Goal: Task Accomplishment & Management: Complete application form

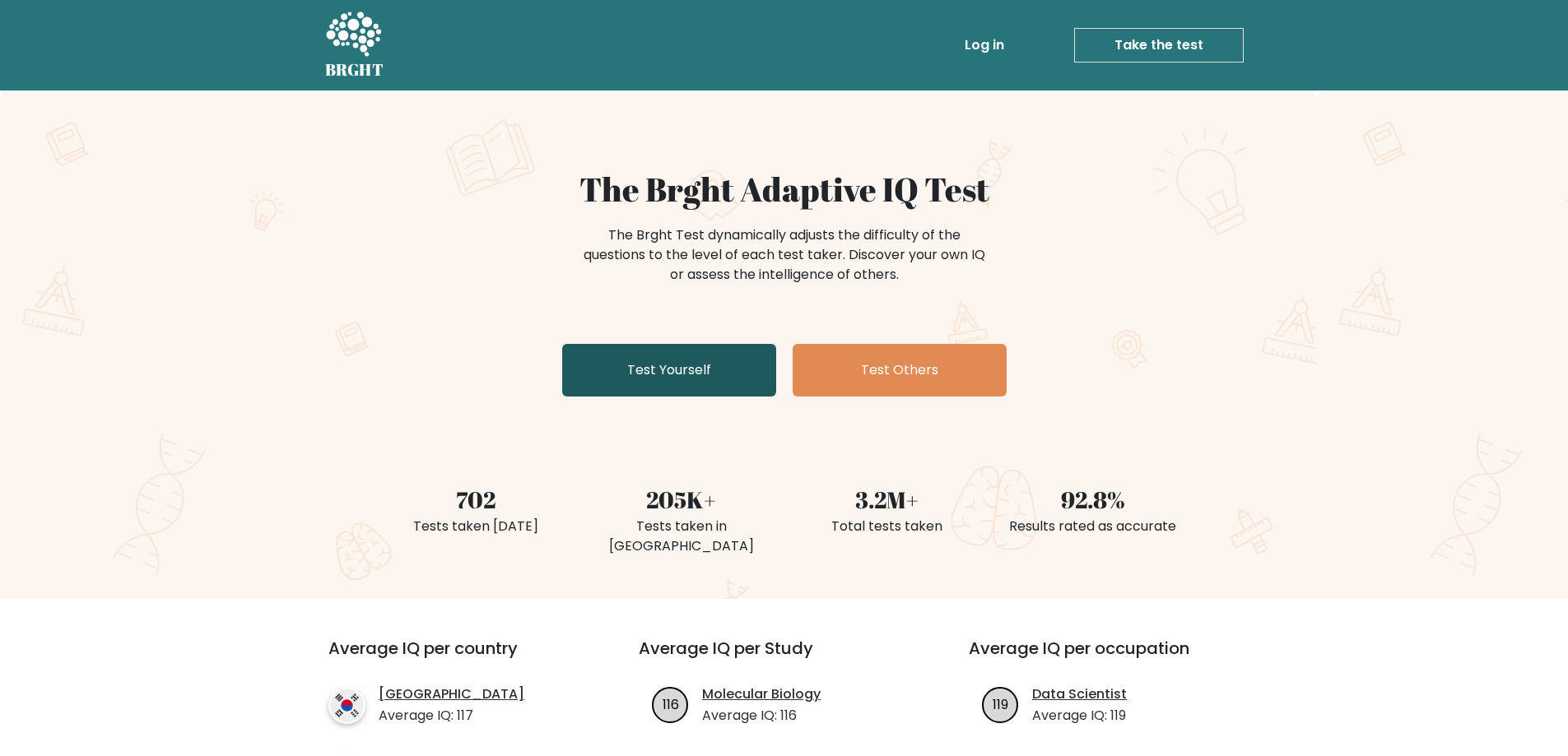
click at [707, 354] on link "Test Yourself" at bounding box center [669, 370] width 214 height 52
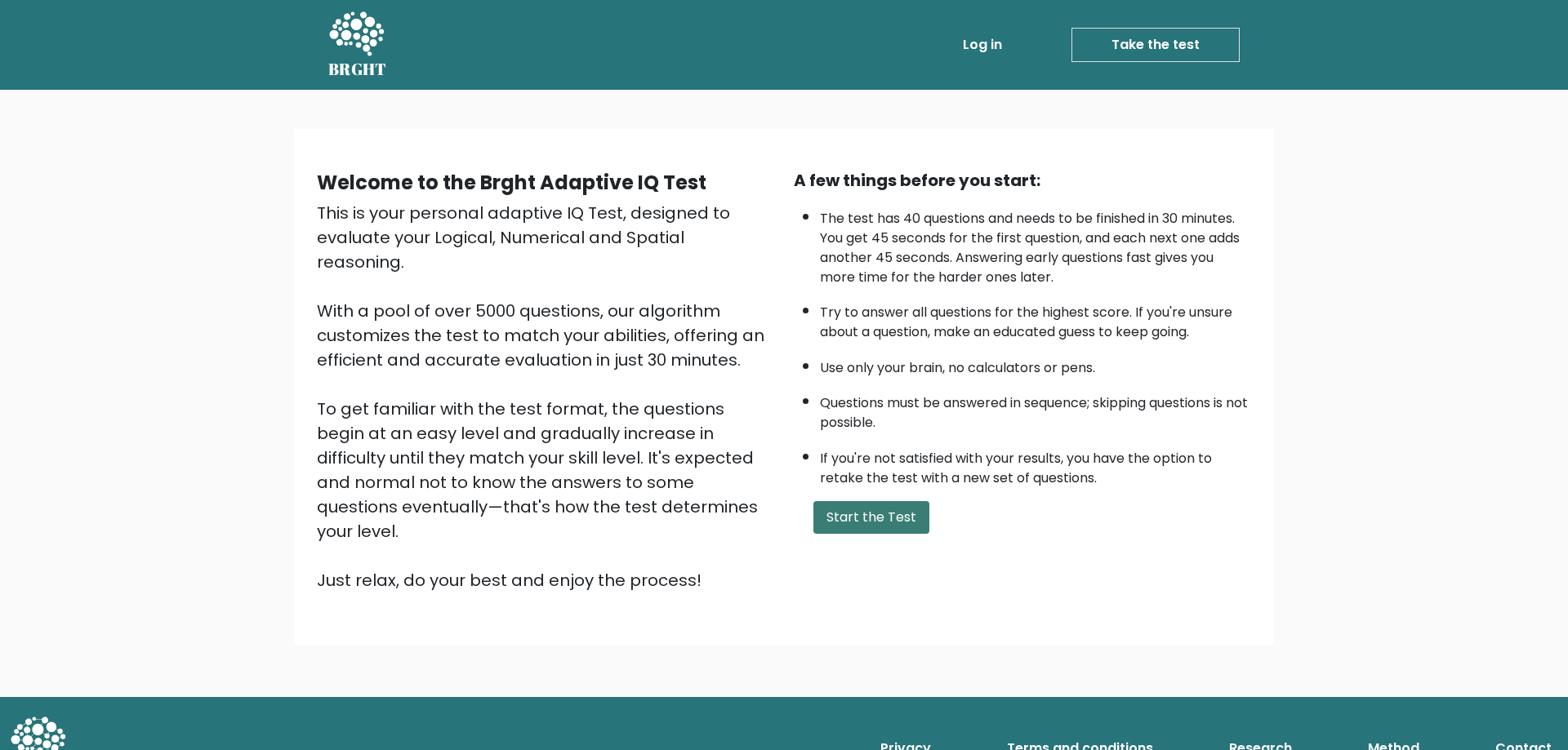
click at [888, 523] on button "Start the Test" at bounding box center [871, 517] width 116 height 32
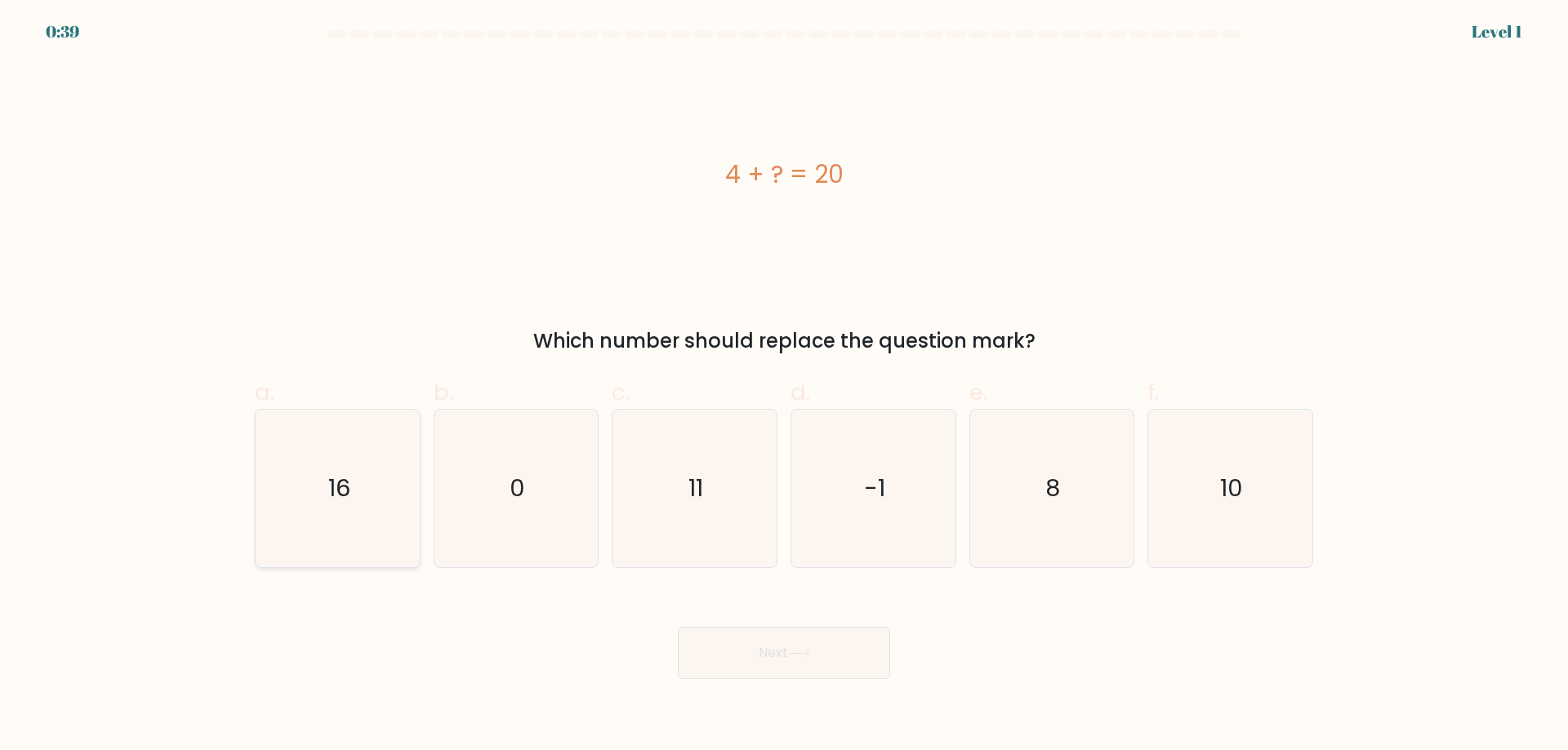
click at [383, 500] on icon "16" at bounding box center [337, 489] width 157 height 157
click at [784, 386] on input "a. 16" at bounding box center [784, 381] width 1 height 10
radio input "true"
click at [797, 652] on icon at bounding box center [799, 654] width 22 height 9
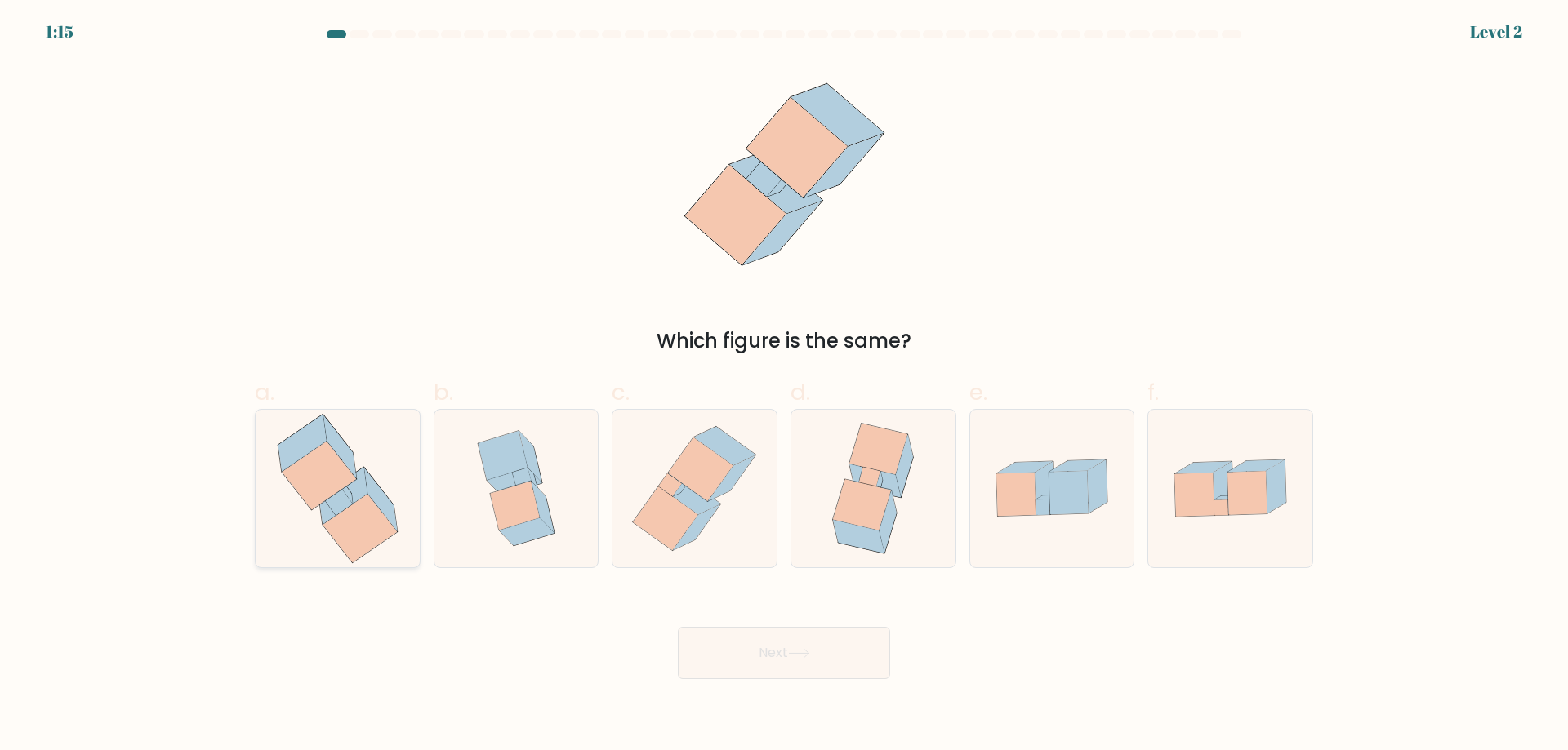
click at [340, 494] on icon at bounding box center [339, 502] width 28 height 26
click at [784, 386] on input "a." at bounding box center [784, 381] width 1 height 10
radio input "true"
click at [797, 619] on div "Next" at bounding box center [784, 633] width 1078 height 92
click at [801, 630] on button "Next" at bounding box center [784, 653] width 212 height 52
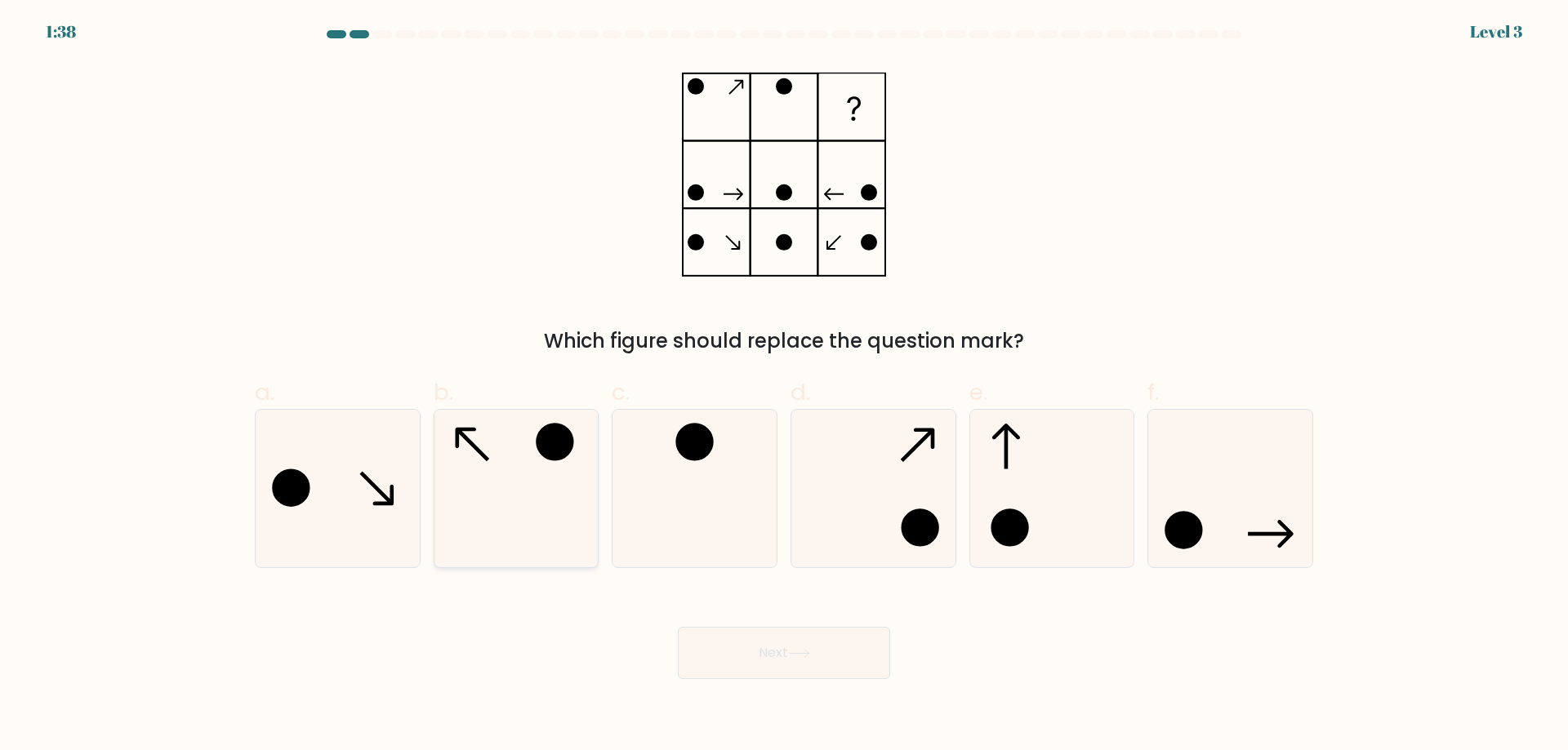
click at [527, 486] on icon at bounding box center [516, 489] width 157 height 157
click at [784, 386] on input "b." at bounding box center [784, 381] width 1 height 10
radio input "true"
click at [828, 650] on button "Next" at bounding box center [784, 653] width 212 height 52
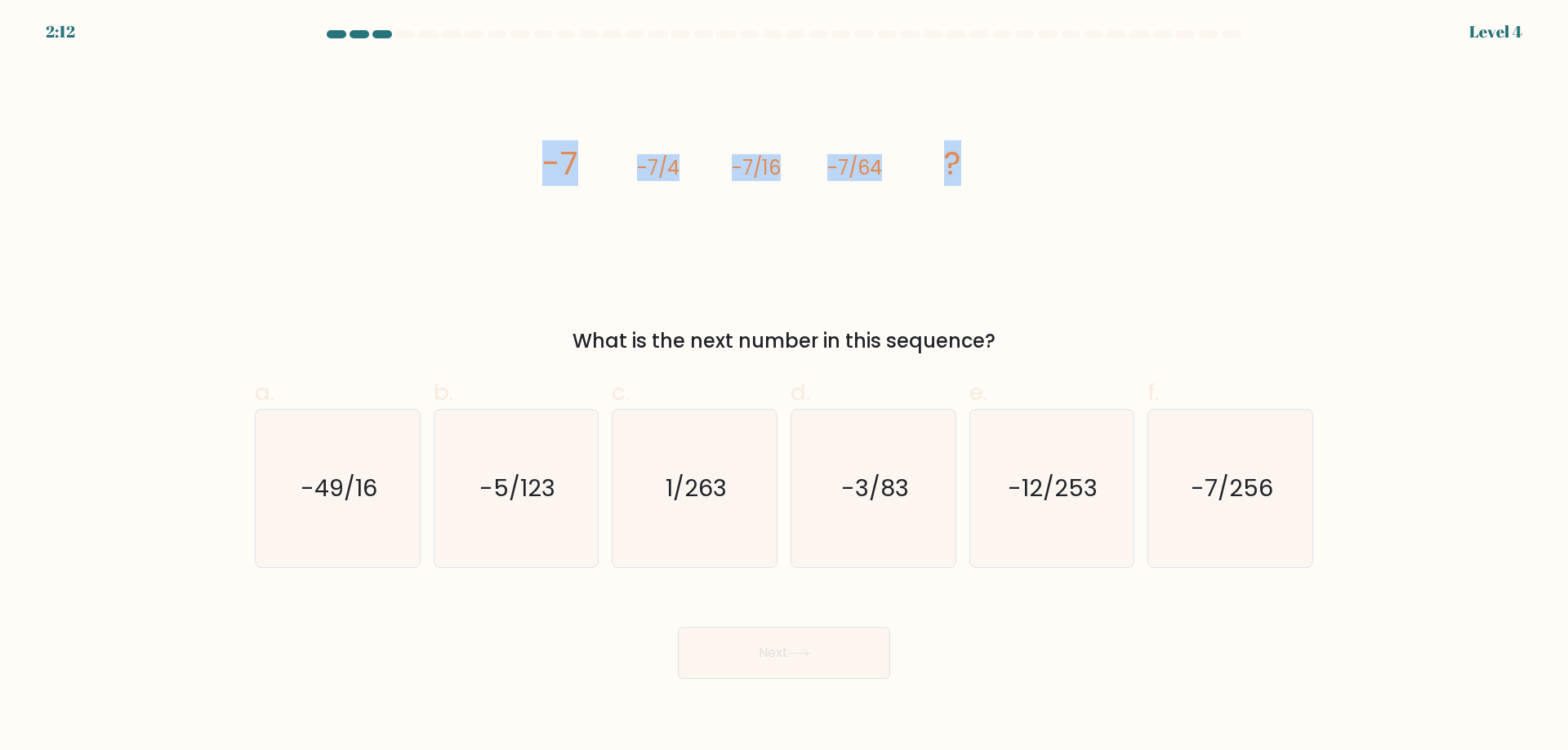
drag, startPoint x: 960, startPoint y: 177, endPoint x: 406, endPoint y: 172, distance: 554.0
click at [406, 172] on div "image/svg+xml -7 -7/4 -7/16 -7/64 ? What is the next number in this sequence?" at bounding box center [784, 208] width 1078 height 294
copy g "-7 -7/4 -7/16 -7/64 ?"
click at [1282, 523] on icon "-7/256" at bounding box center [1230, 489] width 157 height 157
click at [784, 386] on input "f. -7/256" at bounding box center [784, 381] width 1 height 10
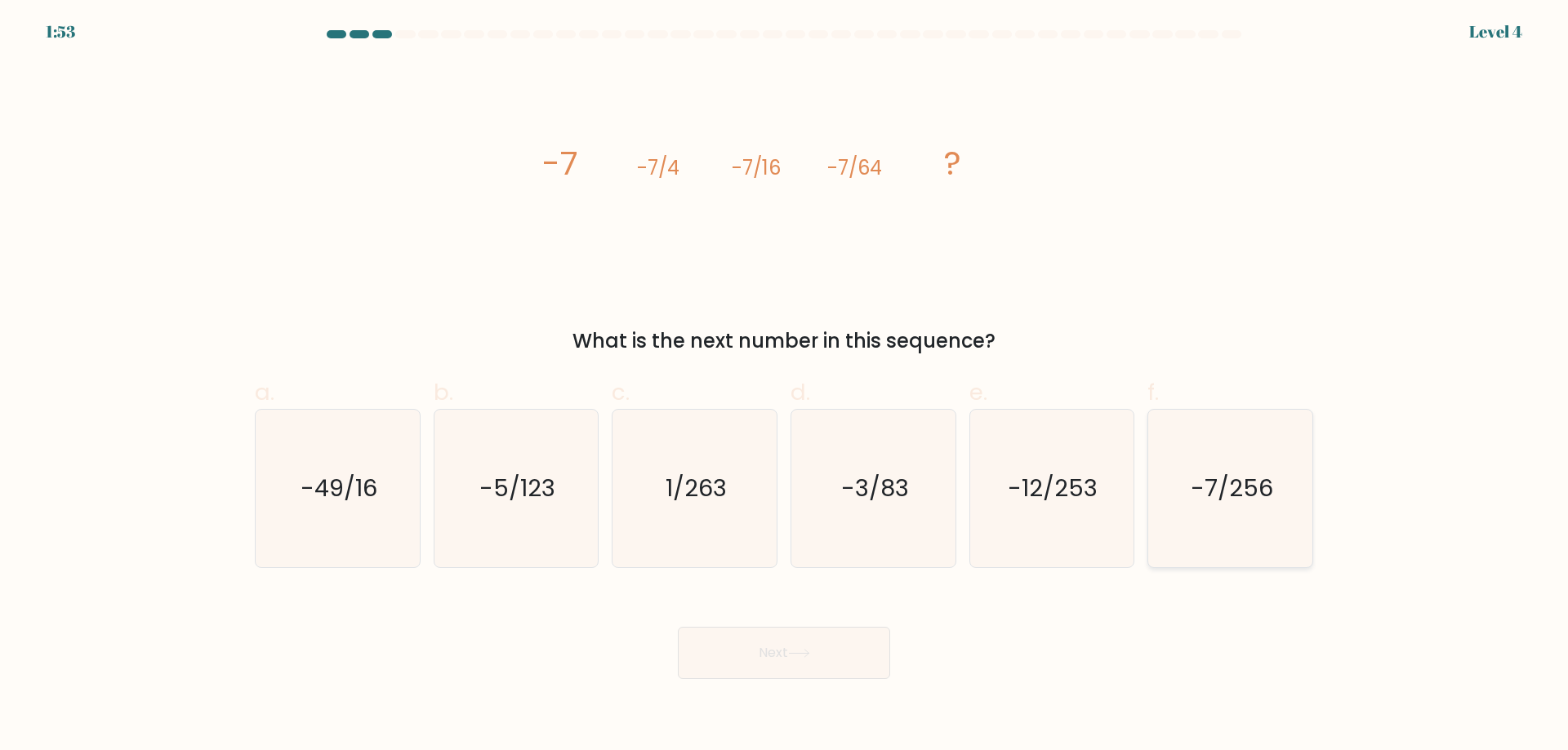
radio input "true"
click at [811, 642] on button "Next" at bounding box center [784, 653] width 212 height 52
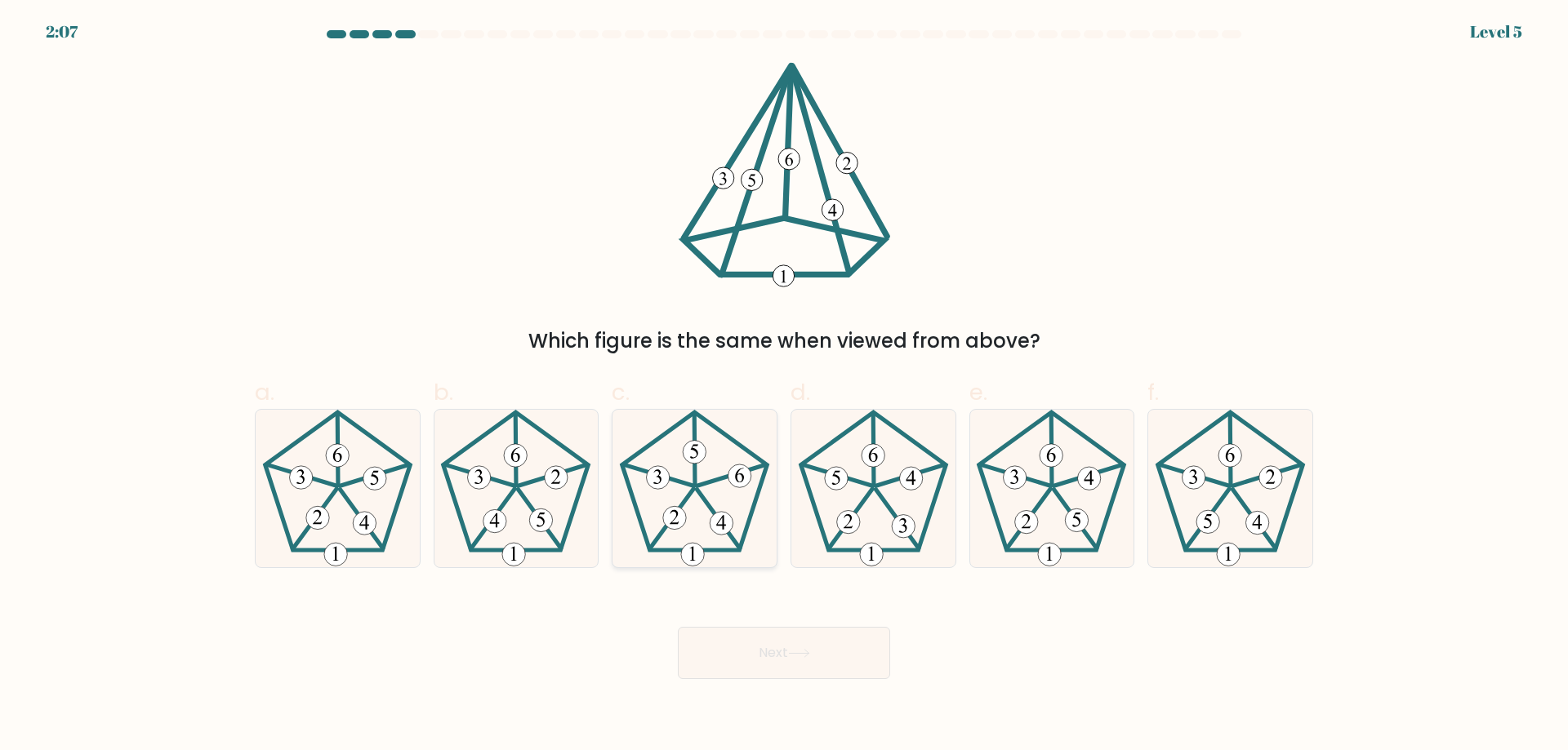
click at [727, 494] on icon at bounding box center [695, 489] width 157 height 157
click at [784, 386] on input "c." at bounding box center [784, 381] width 1 height 10
radio input "true"
click at [822, 656] on button "Next" at bounding box center [784, 653] width 212 height 52
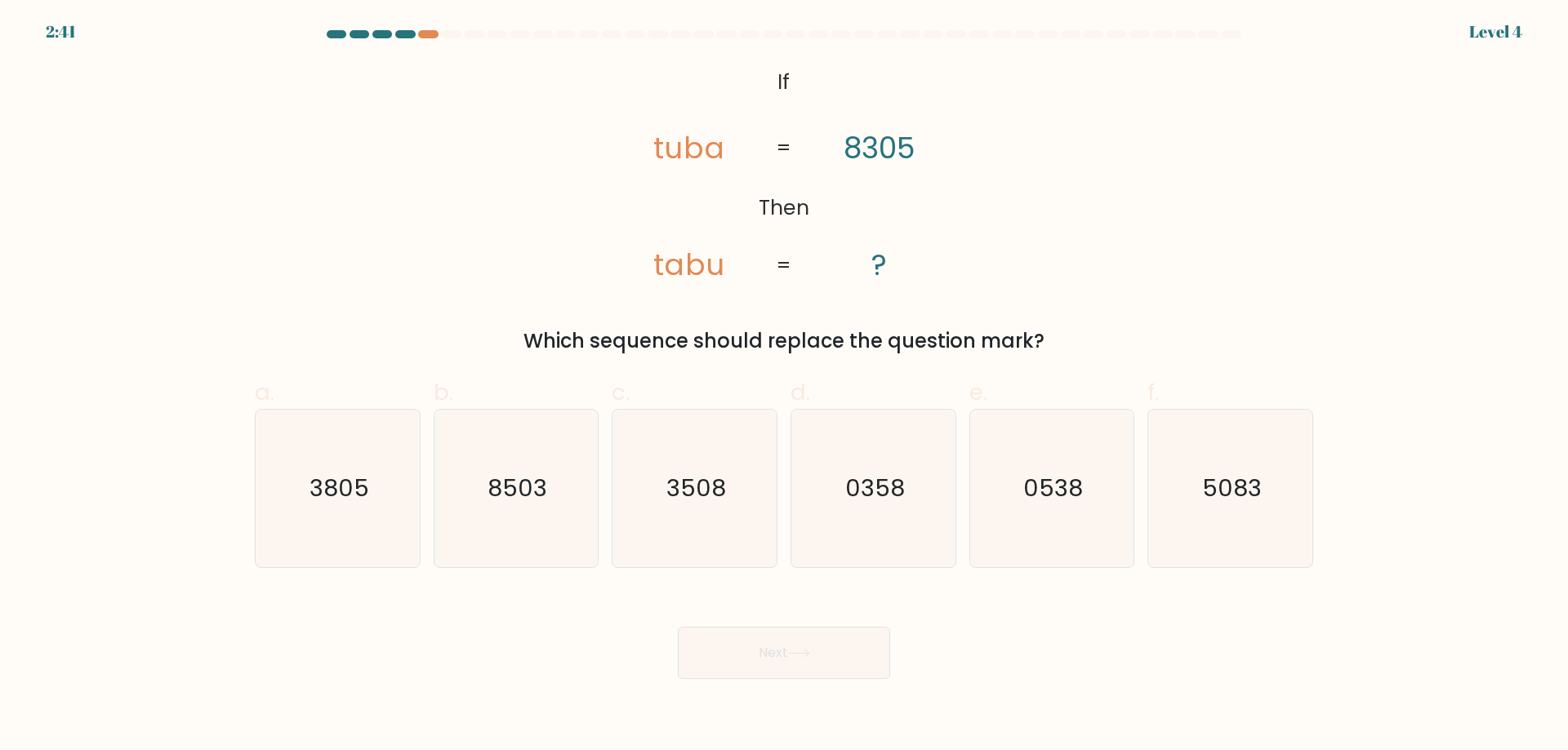
drag, startPoint x: 920, startPoint y: 292, endPoint x: 672, endPoint y: 121, distance: 301.2
click at [672, 121] on div "@import url('https://fonts.googleapis.com/css?family=Abril+Fatface:400,100,100i…" at bounding box center [784, 208] width 1078 height 294
click at [1010, 217] on div "@import url('https://fonts.googleapis.com/css?family=Abril+Fatface:400,100,100i…" at bounding box center [784, 208] width 1078 height 294
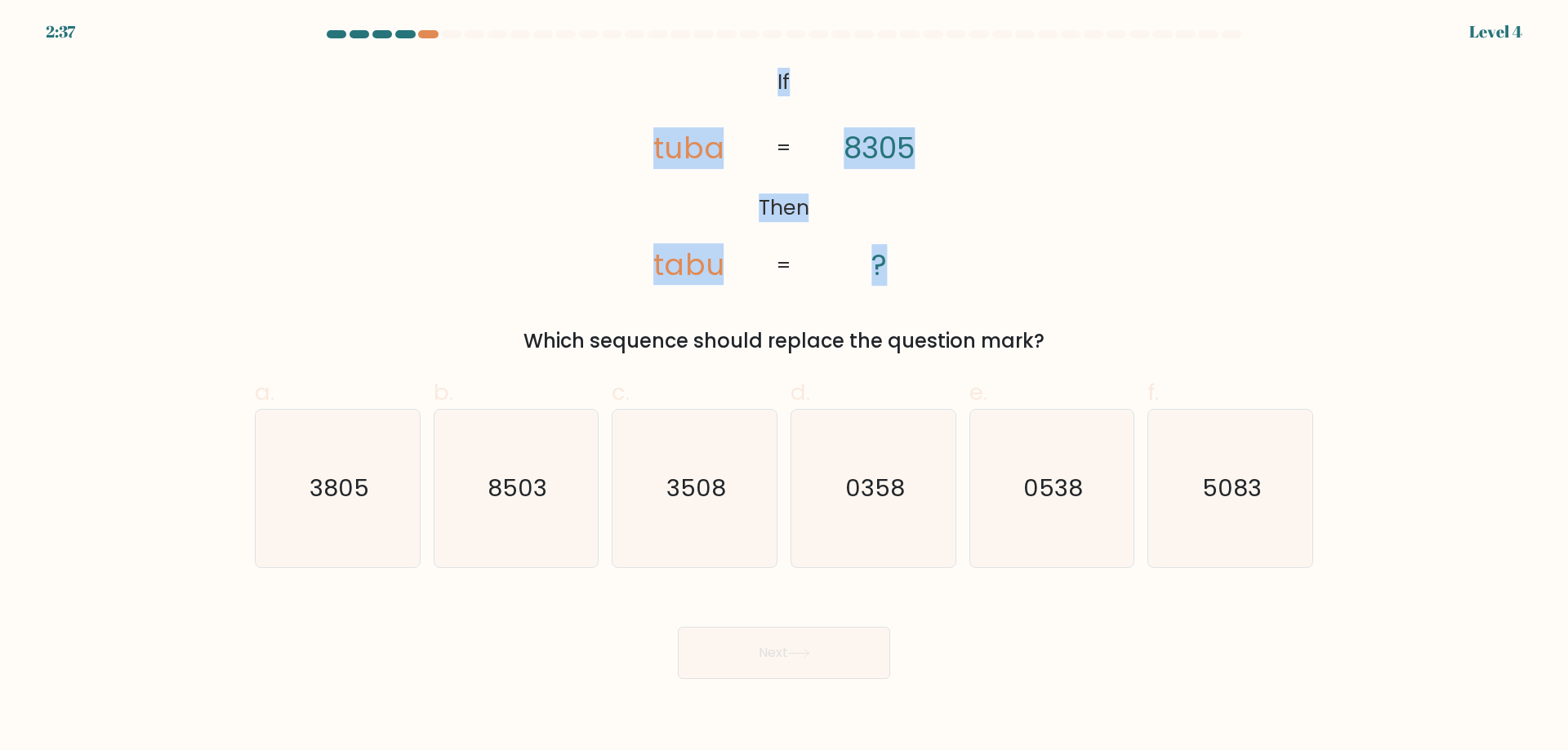
drag, startPoint x: 899, startPoint y: 258, endPoint x: 748, endPoint y: 76, distance: 236.5
click at [748, 76] on icon "@import url('https://fonts.googleapis.com/css?family=Abril+Fatface:400,100,100i…" at bounding box center [784, 174] width 366 height 225
click at [986, 231] on div "@import url('https://fonts.googleapis.com/css?family=Abril+Fatface:400,100,100i…" at bounding box center [784, 208] width 1078 height 294
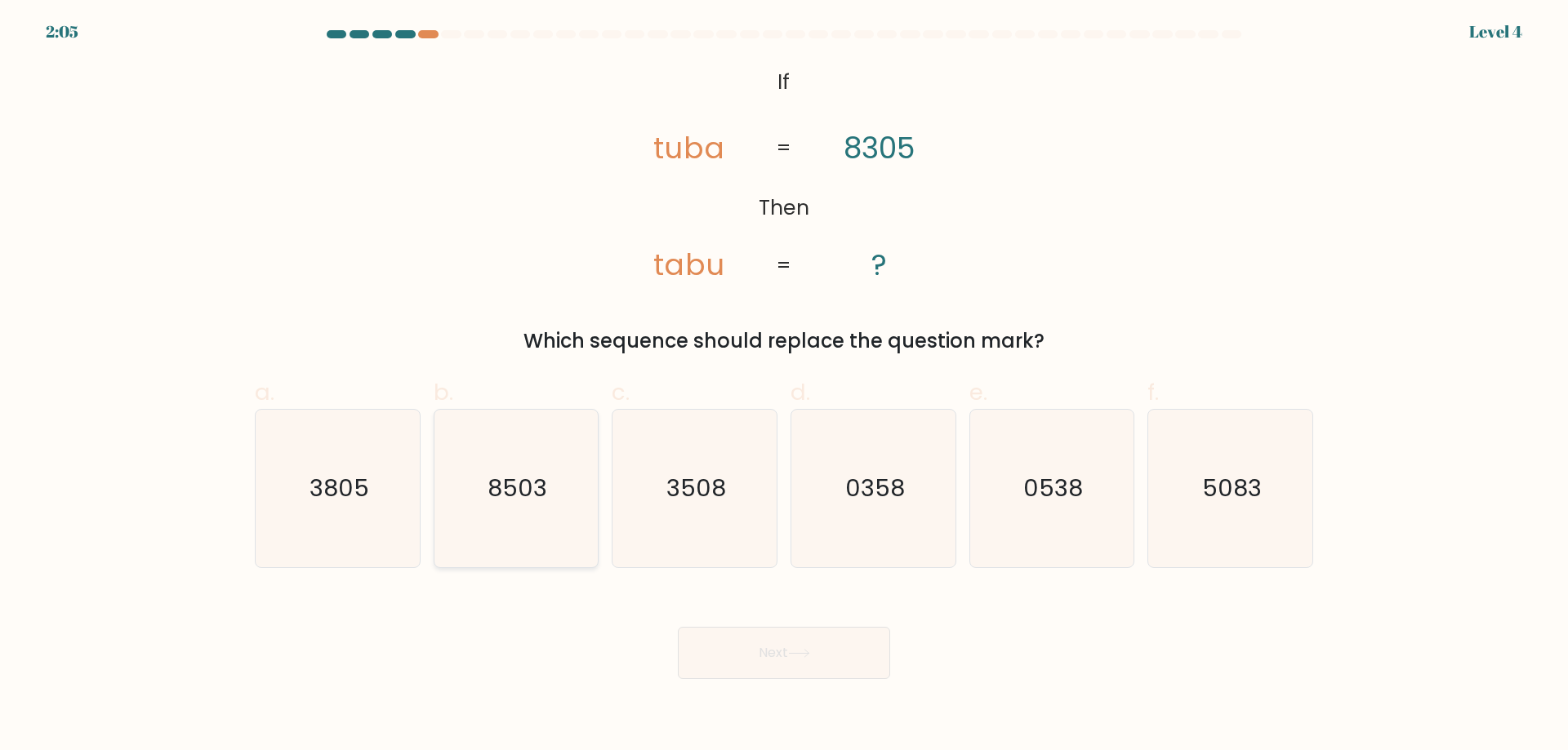
click at [528, 494] on text "8503" at bounding box center [517, 488] width 59 height 32
click at [784, 386] on input "b. 8503" at bounding box center [784, 381] width 1 height 10
radio input "true"
click at [852, 666] on button "Next" at bounding box center [784, 653] width 212 height 52
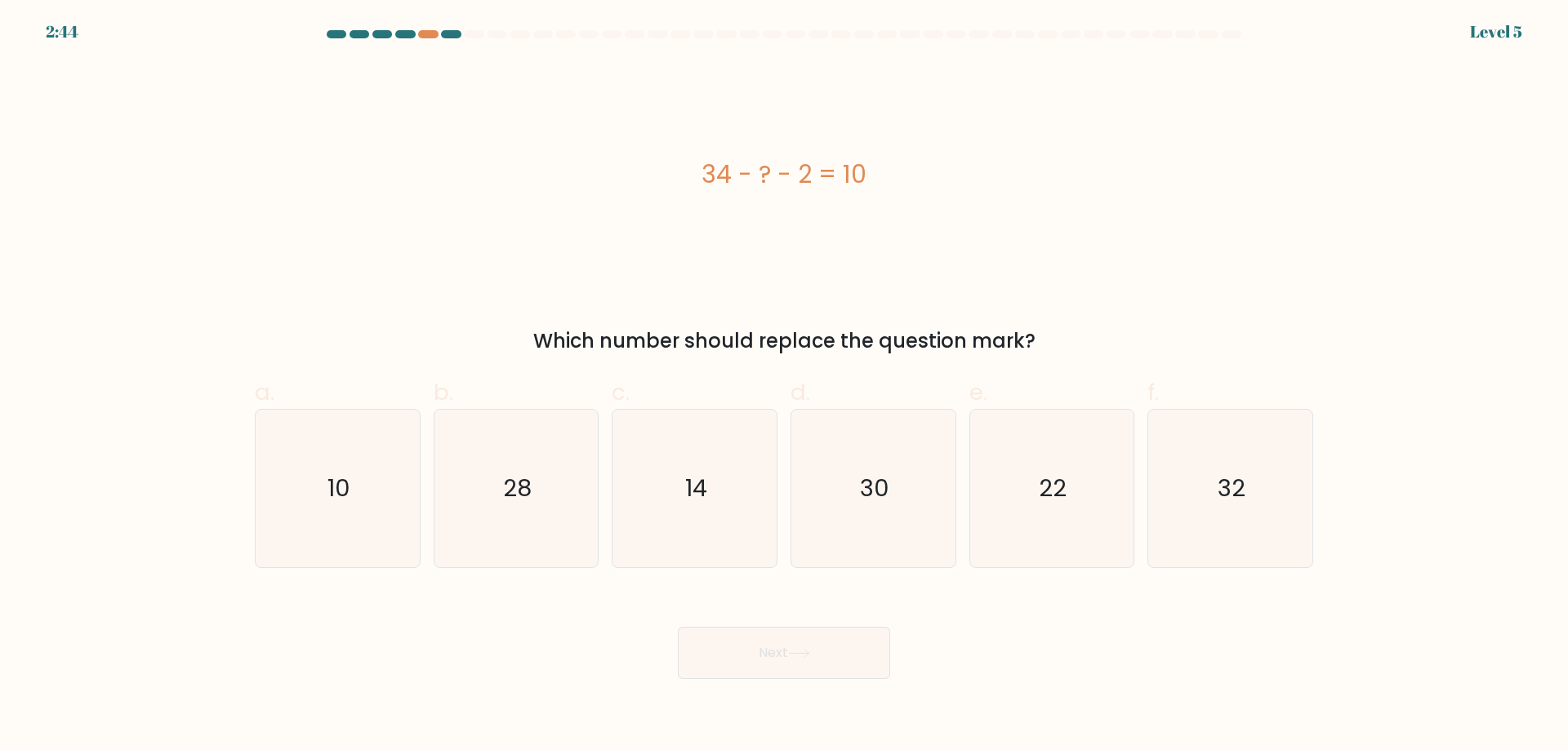
drag, startPoint x: 899, startPoint y: 166, endPoint x: 659, endPoint y: 180, distance: 240.4
click at [659, 180] on div "34 - ? - 2 = 10" at bounding box center [784, 174] width 1058 height 37
copy div "34 - ? - 2 = 10"
click at [1097, 465] on icon "22" at bounding box center [1051, 489] width 157 height 157
click at [784, 386] on input "e. 22" at bounding box center [784, 381] width 1 height 10
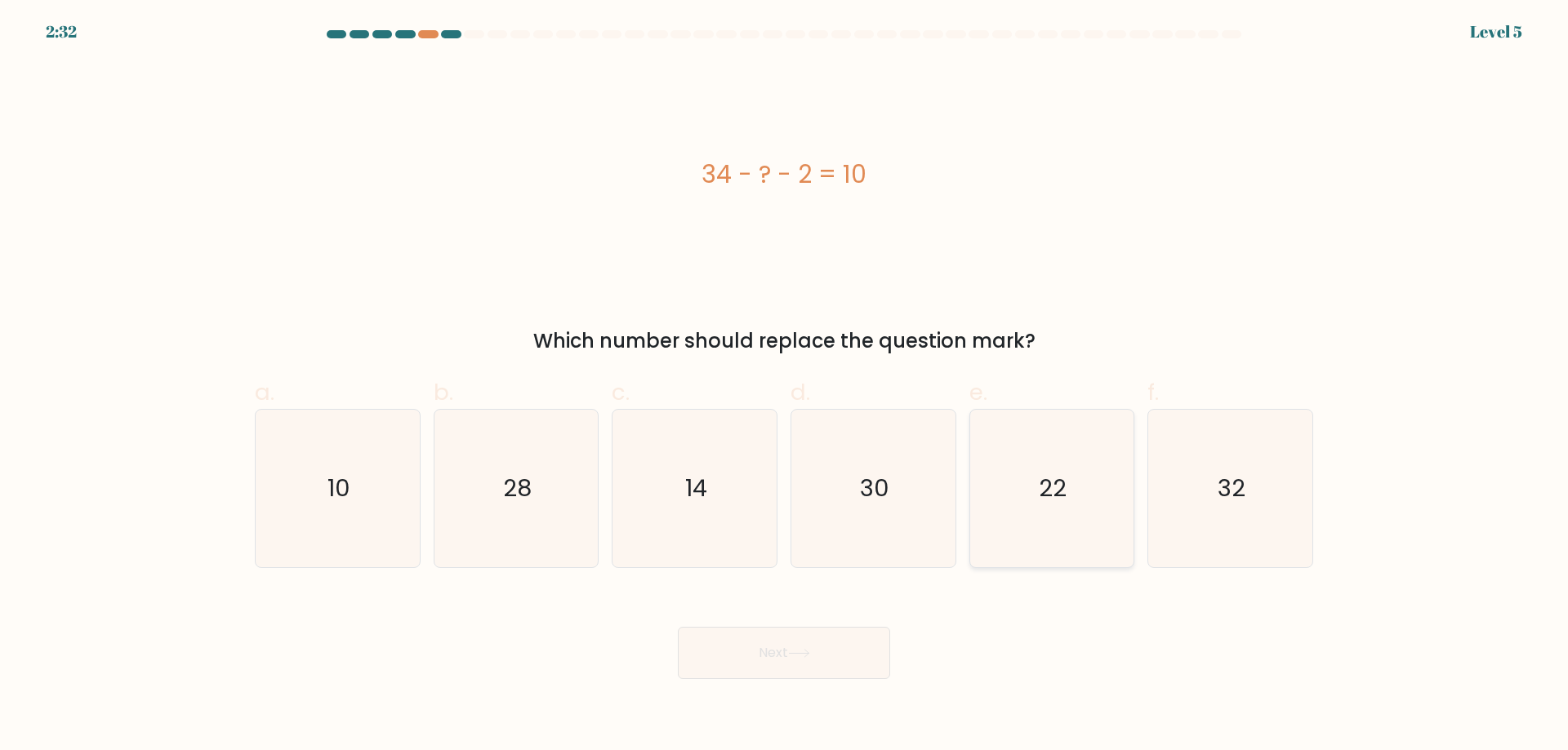
radio input "true"
click at [821, 653] on button "Next" at bounding box center [784, 653] width 212 height 52
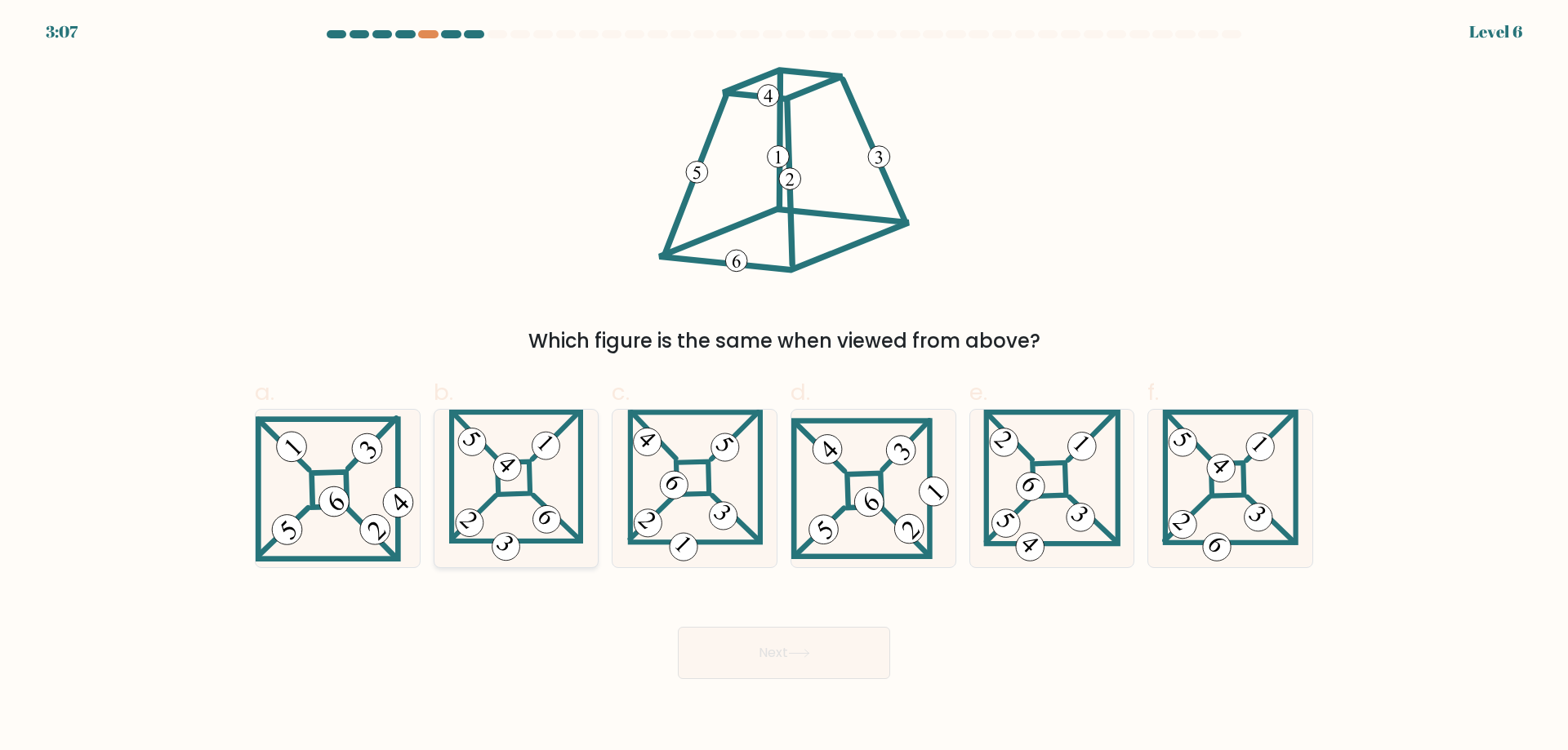
click at [525, 480] on icon at bounding box center [516, 489] width 134 height 157
click at [784, 386] on input "b." at bounding box center [784, 381] width 1 height 10
radio input "true"
click at [849, 644] on button "Next" at bounding box center [784, 653] width 212 height 52
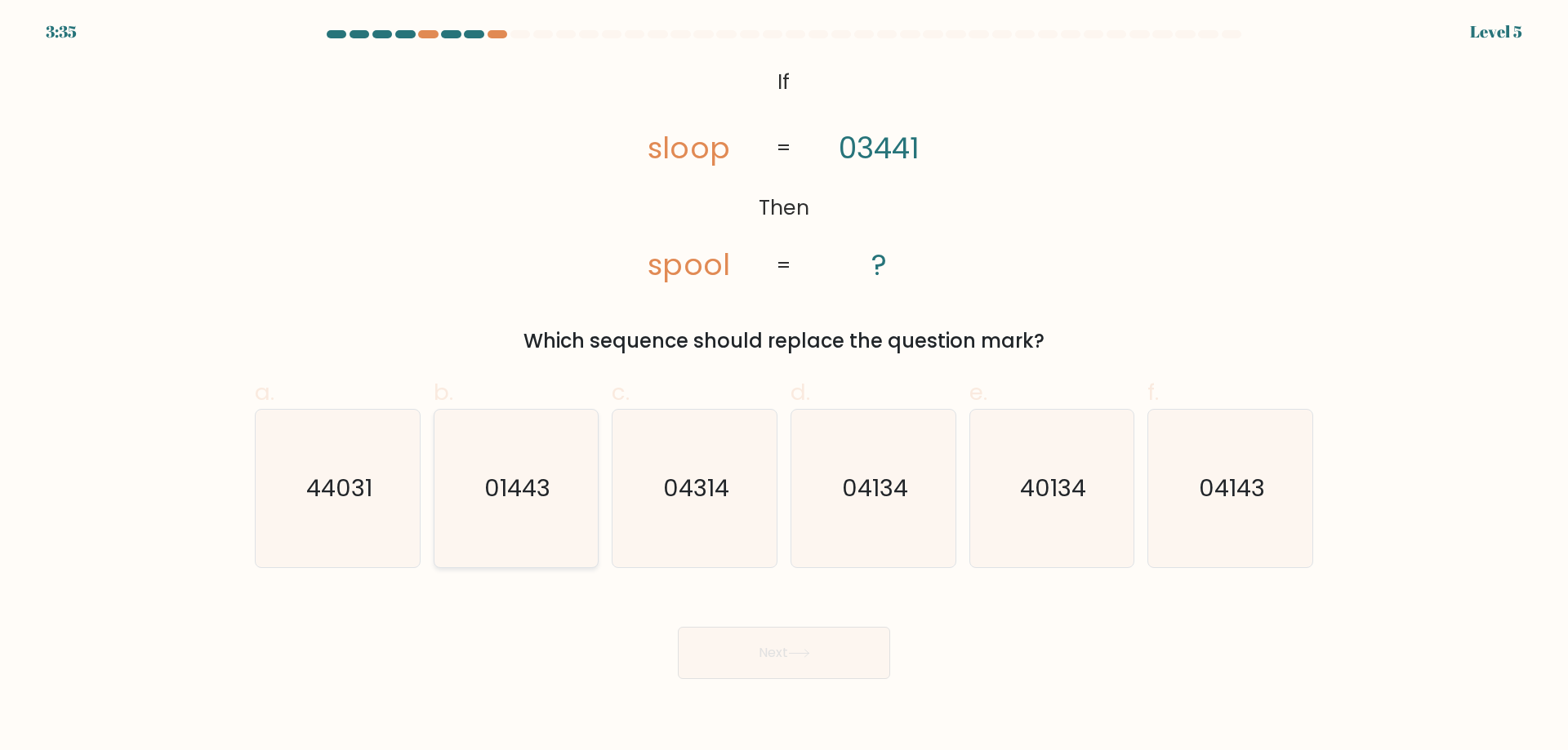
click at [497, 506] on icon "01443" at bounding box center [516, 489] width 157 height 157
click at [784, 386] on input "b. 01443" at bounding box center [784, 381] width 1 height 10
radio input "true"
click at [845, 672] on button "Next" at bounding box center [784, 653] width 212 height 52
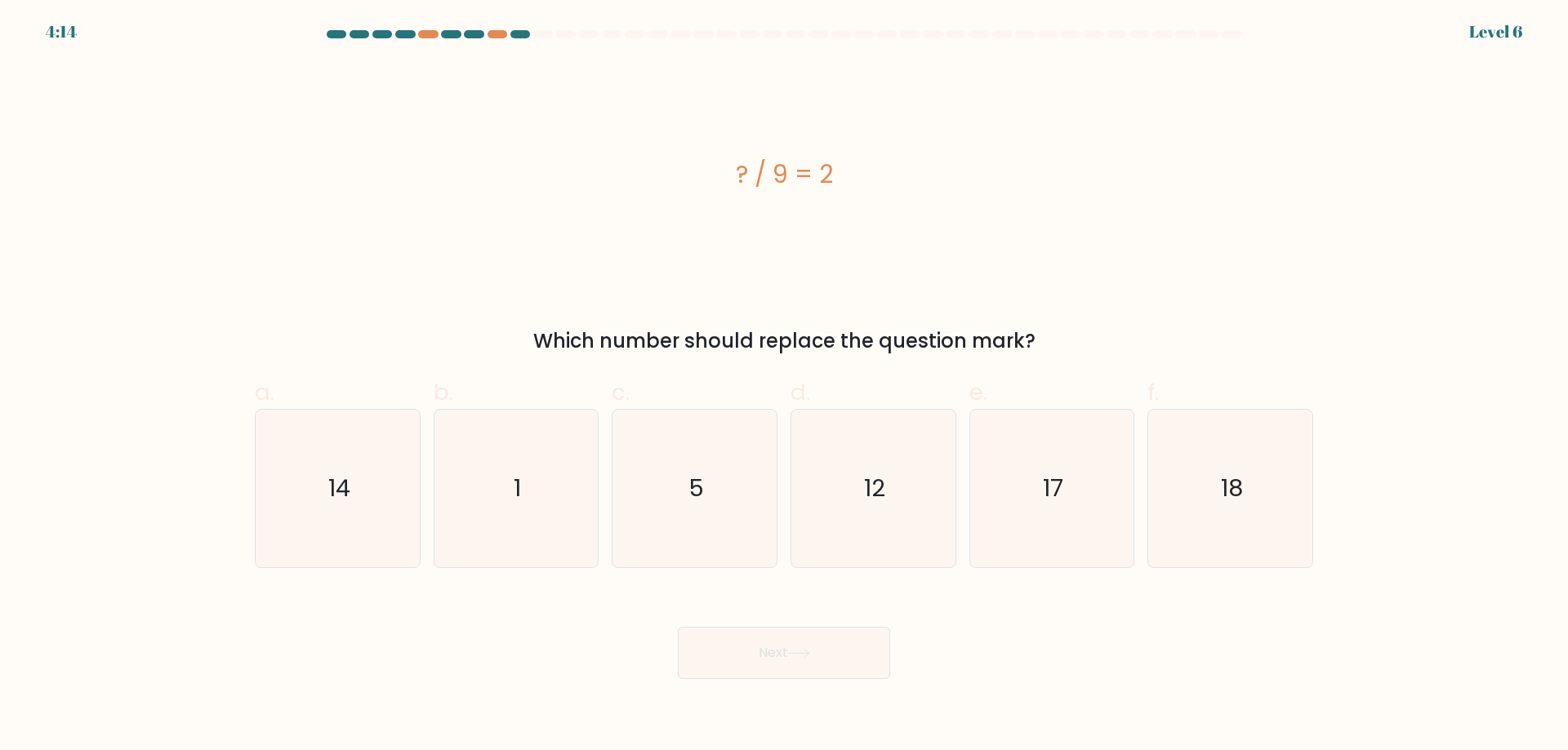
drag, startPoint x: 899, startPoint y: 173, endPoint x: 706, endPoint y: 173, distance: 193.0
click at [706, 173] on div "? / 9 = 2" at bounding box center [784, 174] width 1058 height 37
copy div "? / 9 = 2"
click at [1219, 490] on icon "18" at bounding box center [1230, 489] width 157 height 157
click at [784, 386] on input "f. 18" at bounding box center [784, 381] width 1 height 10
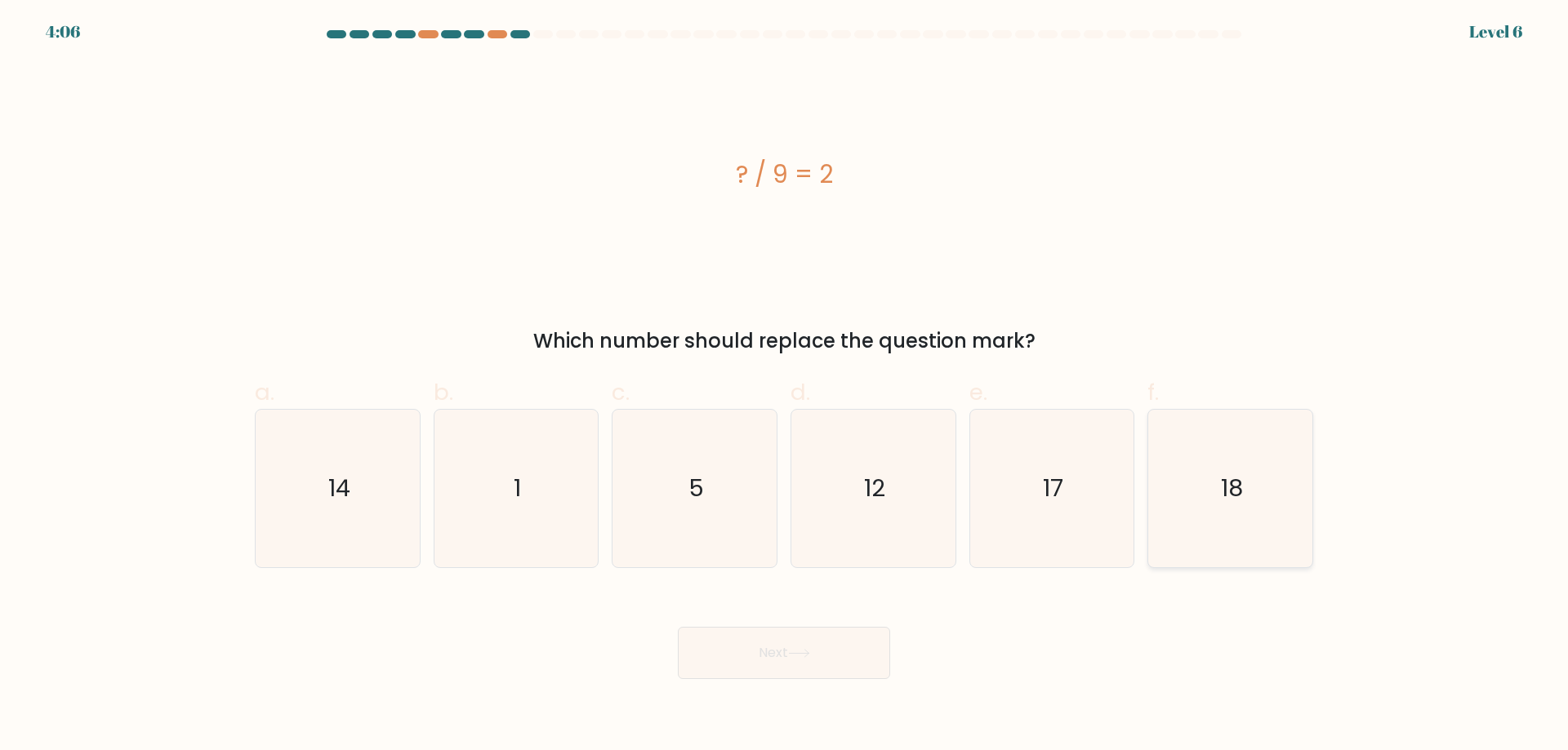
radio input "true"
click at [805, 642] on button "Next" at bounding box center [784, 653] width 212 height 52
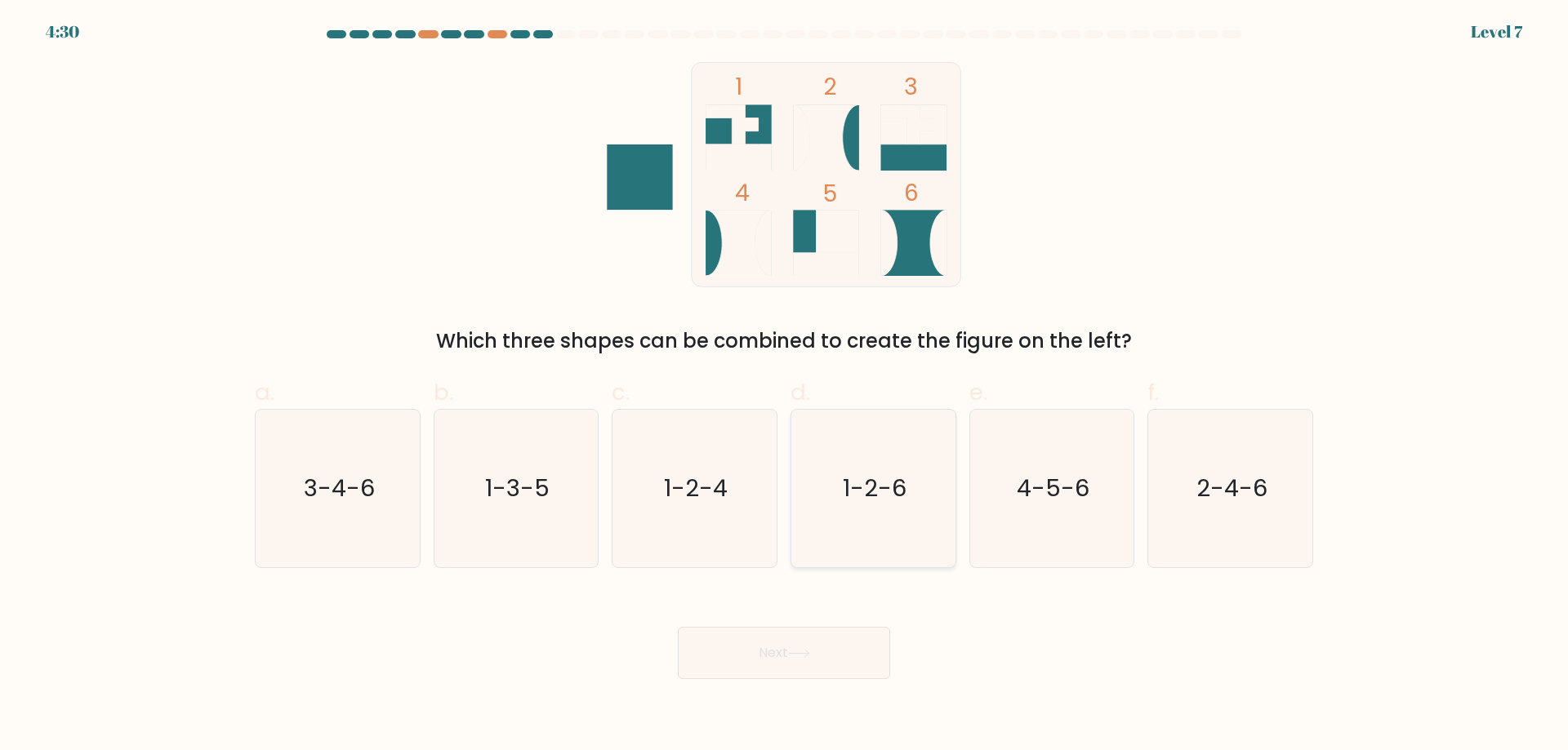
click at [875, 504] on text "1-2-6" at bounding box center [874, 488] width 64 height 32
click at [784, 386] on input "d. 1-2-6" at bounding box center [784, 381] width 1 height 10
radio input "true"
click at [868, 653] on button "Next" at bounding box center [784, 653] width 212 height 52
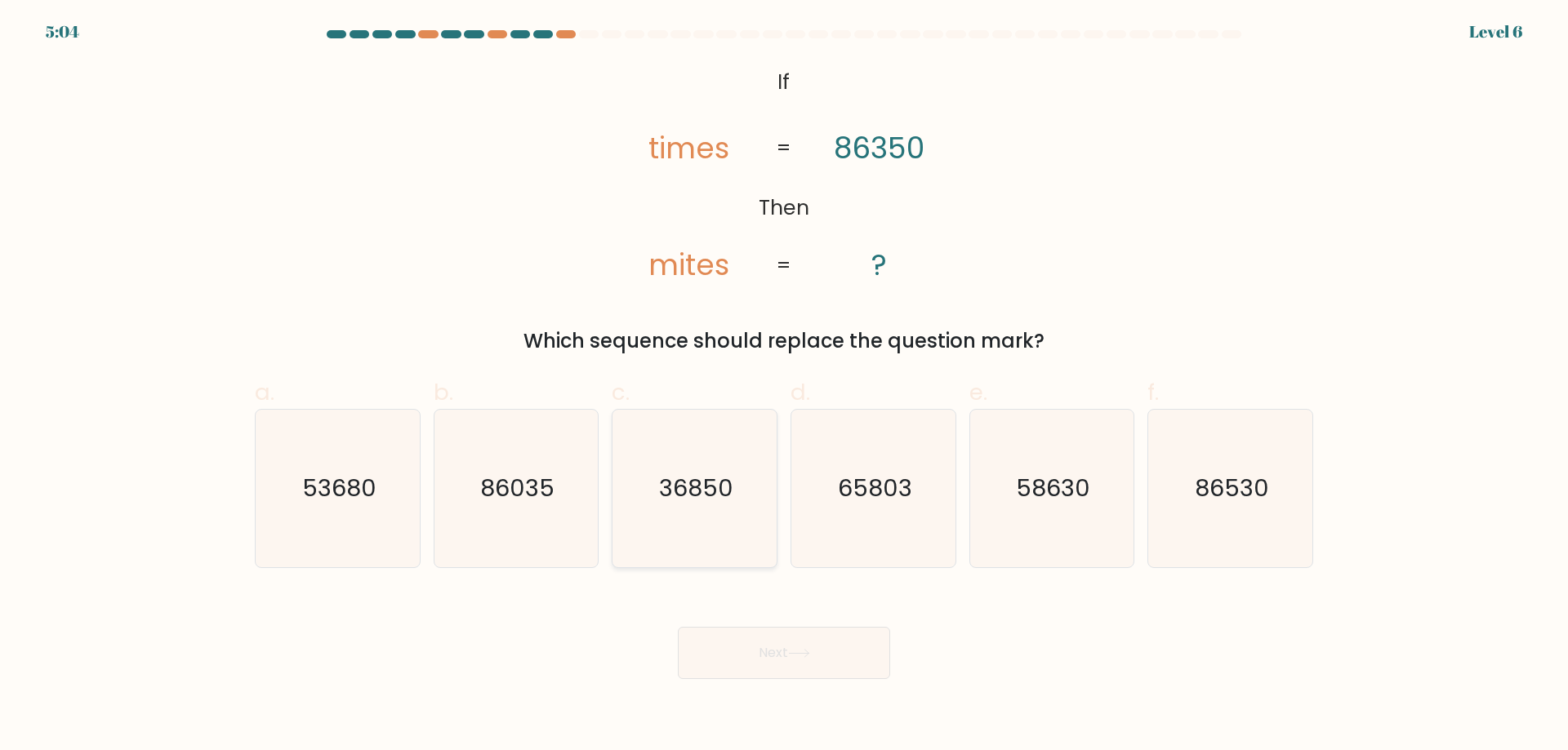
click at [684, 493] on text "36850" at bounding box center [696, 488] width 74 height 32
click at [784, 386] on input "c. 36850" at bounding box center [784, 381] width 1 height 10
radio input "true"
click at [796, 644] on button "Next" at bounding box center [784, 653] width 212 height 52
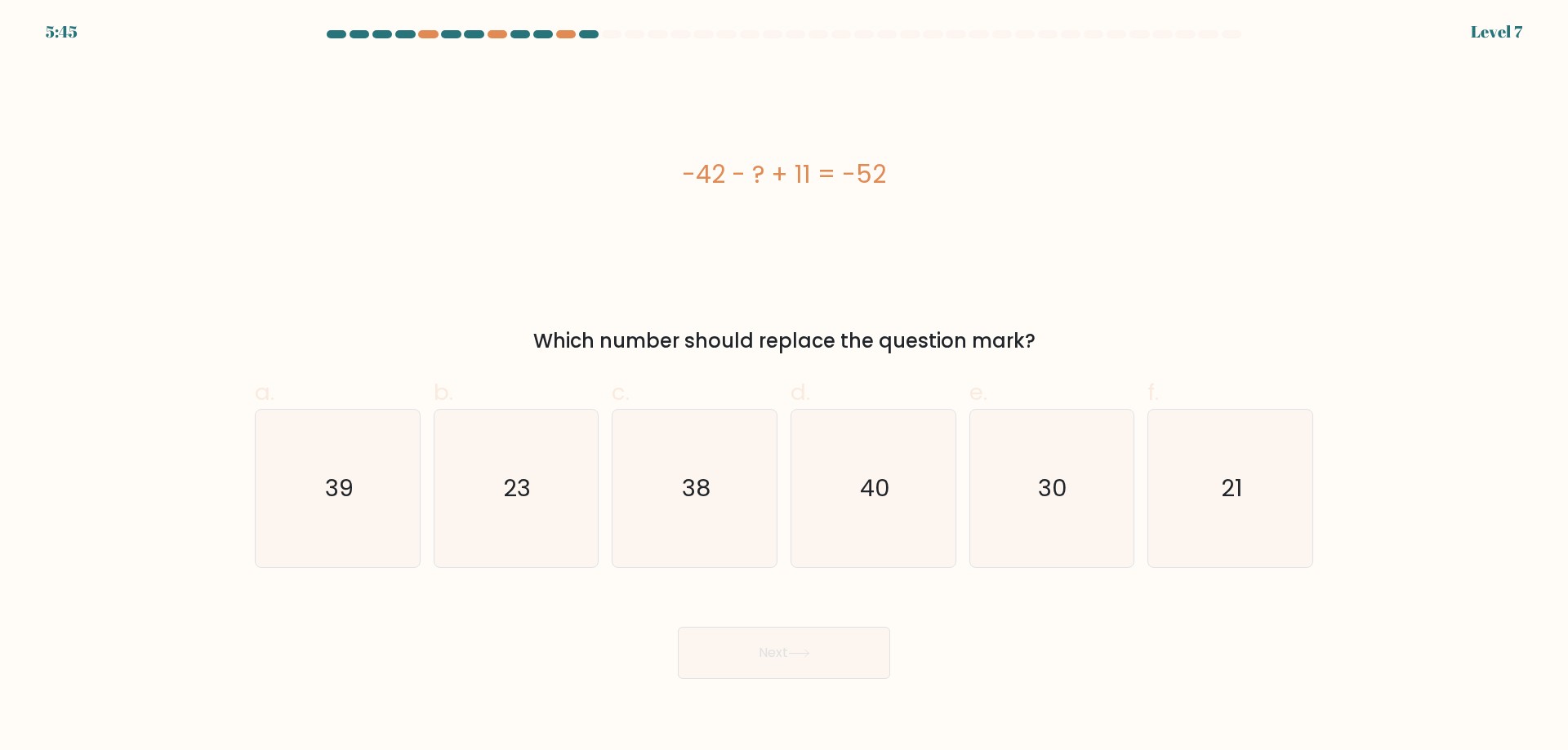
drag, startPoint x: 883, startPoint y: 177, endPoint x: 609, endPoint y: 145, distance: 275.9
click at [609, 145] on div "-42 - ? + 11 = -52" at bounding box center [784, 174] width 1058 height 225
copy div "-42 - ? + 11 = -52"
drag, startPoint x: 1235, startPoint y: 486, endPoint x: 1164, endPoint y: 556, distance: 99.7
click at [1235, 486] on text "21" at bounding box center [1232, 488] width 21 height 32
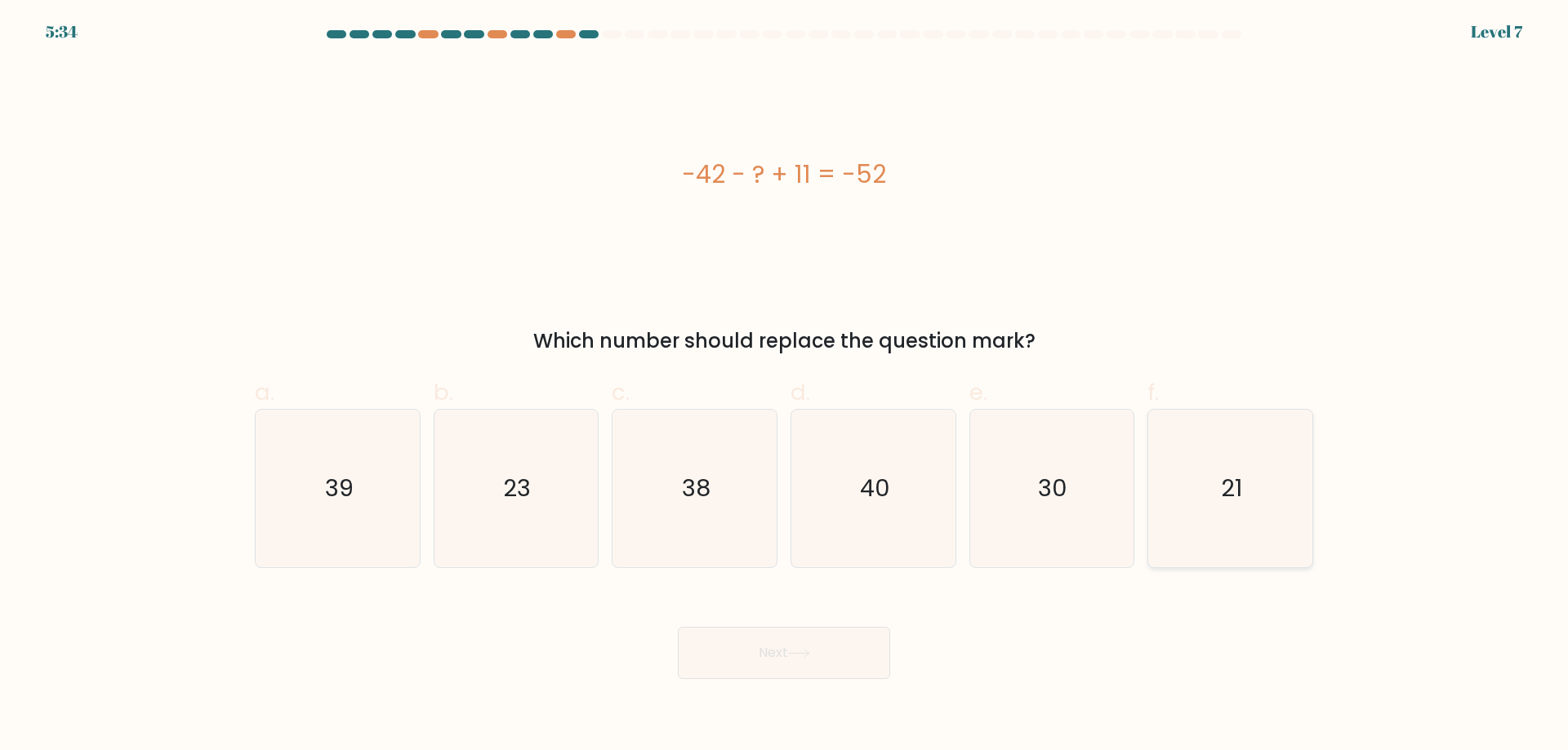
click at [784, 386] on input "f. 21" at bounding box center [784, 381] width 1 height 10
radio input "true"
click at [838, 661] on button "Next" at bounding box center [784, 653] width 212 height 52
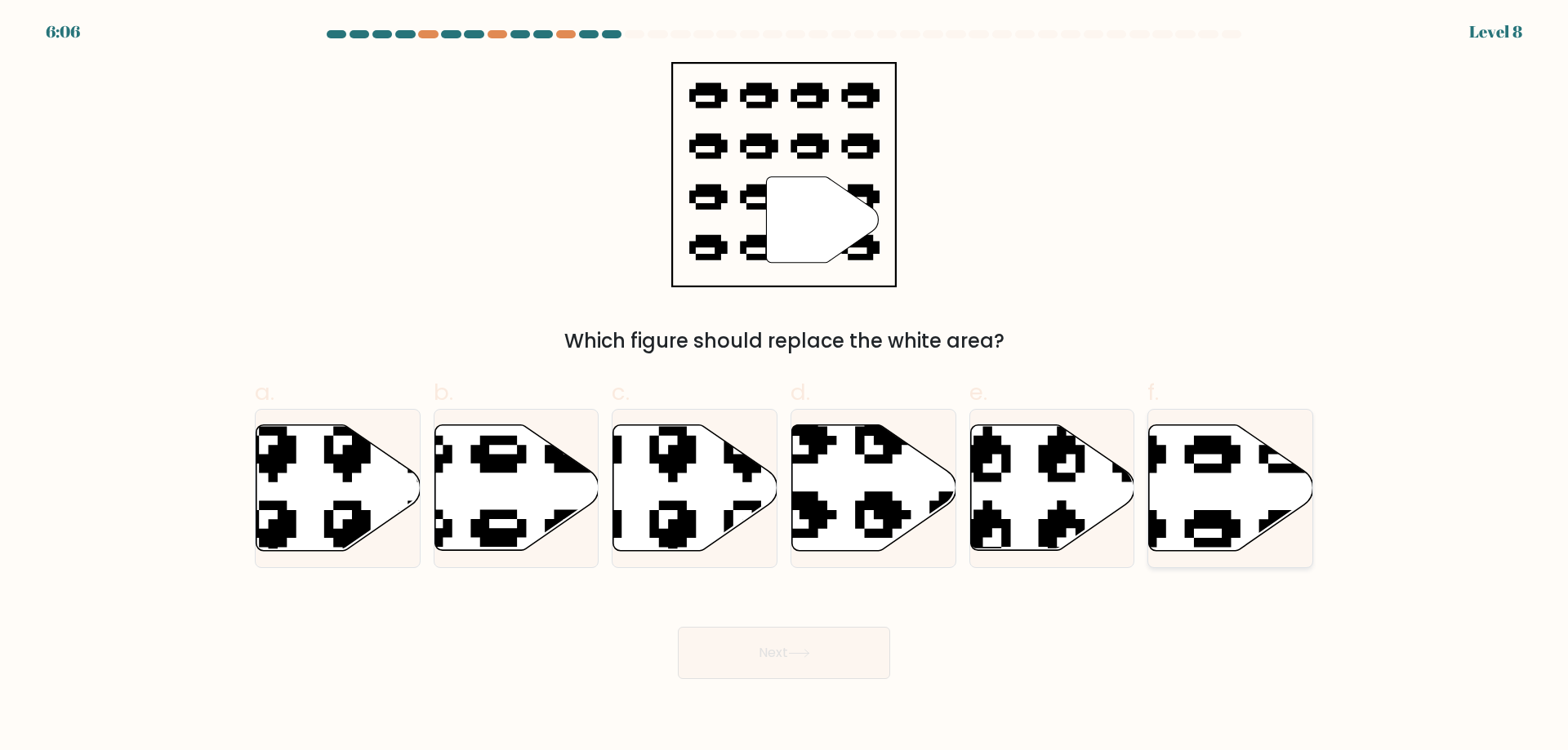
click at [1221, 527] on icon at bounding box center [1175, 417] width 279 height 260
click at [784, 386] on input "f." at bounding box center [784, 381] width 1 height 10
radio input "true"
click at [851, 663] on button "Next" at bounding box center [784, 653] width 212 height 52
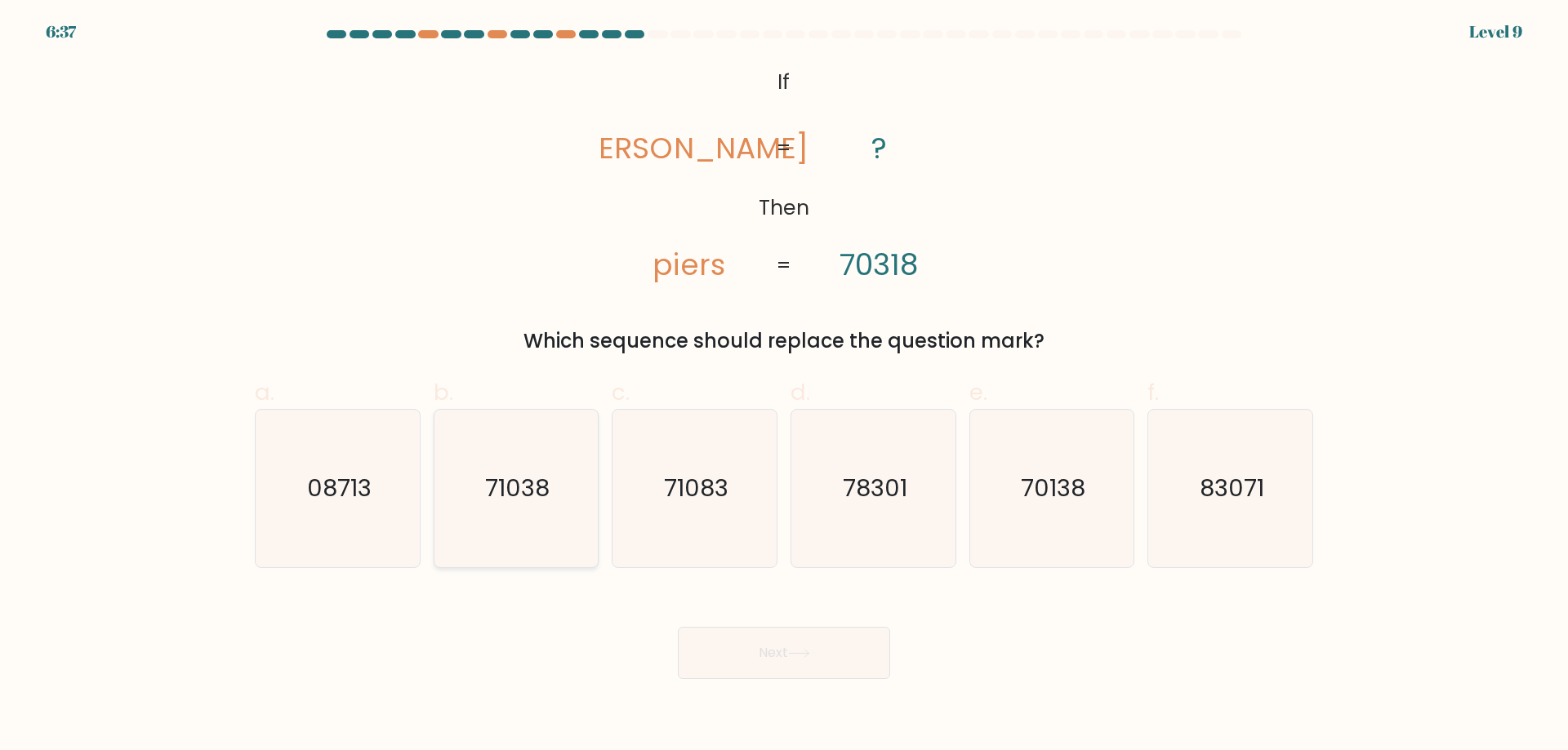
click at [528, 461] on icon "71038" at bounding box center [516, 489] width 157 height 157
click at [784, 386] on input "b. 71038" at bounding box center [784, 381] width 1 height 10
radio input "true"
click at [784, 656] on button "Next" at bounding box center [784, 653] width 212 height 52
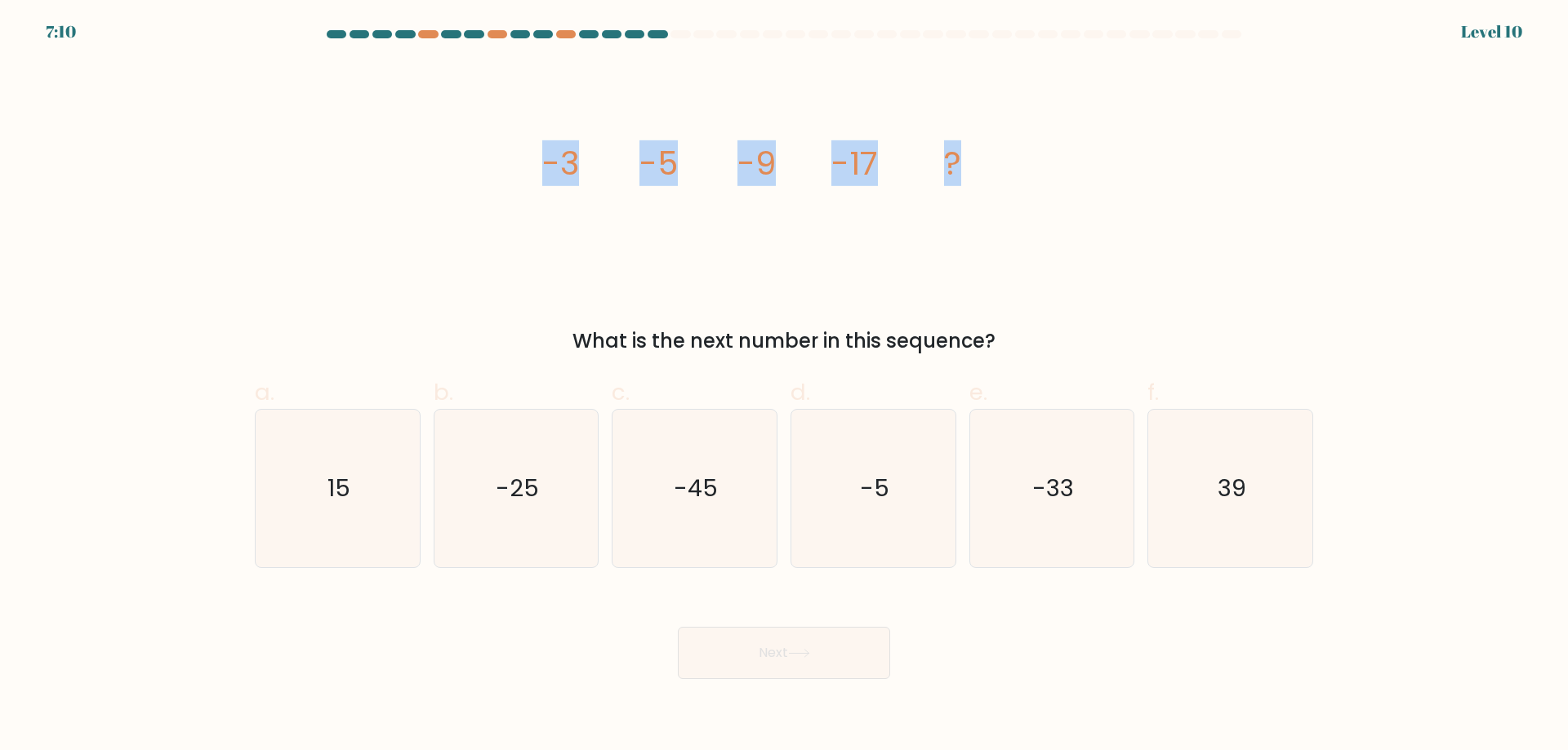
drag, startPoint x: 849, startPoint y: 163, endPoint x: 452, endPoint y: 163, distance: 397.0
click at [452, 163] on div "image/svg+xml -3 -5 -9 -17 ? What is the next number in this sequence?" at bounding box center [784, 208] width 1078 height 294
copy g "-3 -5 -9 -17 ?"
click at [1015, 507] on icon "-33" at bounding box center [1051, 489] width 157 height 157
click at [784, 386] on input "e. -33" at bounding box center [784, 381] width 1 height 10
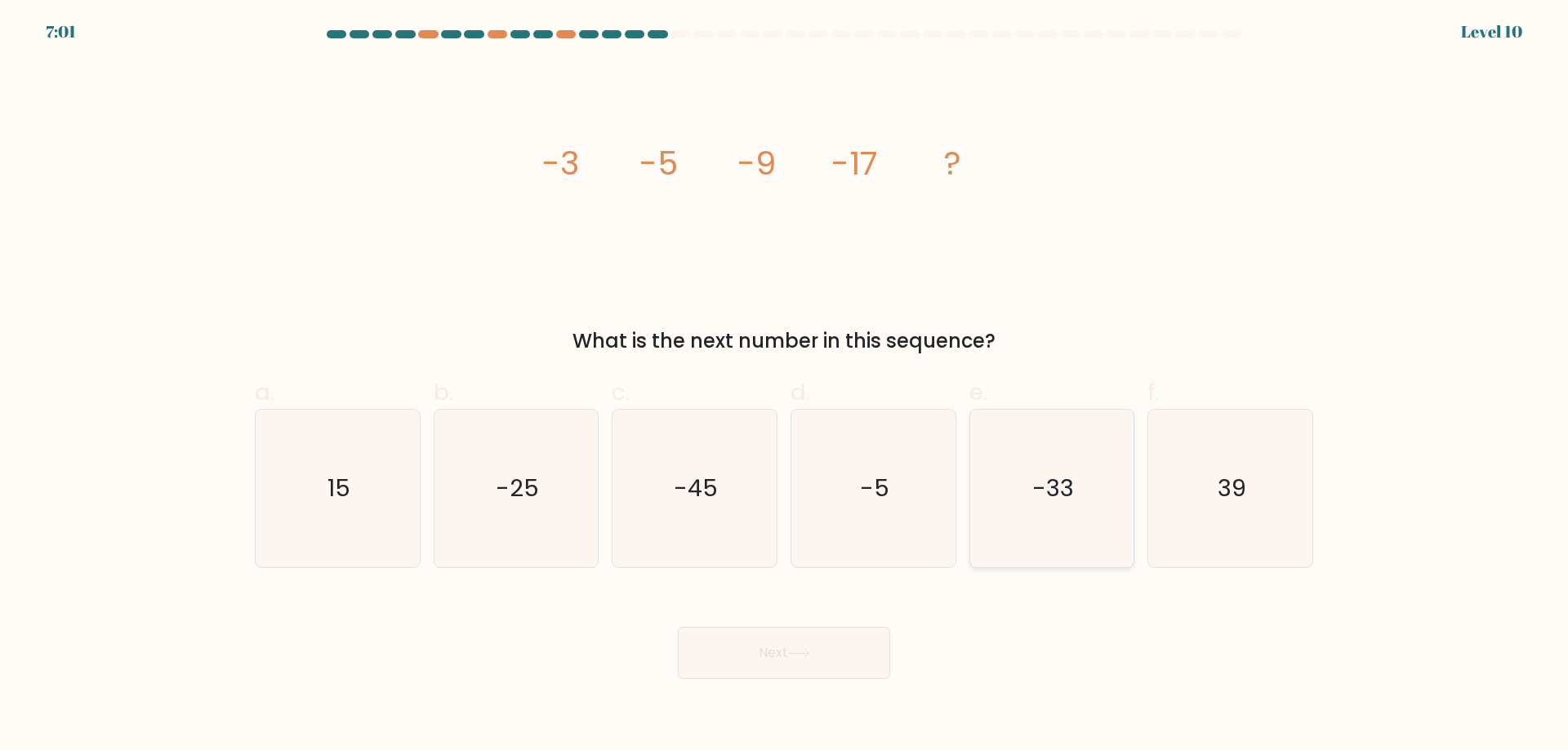
radio input "true"
click at [792, 659] on button "Next" at bounding box center [784, 653] width 212 height 52
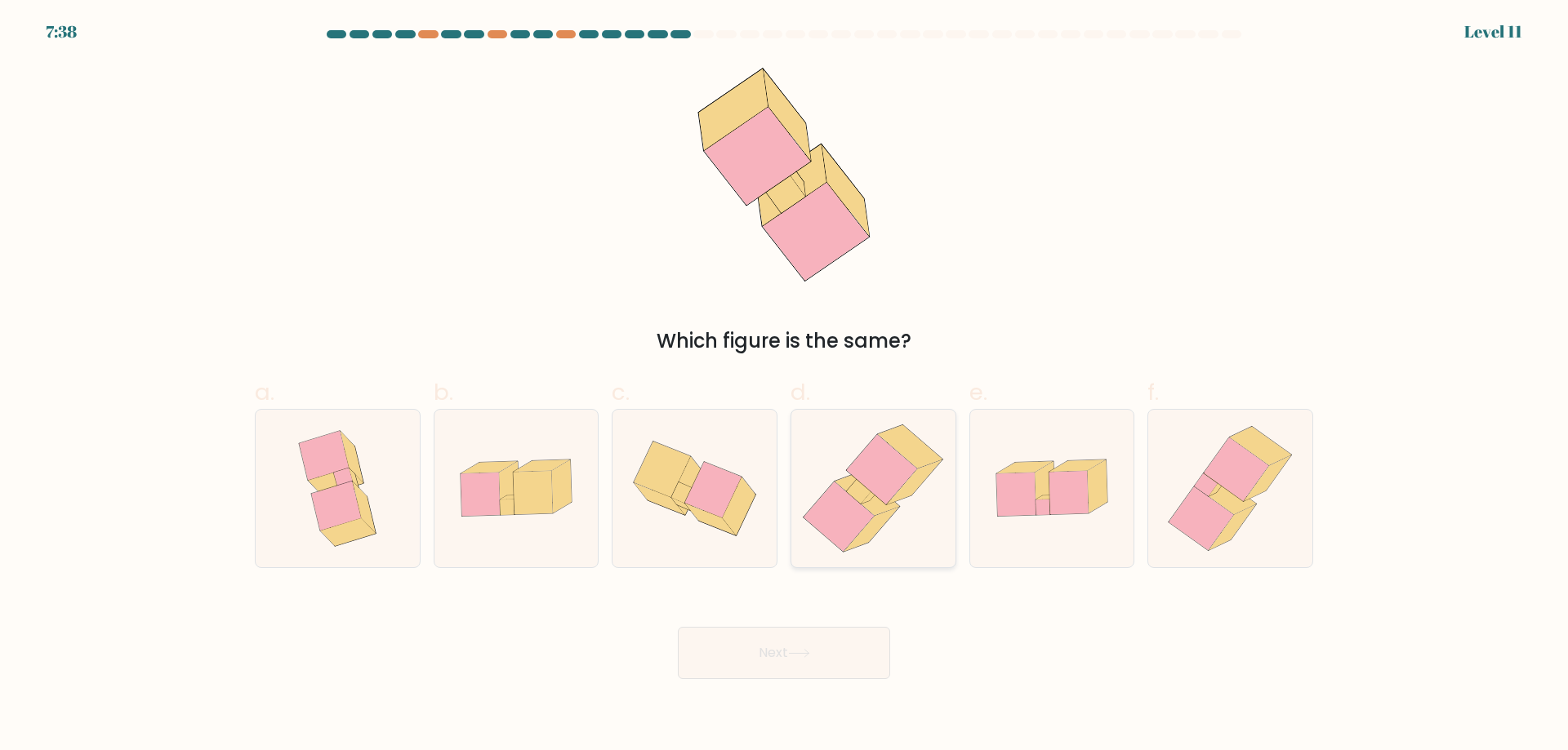
click at [899, 497] on icon at bounding box center [913, 482] width 55 height 44
click at [784, 386] on input "d." at bounding box center [784, 381] width 1 height 10
radio input "true"
click at [819, 671] on button "Next" at bounding box center [784, 653] width 212 height 52
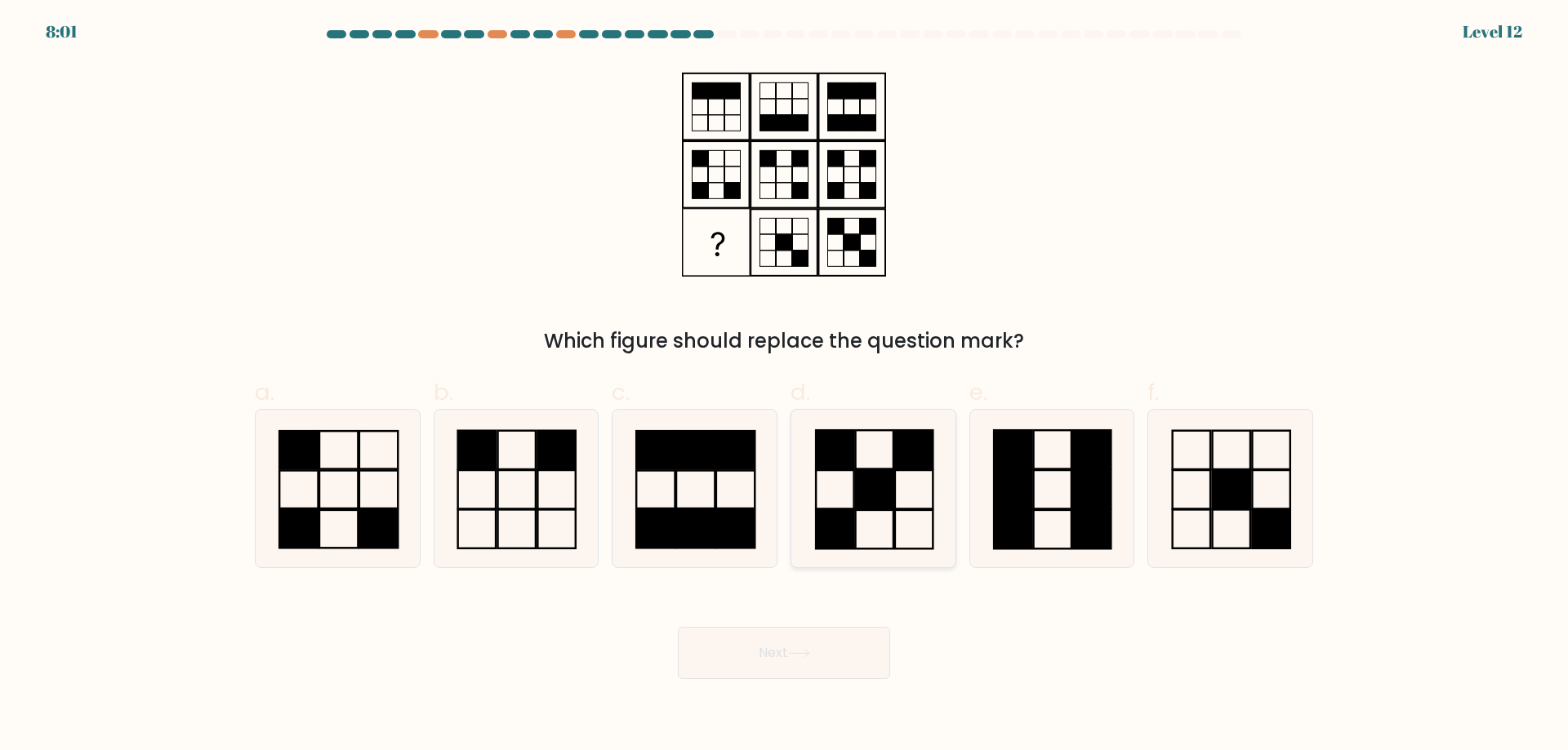
click at [853, 494] on rect at bounding box center [834, 489] width 38 height 38
click at [784, 386] on input "d." at bounding box center [784, 381] width 1 height 10
radio input "true"
click at [832, 657] on button "Next" at bounding box center [784, 653] width 212 height 52
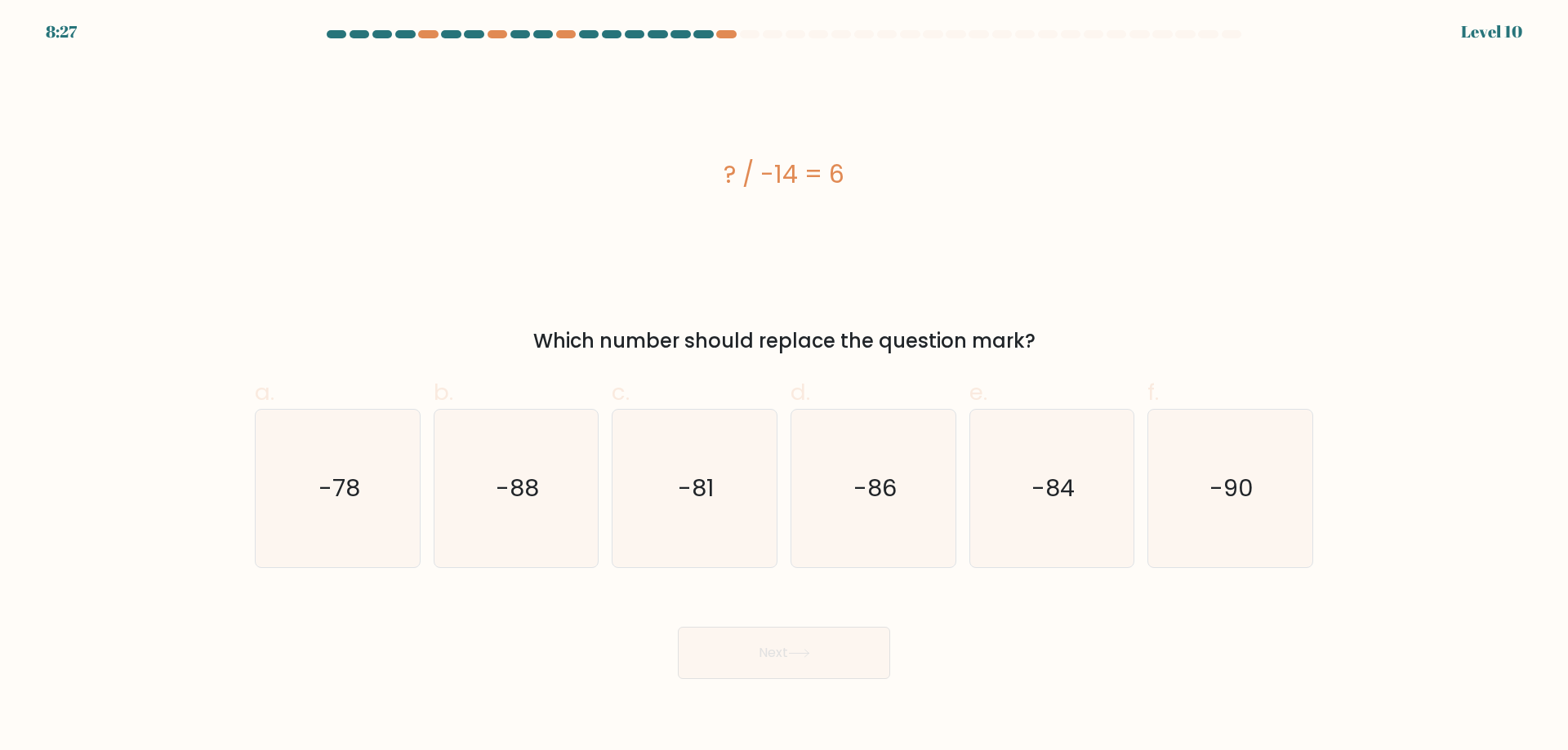
drag, startPoint x: 751, startPoint y: 178, endPoint x: 613, endPoint y: 176, distance: 138.0
click at [613, 176] on div "? / -14 = 6" at bounding box center [784, 174] width 1058 height 37
copy div "? / -14 = 6"
click at [1067, 502] on text "-84" at bounding box center [1052, 488] width 44 height 32
click at [784, 386] on input "e. -84" at bounding box center [784, 381] width 1 height 10
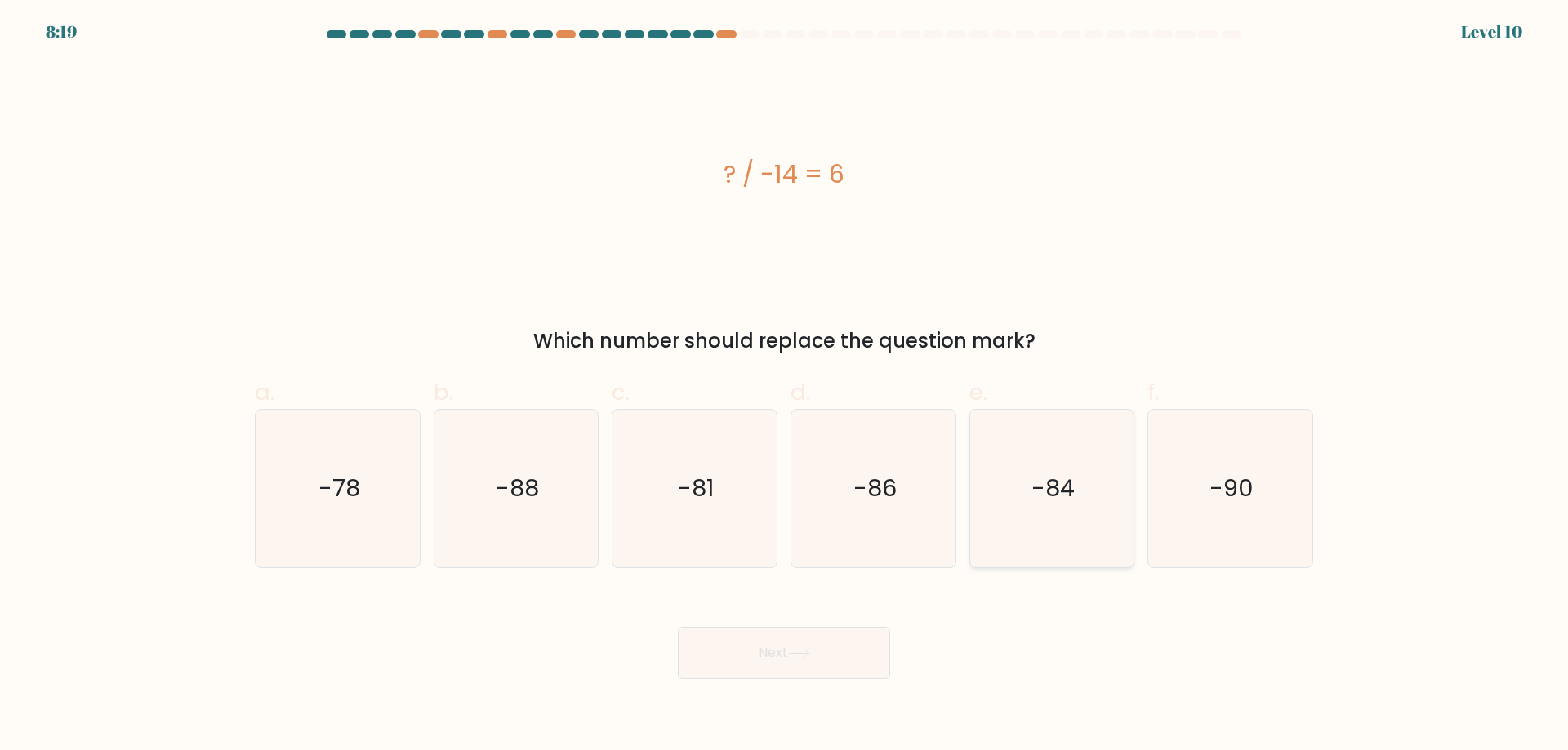
radio input "true"
click at [840, 644] on button "Next" at bounding box center [784, 653] width 212 height 52
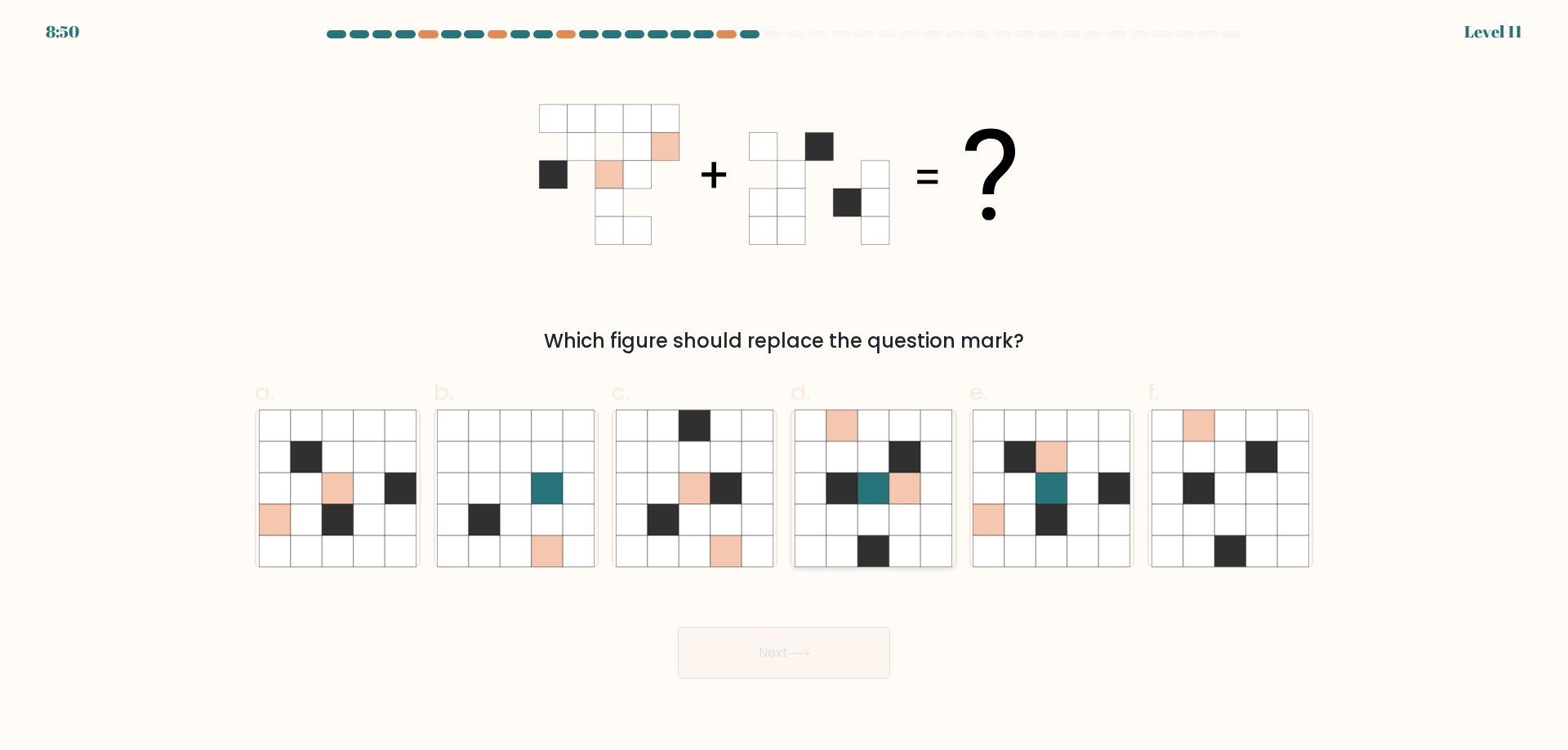
click at [903, 497] on icon at bounding box center [904, 487] width 31 height 31
click at [784, 386] on input "d." at bounding box center [784, 381] width 1 height 10
radio input "true"
click at [1055, 519] on icon at bounding box center [1051, 519] width 31 height 31
click at [784, 386] on input "e." at bounding box center [784, 381] width 1 height 10
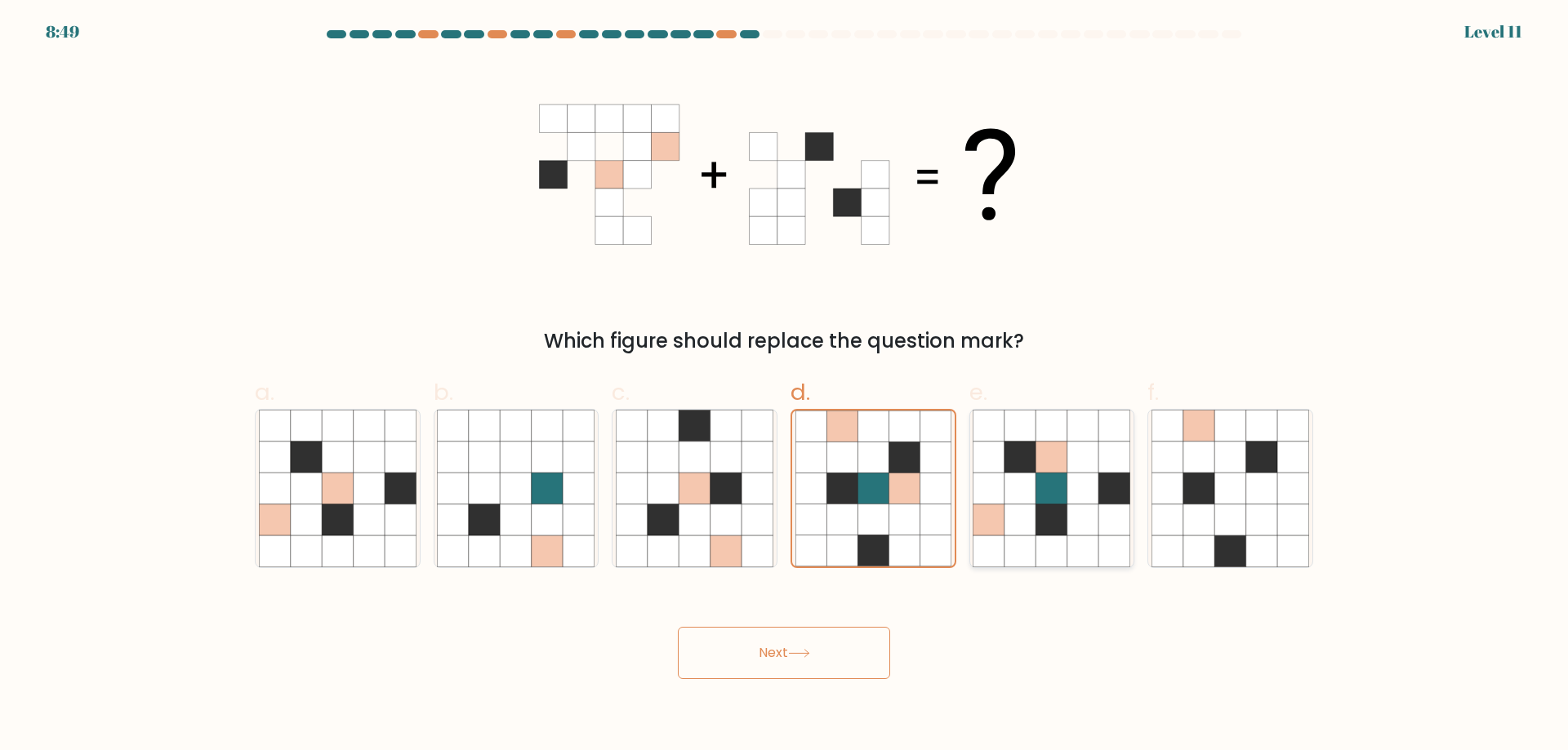
radio input "true"
click at [1210, 514] on icon at bounding box center [1198, 519] width 31 height 31
click at [784, 386] on input "f." at bounding box center [784, 381] width 1 height 10
radio input "true"
click at [835, 644] on button "Next" at bounding box center [784, 653] width 212 height 52
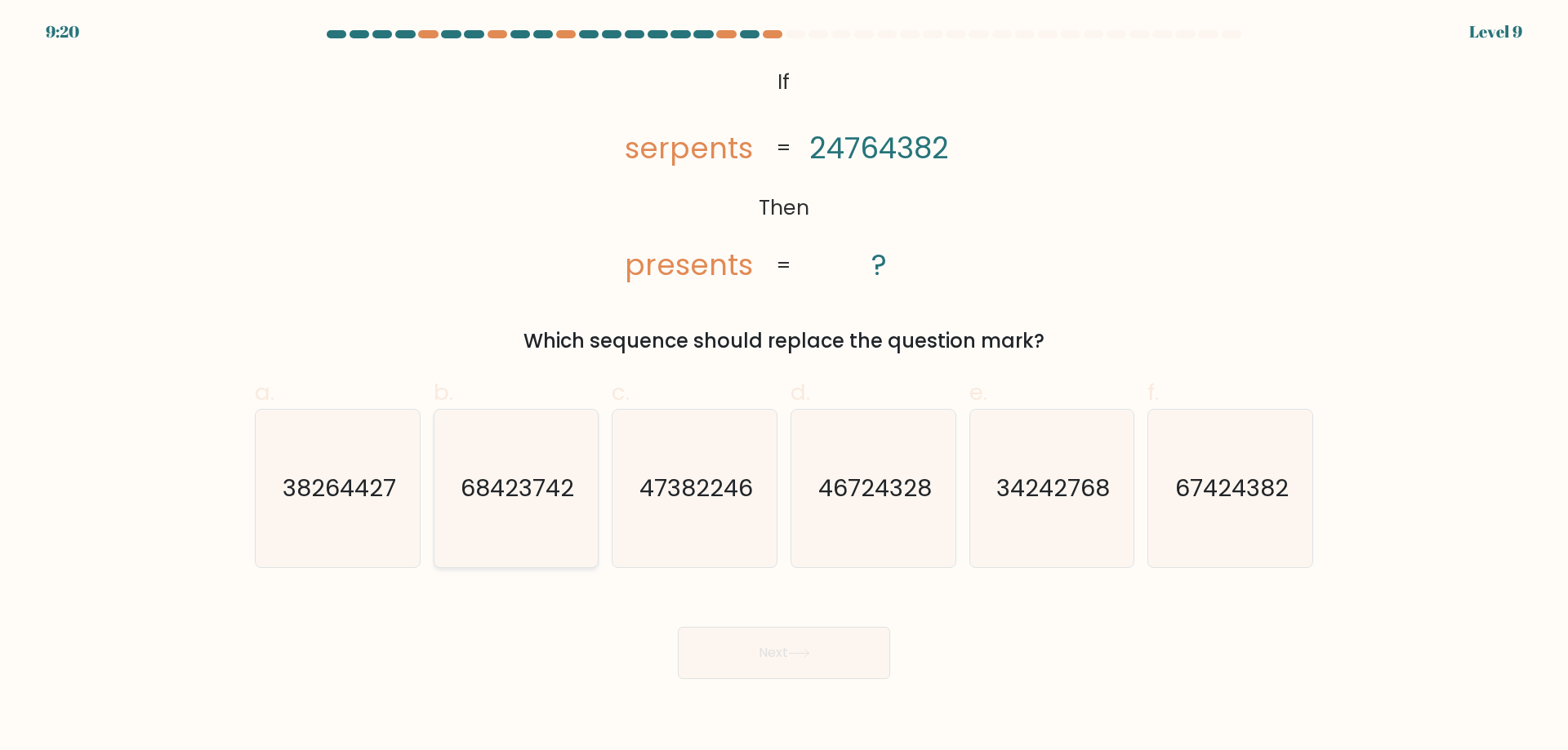
click at [497, 527] on icon "68423742" at bounding box center [516, 489] width 157 height 157
click at [784, 386] on input "b. 68423742" at bounding box center [784, 381] width 1 height 10
radio input "true"
click at [1218, 511] on icon "67424382" at bounding box center [1230, 489] width 157 height 157
click at [784, 386] on input "f. 67424382" at bounding box center [784, 381] width 1 height 10
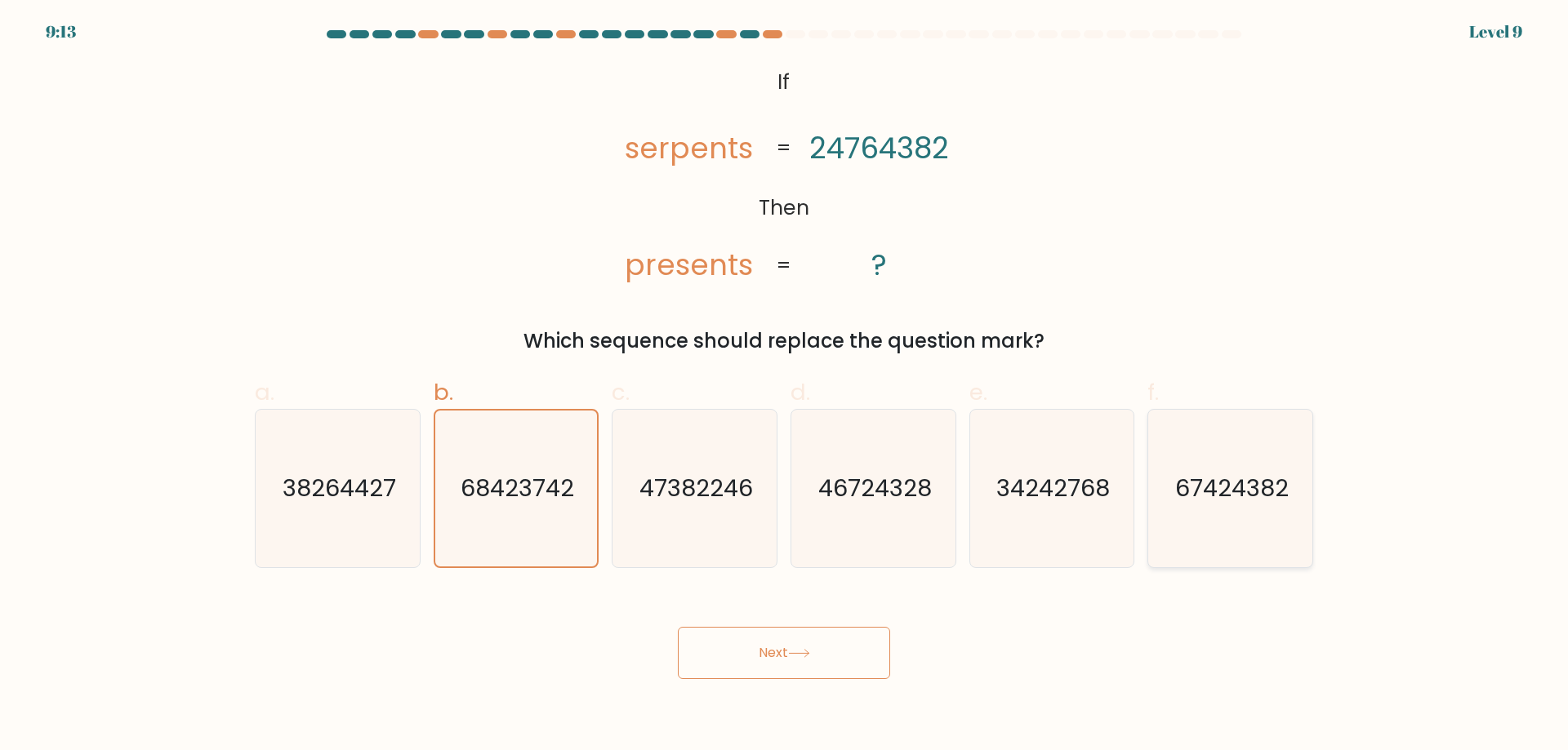
radio input "true"
click at [818, 651] on button "Next" at bounding box center [784, 653] width 212 height 52
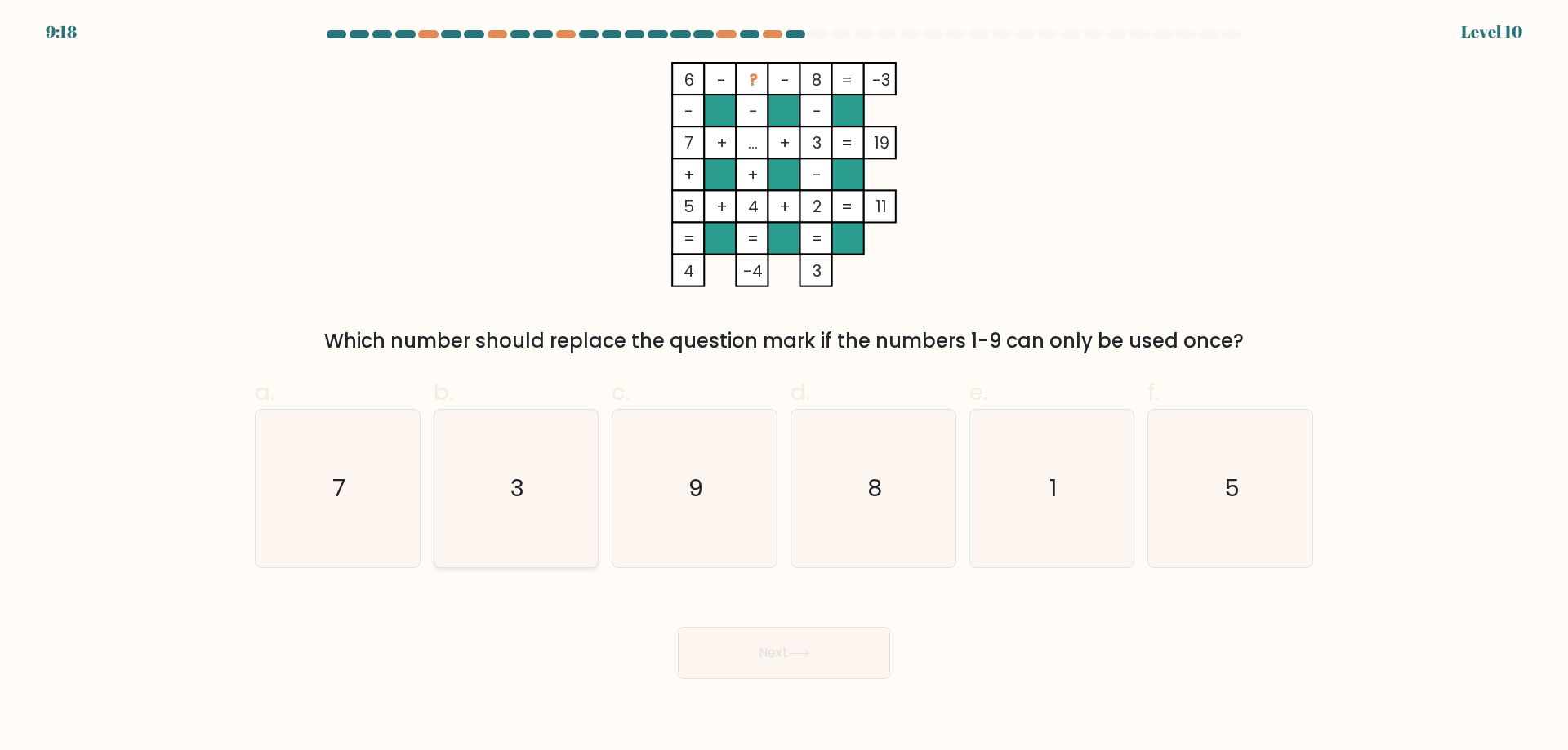
click at [504, 483] on icon "3" at bounding box center [516, 489] width 157 height 157
click at [784, 386] on input "b. 3" at bounding box center [784, 381] width 1 height 10
radio input "true"
click at [738, 647] on button "Next" at bounding box center [784, 653] width 212 height 52
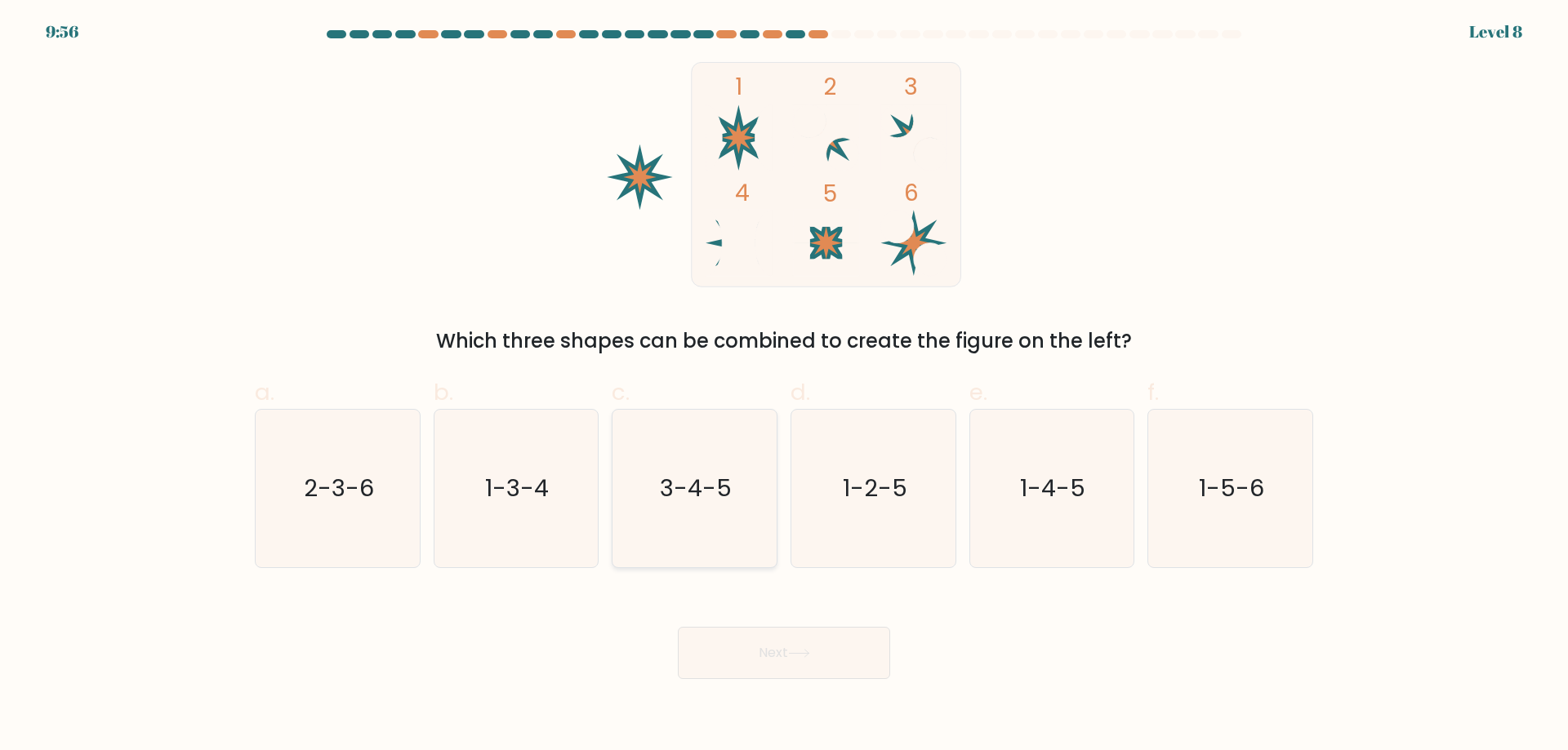
click at [724, 506] on icon "3-4-5" at bounding box center [695, 489] width 157 height 157
click at [784, 386] on input "c. 3-4-5" at bounding box center [784, 381] width 1 height 10
radio input "true"
click at [801, 635] on button "Next" at bounding box center [784, 653] width 212 height 52
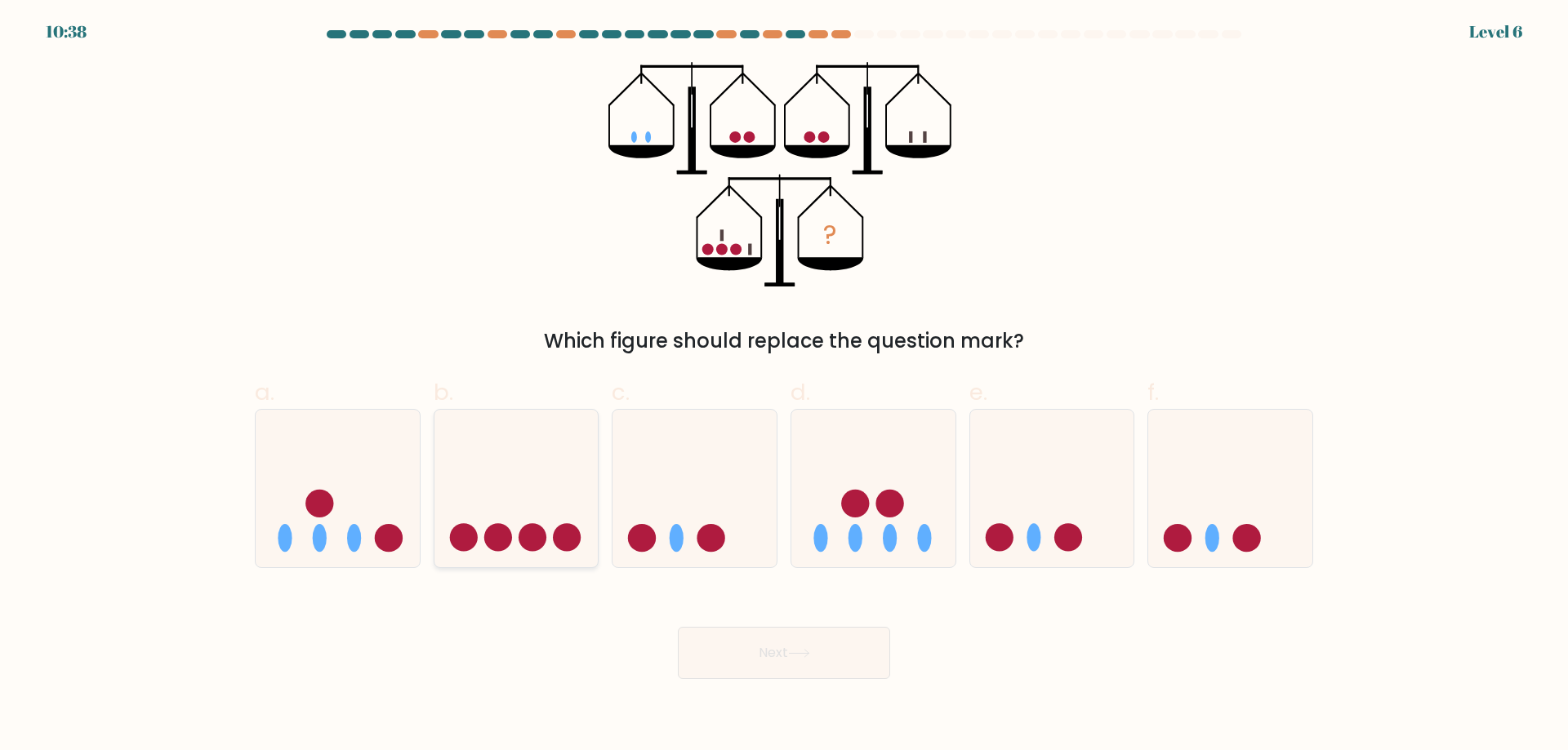
click at [557, 516] on icon at bounding box center [516, 488] width 164 height 135
click at [784, 386] on input "b." at bounding box center [784, 381] width 1 height 10
radio input "true"
click at [769, 662] on button "Next" at bounding box center [784, 653] width 212 height 52
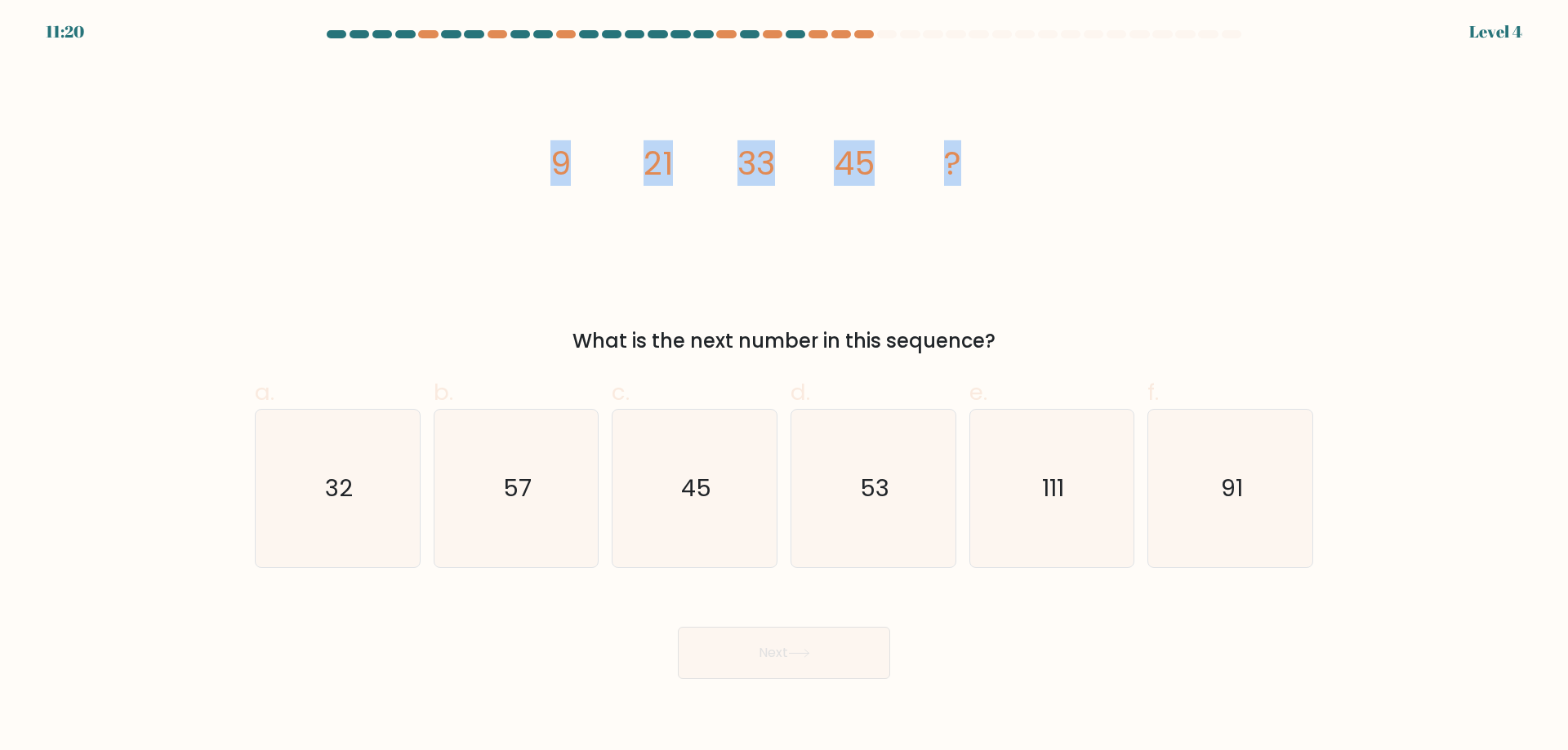
drag, startPoint x: 985, startPoint y: 182, endPoint x: 554, endPoint y: 189, distance: 431.1
click at [554, 189] on icon "image/svg+xml 9 21 33 45 ?" at bounding box center [784, 174] width 490 height 225
copy g "9 21 33 45 ?"
click at [571, 527] on icon "57" at bounding box center [516, 489] width 157 height 157
click at [784, 386] on input "b. 57" at bounding box center [784, 381] width 1 height 10
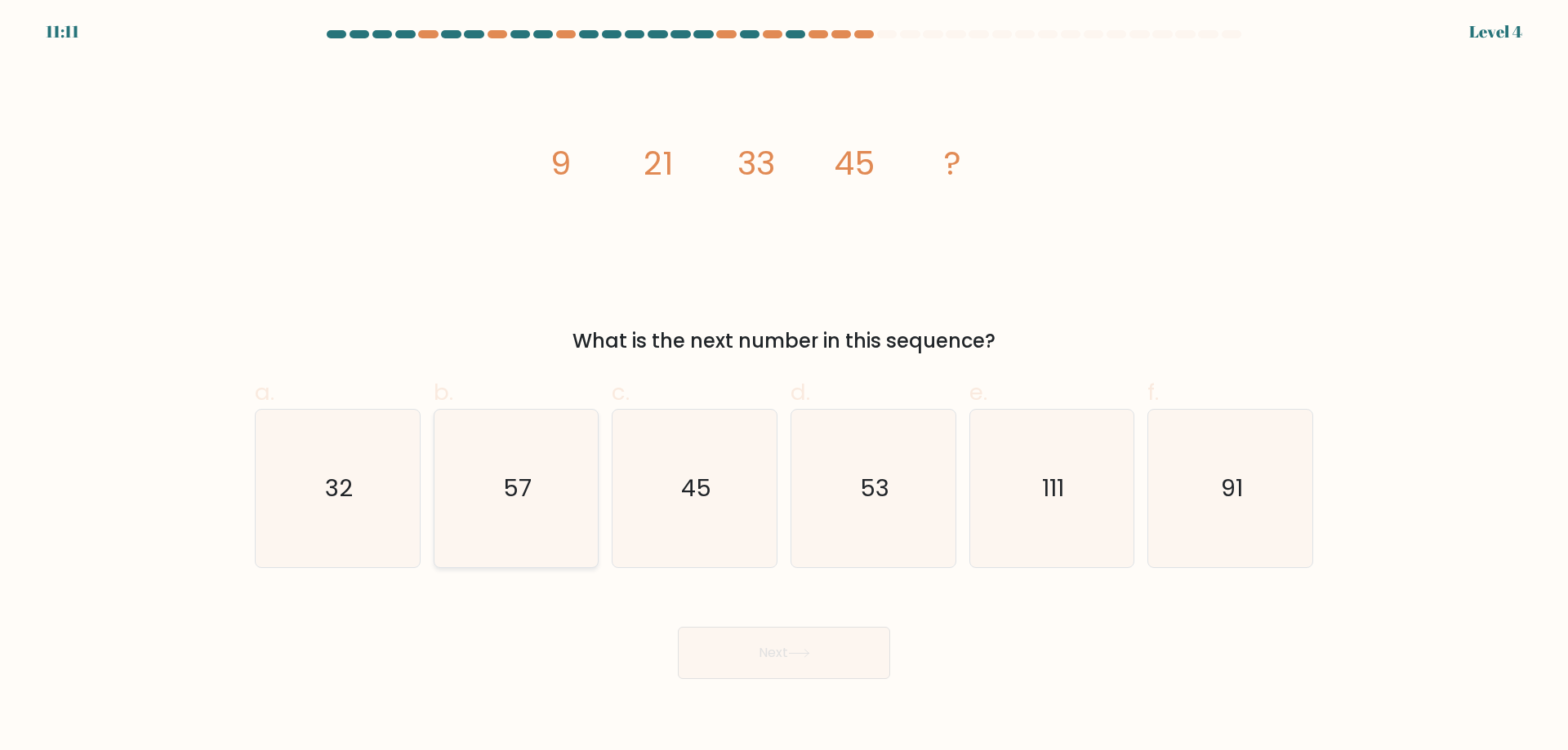
radio input "true"
click at [796, 642] on button "Next" at bounding box center [784, 653] width 212 height 52
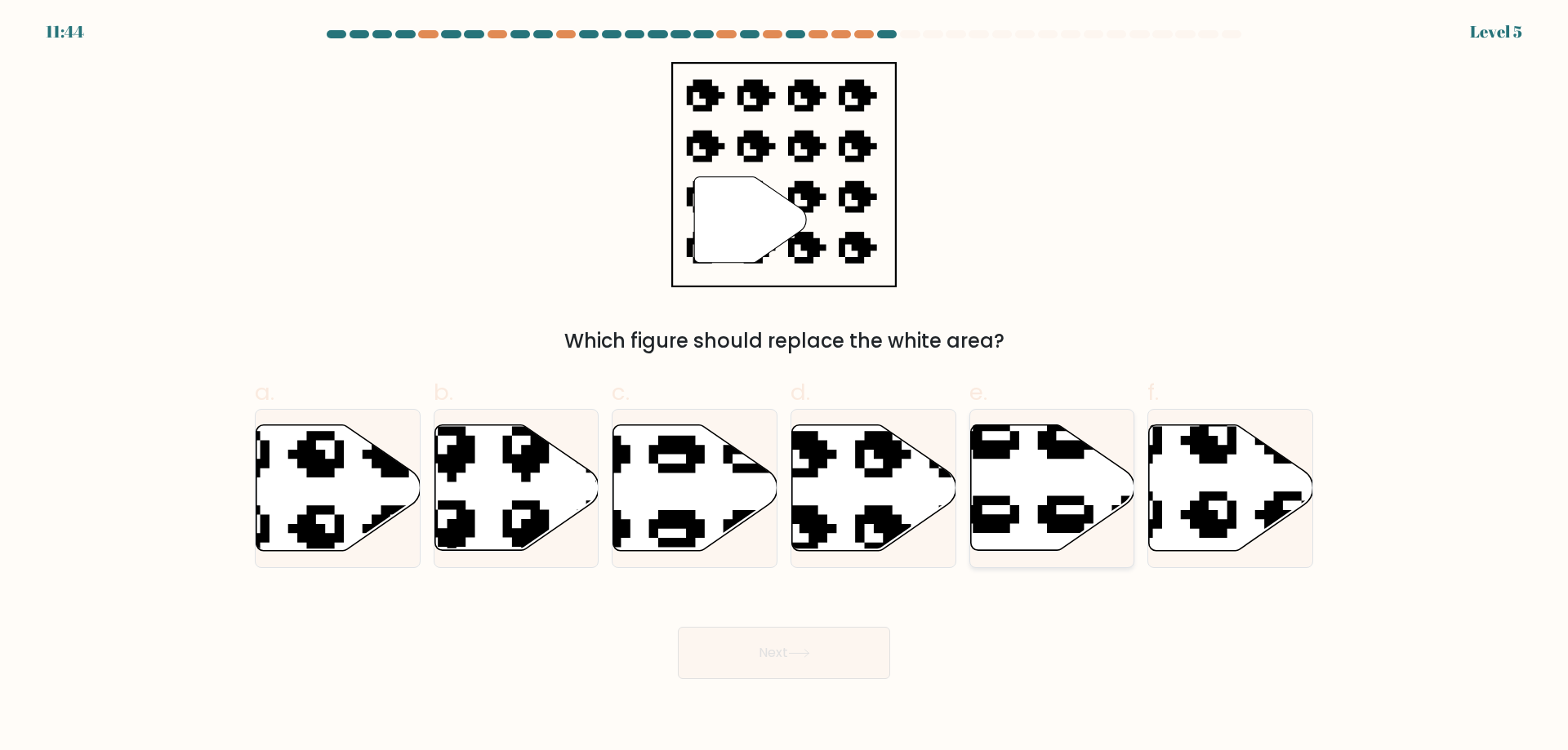
click at [1007, 479] on icon at bounding box center [1051, 488] width 164 height 126
click at [784, 386] on input "e." at bounding box center [784, 381] width 1 height 10
radio input "true"
click at [785, 631] on button "Next" at bounding box center [784, 653] width 212 height 52
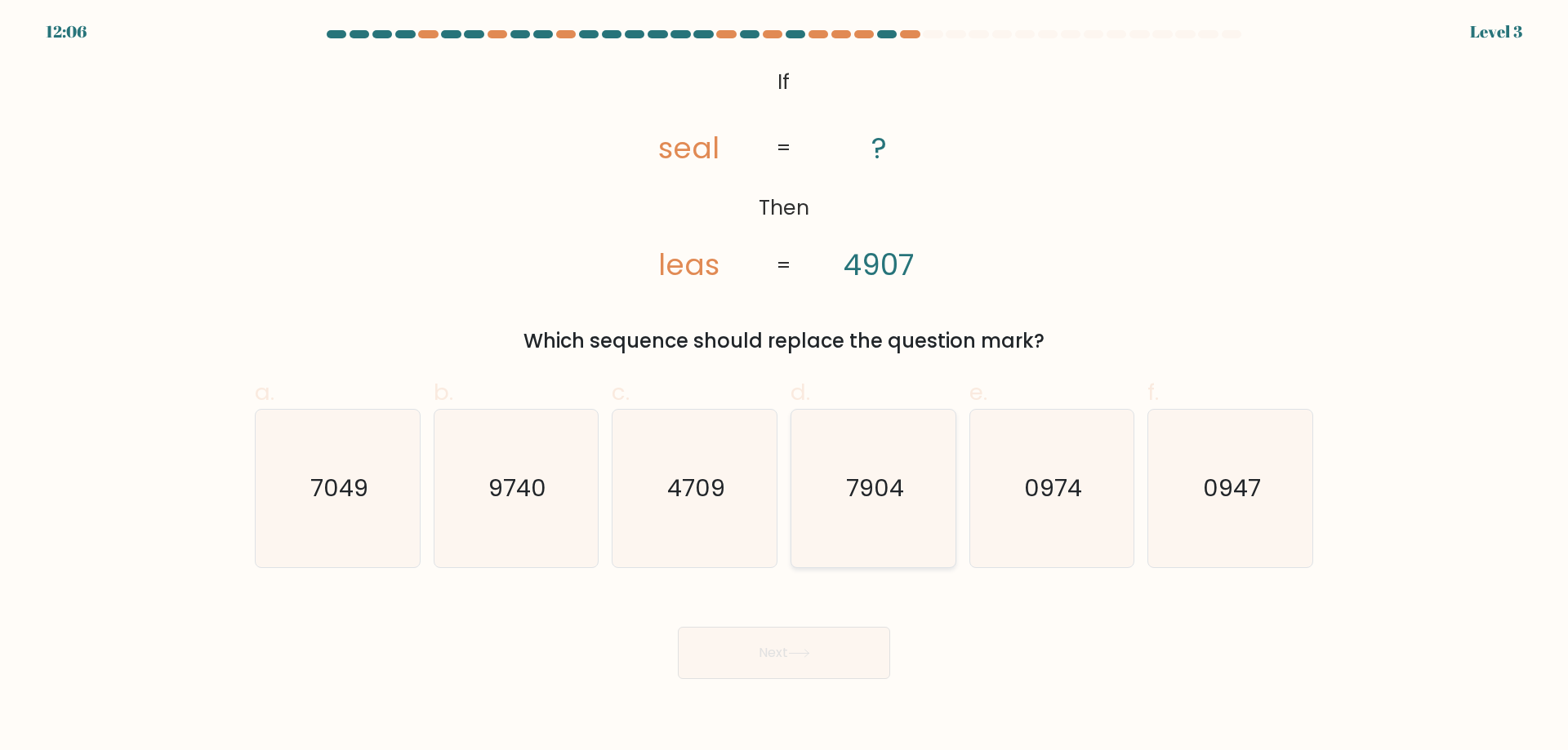
click at [859, 486] on text "7904" at bounding box center [874, 488] width 58 height 32
click at [784, 386] on input "d. 7904" at bounding box center [784, 381] width 1 height 10
radio input "true"
click at [810, 669] on button "Next" at bounding box center [784, 653] width 212 height 52
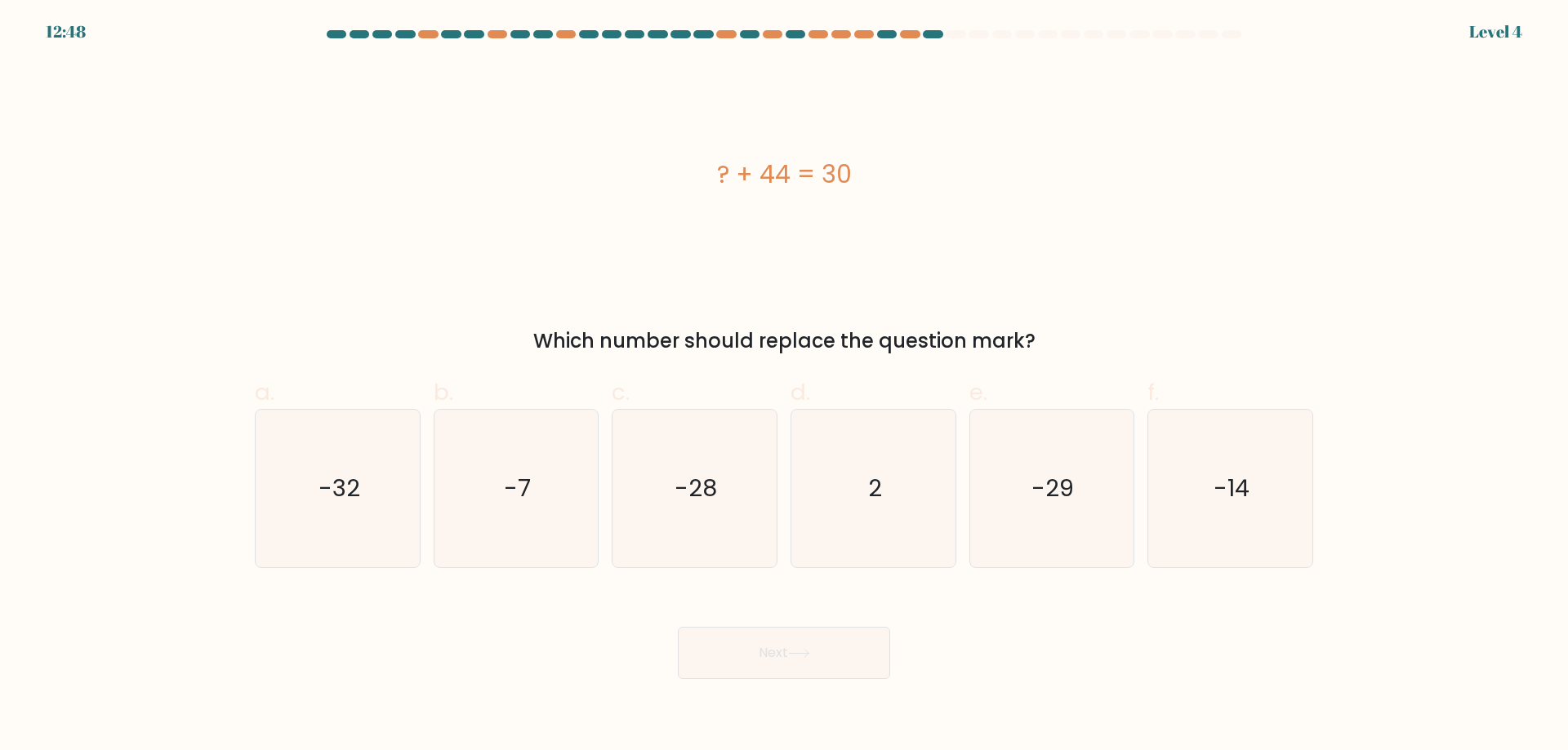
drag, startPoint x: 869, startPoint y: 162, endPoint x: 612, endPoint y: 189, distance: 258.4
click at [612, 189] on div "? + 44 = 30" at bounding box center [784, 174] width 1058 height 37
copy div "? + 44 = 30"
click at [1192, 505] on icon "-14" at bounding box center [1230, 489] width 157 height 157
click at [784, 386] on input "f. -14" at bounding box center [784, 381] width 1 height 10
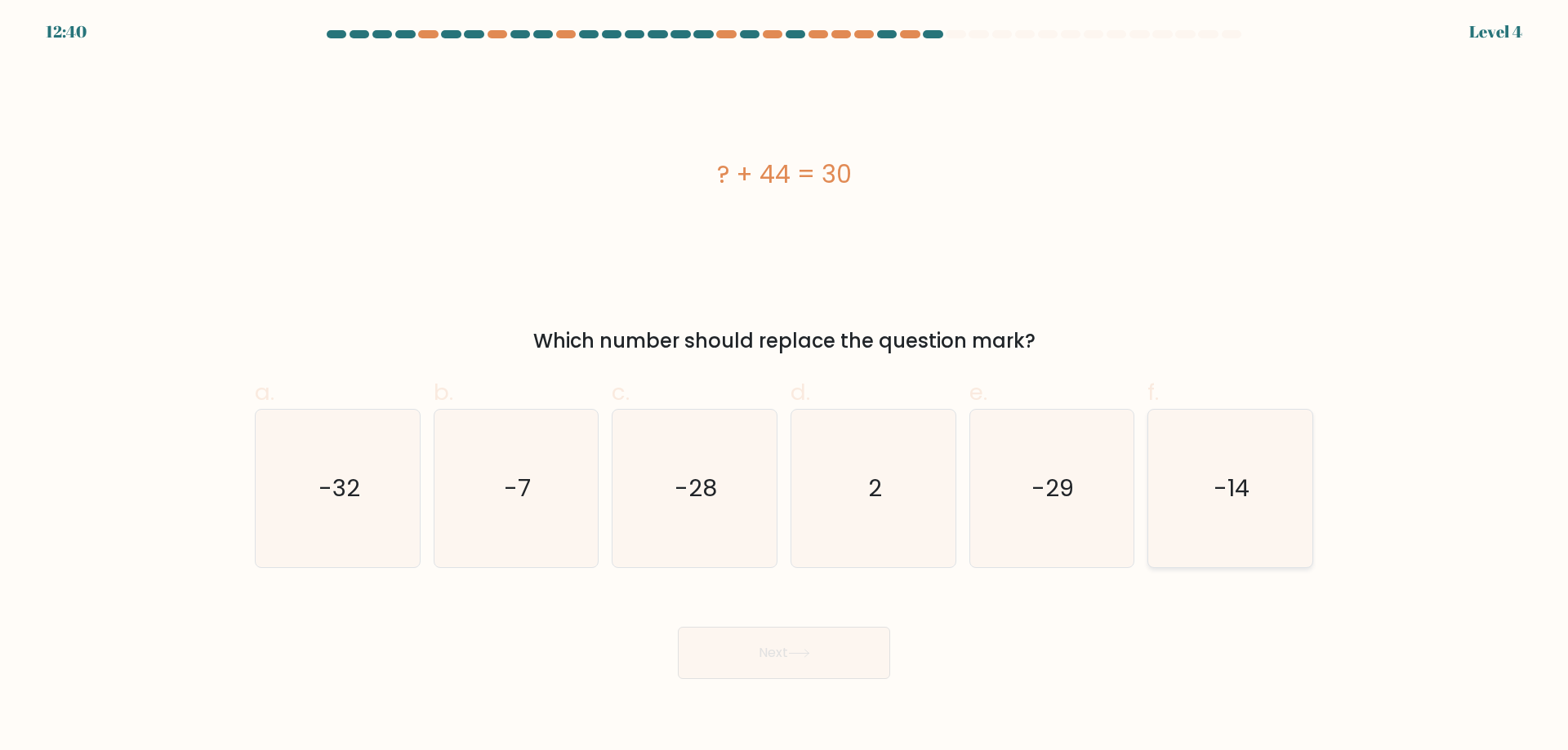
radio input "true"
click at [816, 644] on button "Next" at bounding box center [784, 653] width 212 height 52
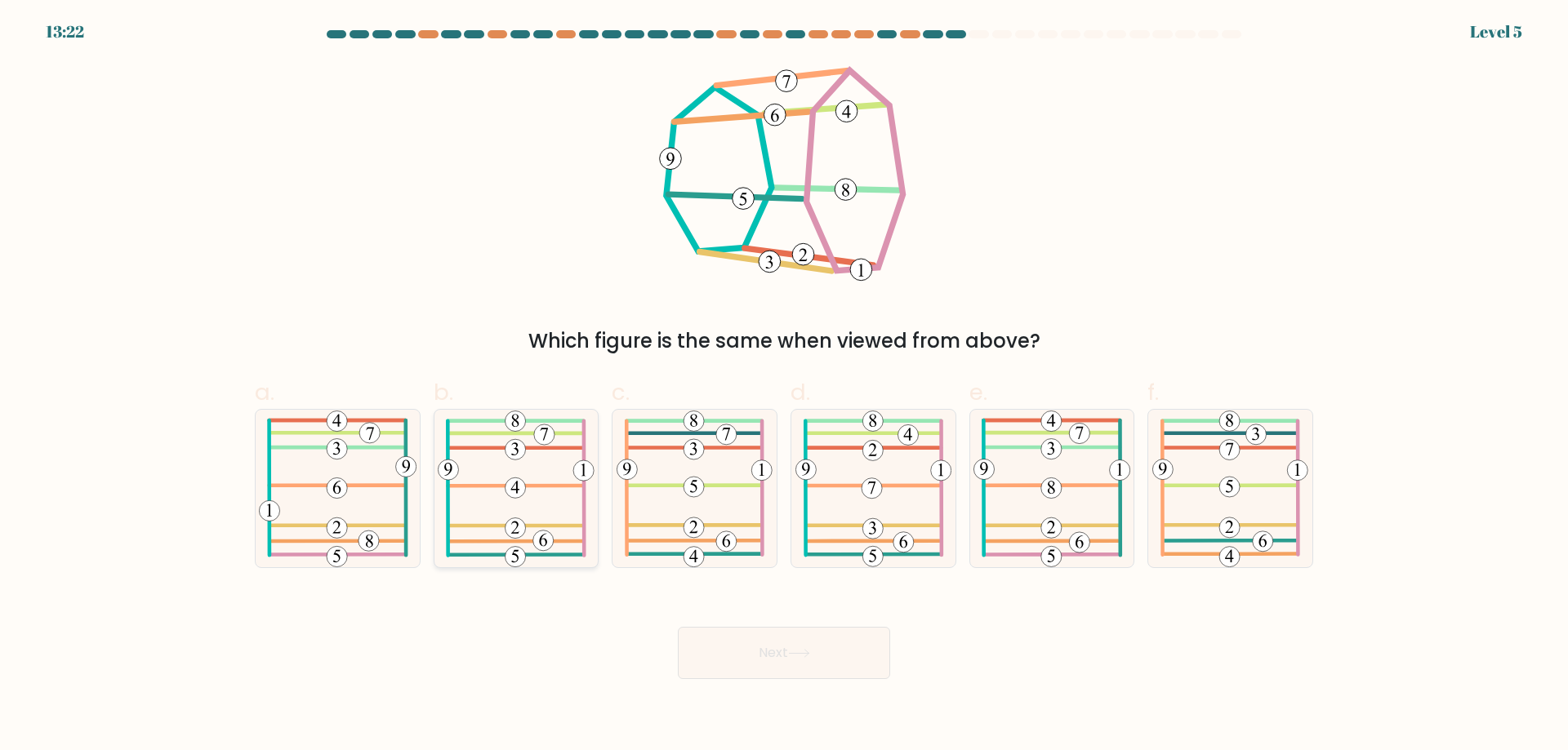
click at [539, 492] on icon at bounding box center [516, 489] width 156 height 157
click at [784, 386] on input "b." at bounding box center [784, 381] width 1 height 10
radio input "true"
click at [849, 644] on button "Next" at bounding box center [784, 653] width 212 height 52
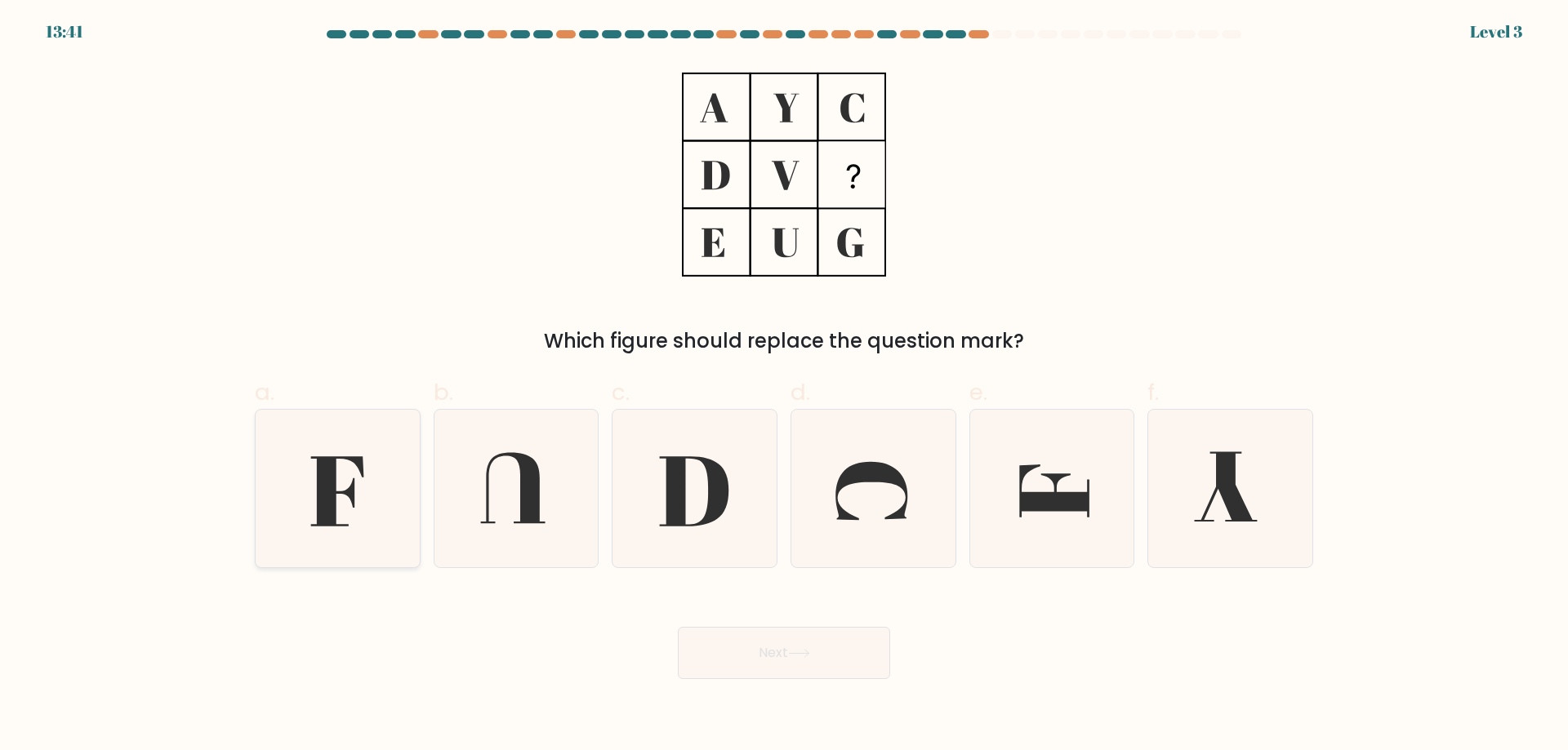
click at [370, 495] on icon at bounding box center [337, 489] width 157 height 157
click at [784, 386] on input "a." at bounding box center [784, 381] width 1 height 10
radio input "true"
click at [822, 660] on button "Next" at bounding box center [784, 653] width 212 height 52
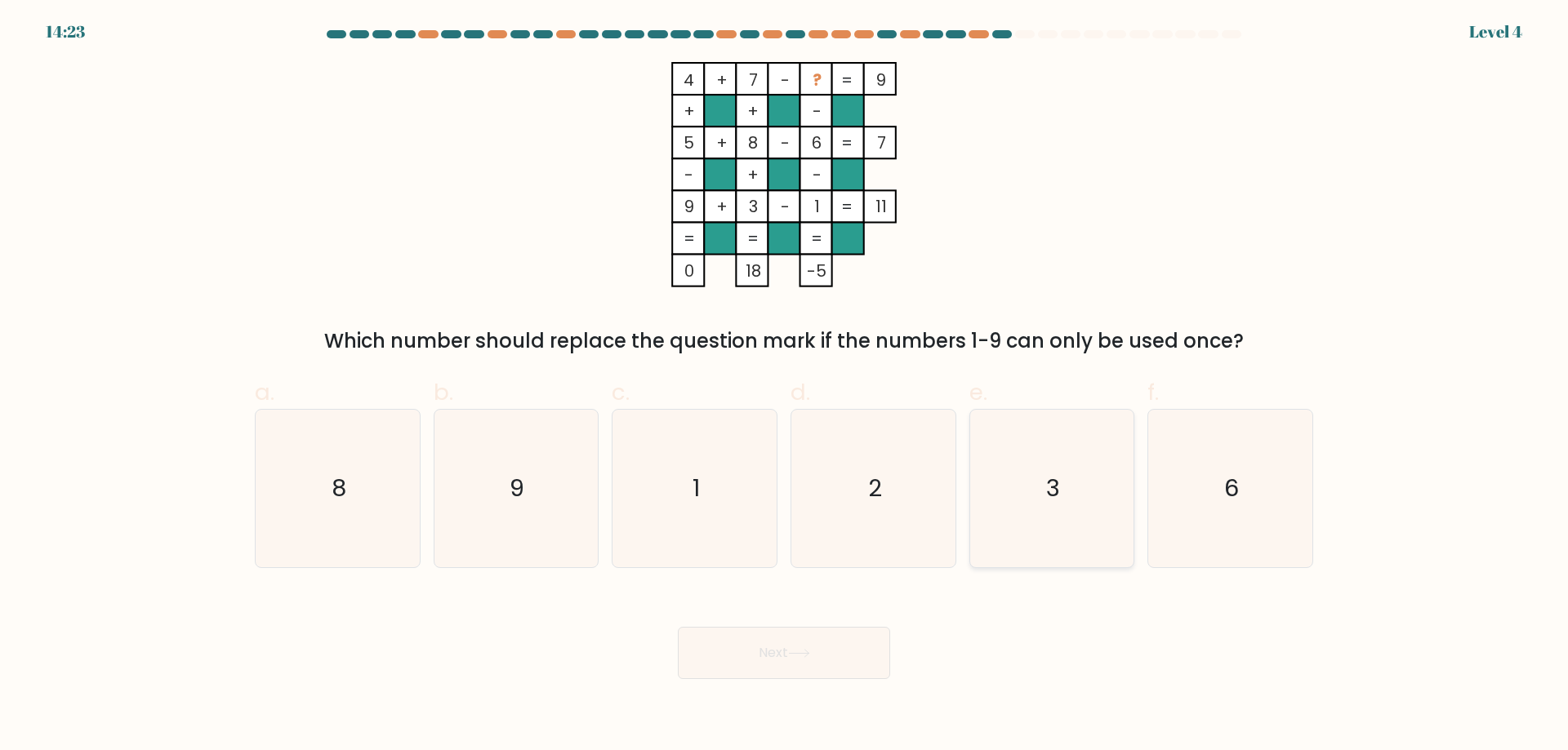
click at [1072, 501] on icon "3" at bounding box center [1051, 489] width 157 height 157
click at [784, 386] on input "e. 3" at bounding box center [784, 381] width 1 height 10
radio input "true"
click at [828, 648] on button "Next" at bounding box center [784, 653] width 212 height 52
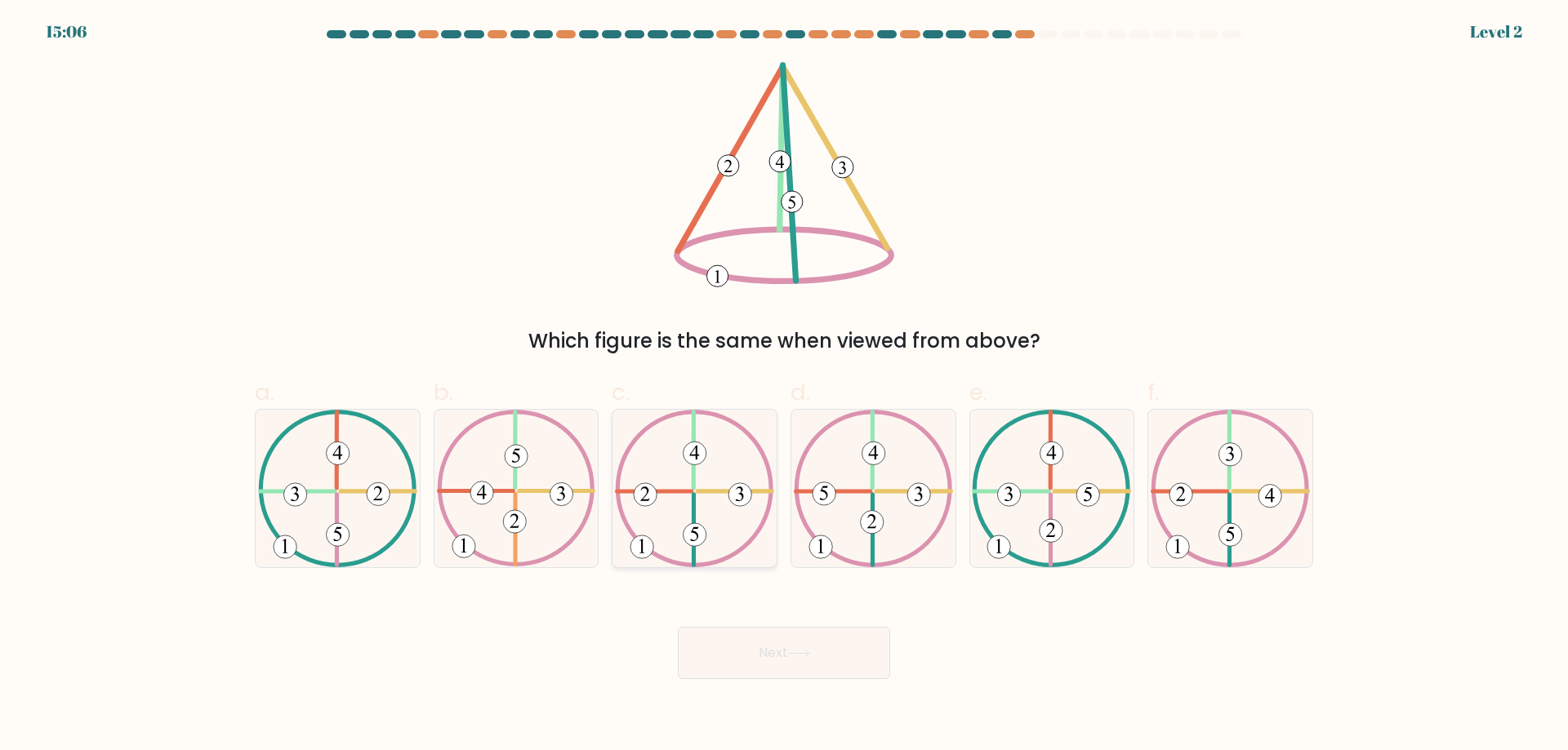
click at [710, 517] on icon at bounding box center [695, 489] width 159 height 157
click at [784, 386] on input "c." at bounding box center [784, 381] width 1 height 10
radio input "true"
click at [777, 654] on button "Next" at bounding box center [784, 653] width 212 height 52
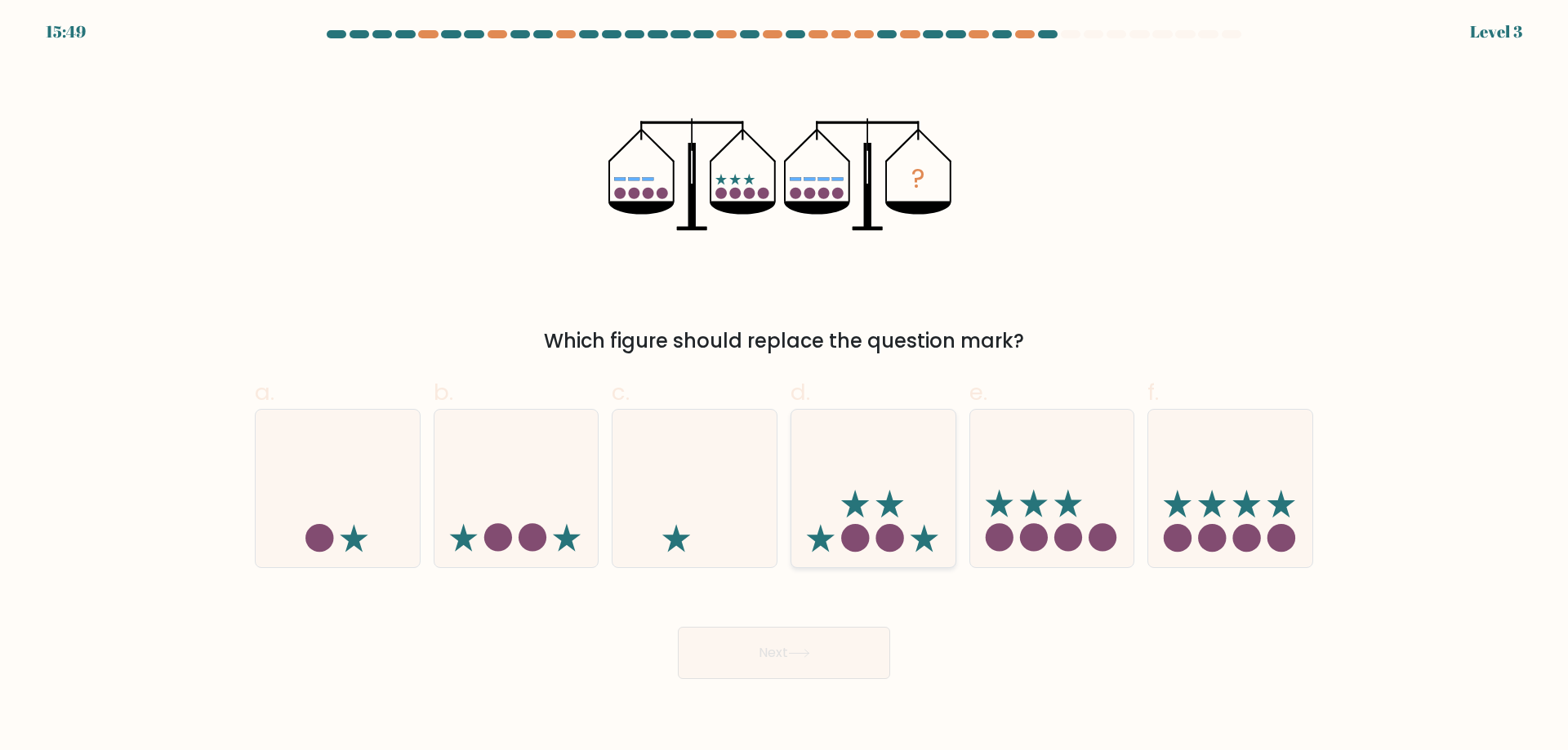
click at [885, 548] on circle at bounding box center [889, 538] width 28 height 28
click at [784, 386] on input "d." at bounding box center [784, 381] width 1 height 10
radio input "true"
click at [866, 642] on button "Next" at bounding box center [784, 653] width 212 height 52
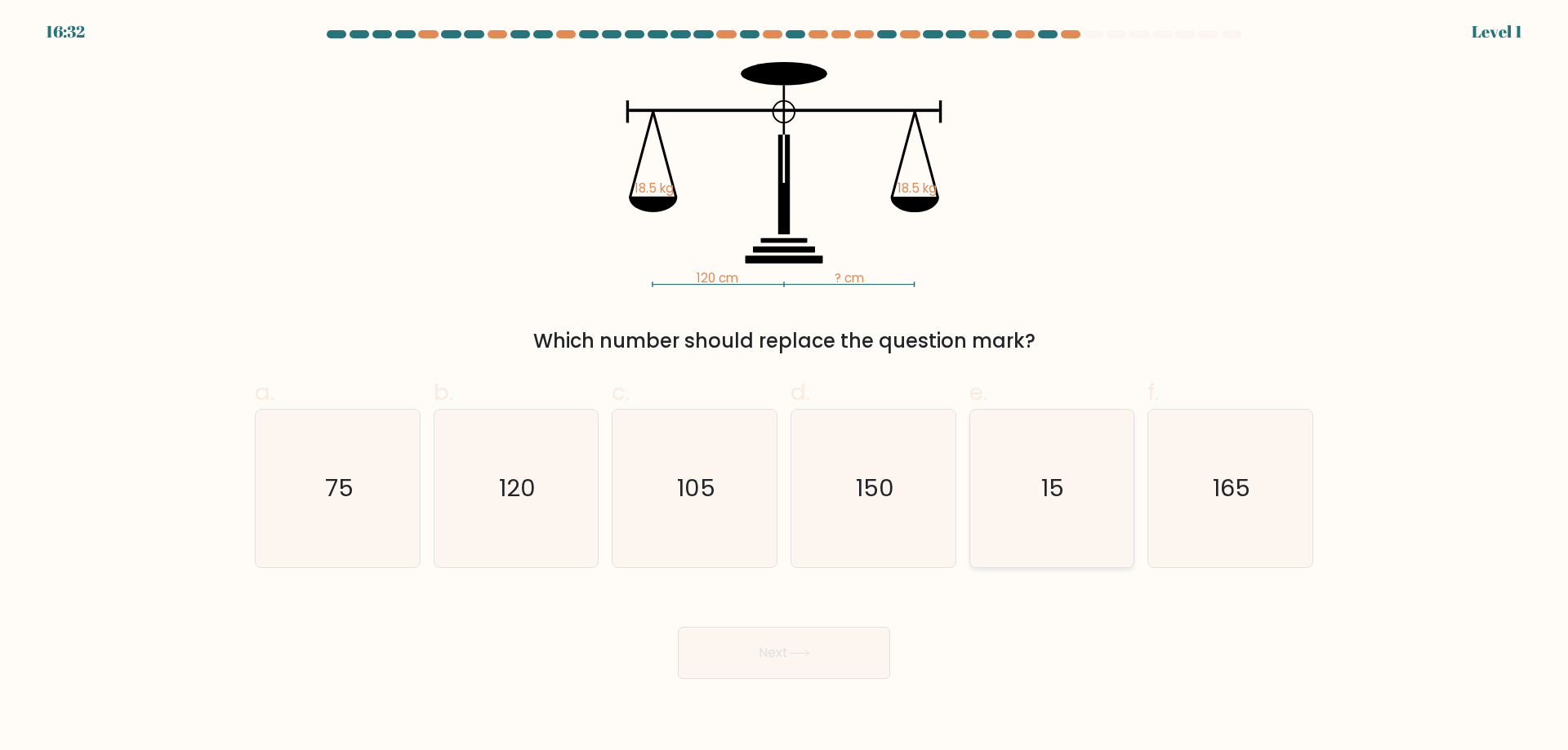
click at [1085, 481] on icon "15" at bounding box center [1051, 489] width 157 height 157
click at [784, 386] on input "e. 15" at bounding box center [784, 381] width 1 height 10
radio input "true"
drag, startPoint x: 986, startPoint y: 272, endPoint x: 673, endPoint y: 259, distance: 313.3
click at [616, 202] on icon "120 cm ? cm 18.5 kg 18.5 kg" at bounding box center [784, 174] width 490 height 225
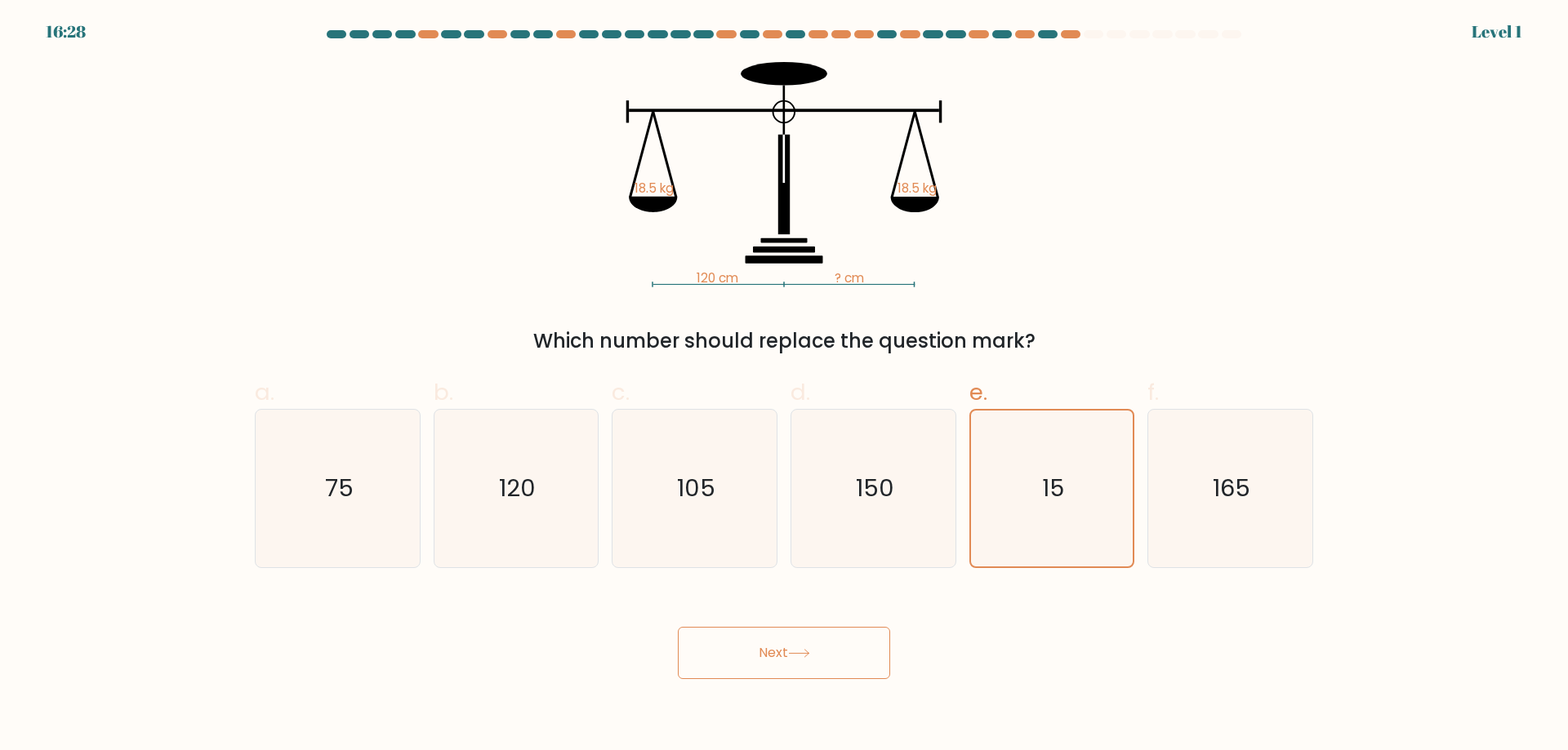
click at [875, 320] on div "120 cm ? cm 18.5 kg 18.5 kg Which number should replace the question mark?" at bounding box center [784, 208] width 1078 height 294
click at [846, 656] on button "Next" at bounding box center [784, 653] width 212 height 52
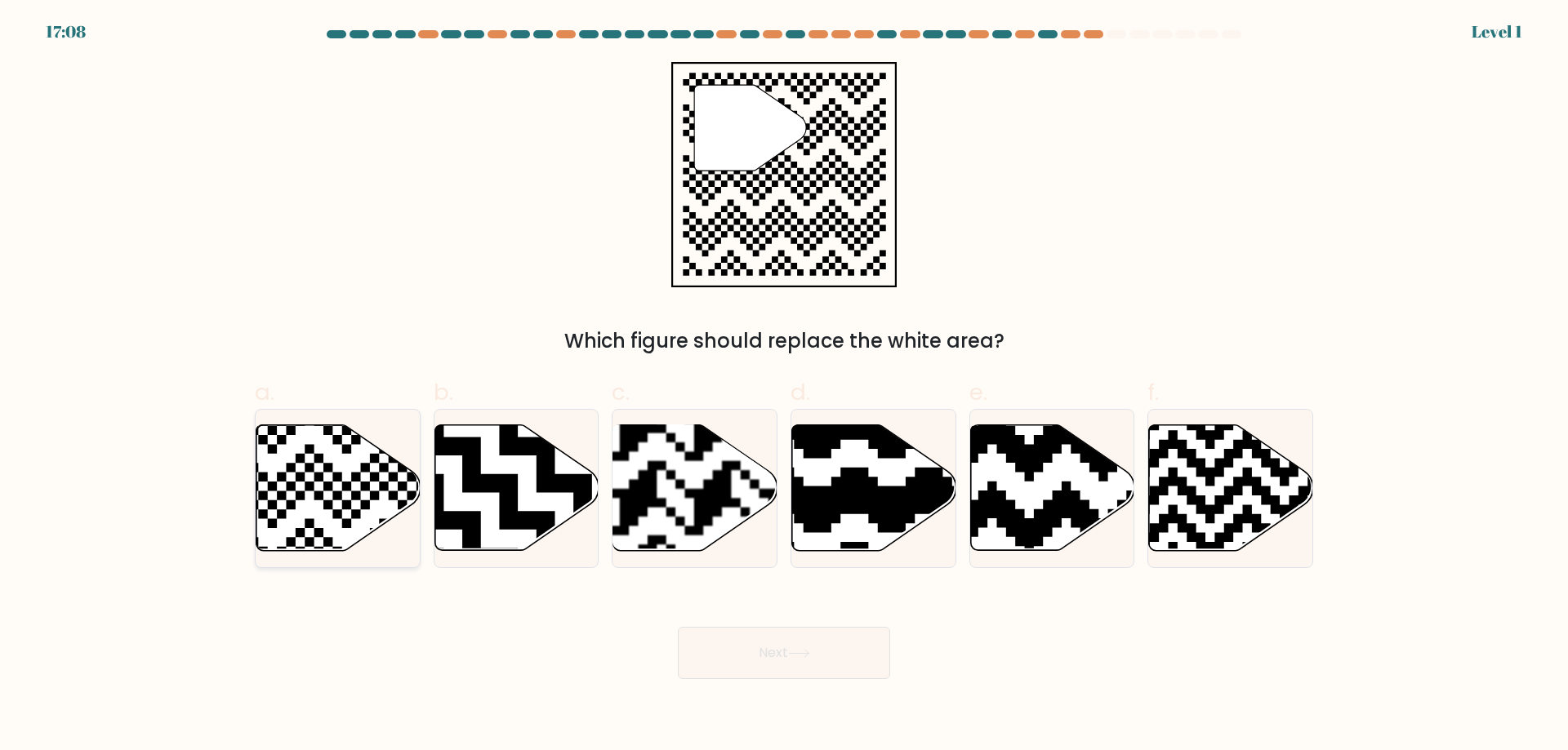
click at [342, 475] on icon at bounding box center [338, 488] width 164 height 126
click at [784, 386] on input "a." at bounding box center [784, 381] width 1 height 10
radio input "true"
click at [786, 666] on button "Next" at bounding box center [784, 653] width 212 height 52
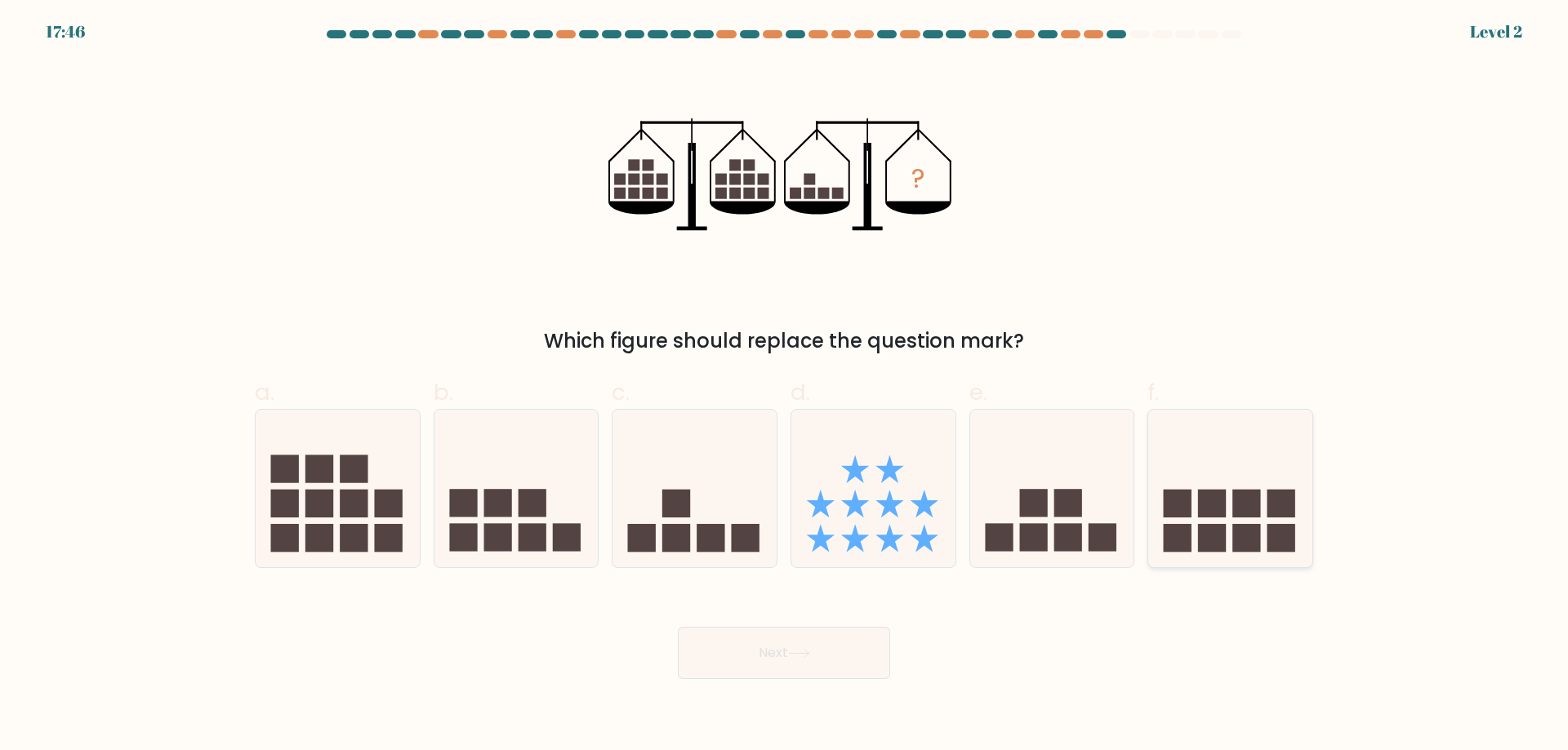
click at [1246, 516] on rect at bounding box center [1246, 504] width 28 height 28
click at [784, 386] on input "f." at bounding box center [784, 381] width 1 height 10
radio input "true"
click at [860, 658] on button "Next" at bounding box center [784, 653] width 212 height 52
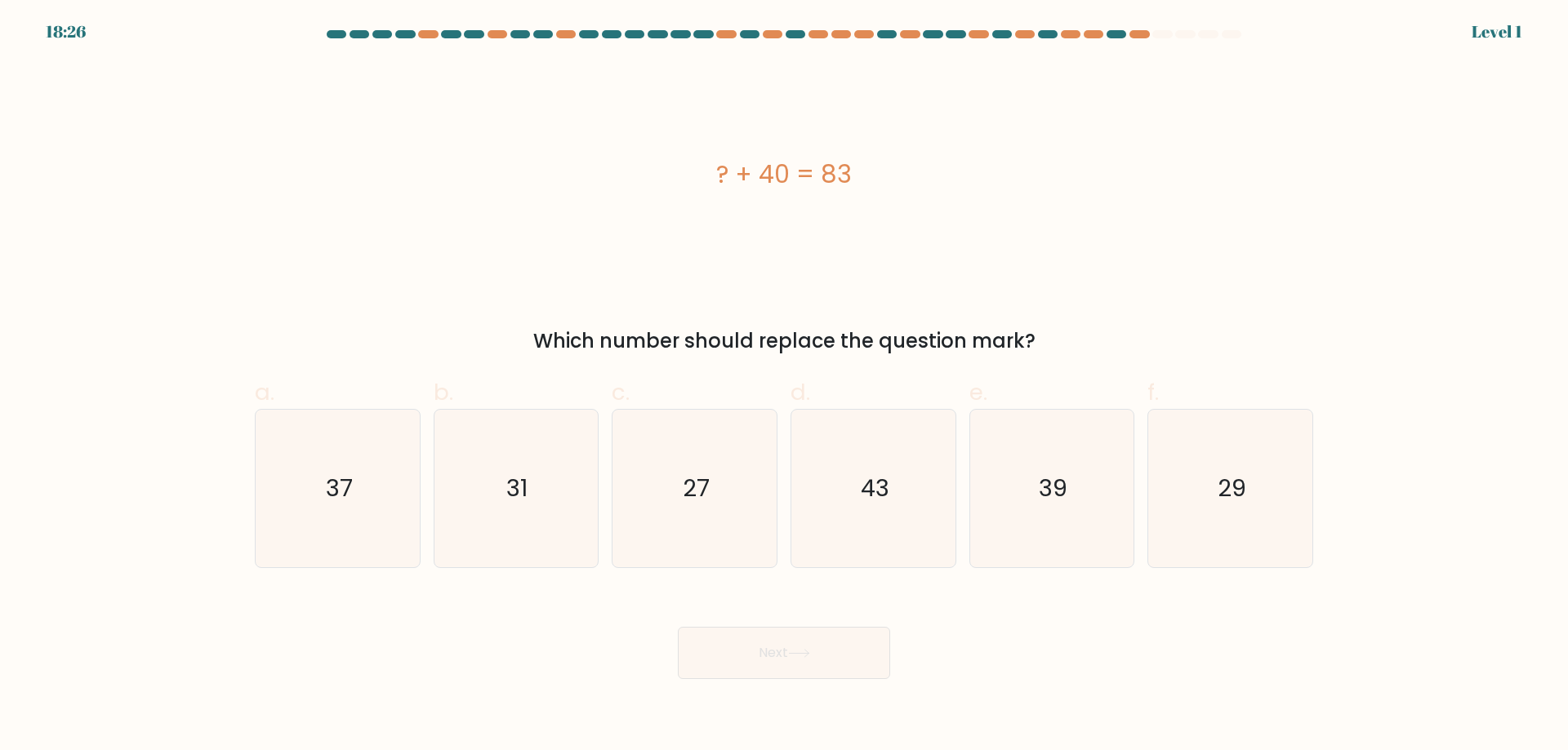
drag, startPoint x: 885, startPoint y: 185, endPoint x: 594, endPoint y: 174, distance: 291.2
click at [594, 174] on div "? + 40 = 83" at bounding box center [784, 174] width 1058 height 37
copy div "? + 40 = 83"
click at [882, 510] on icon "43" at bounding box center [873, 489] width 157 height 157
click at [784, 386] on input "d. 43" at bounding box center [784, 381] width 1 height 10
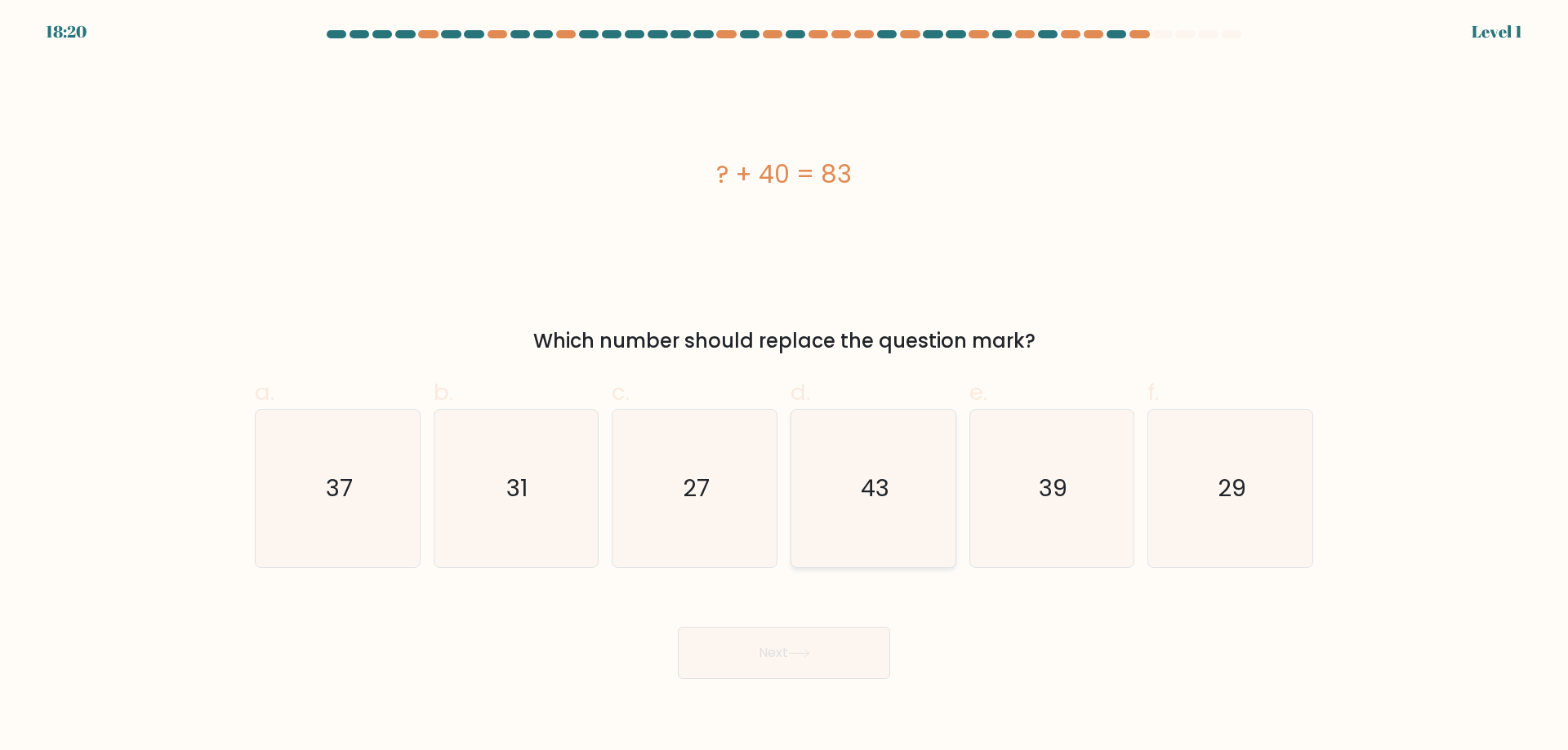
radio input "true"
click at [817, 647] on button "Next" at bounding box center [784, 653] width 212 height 52
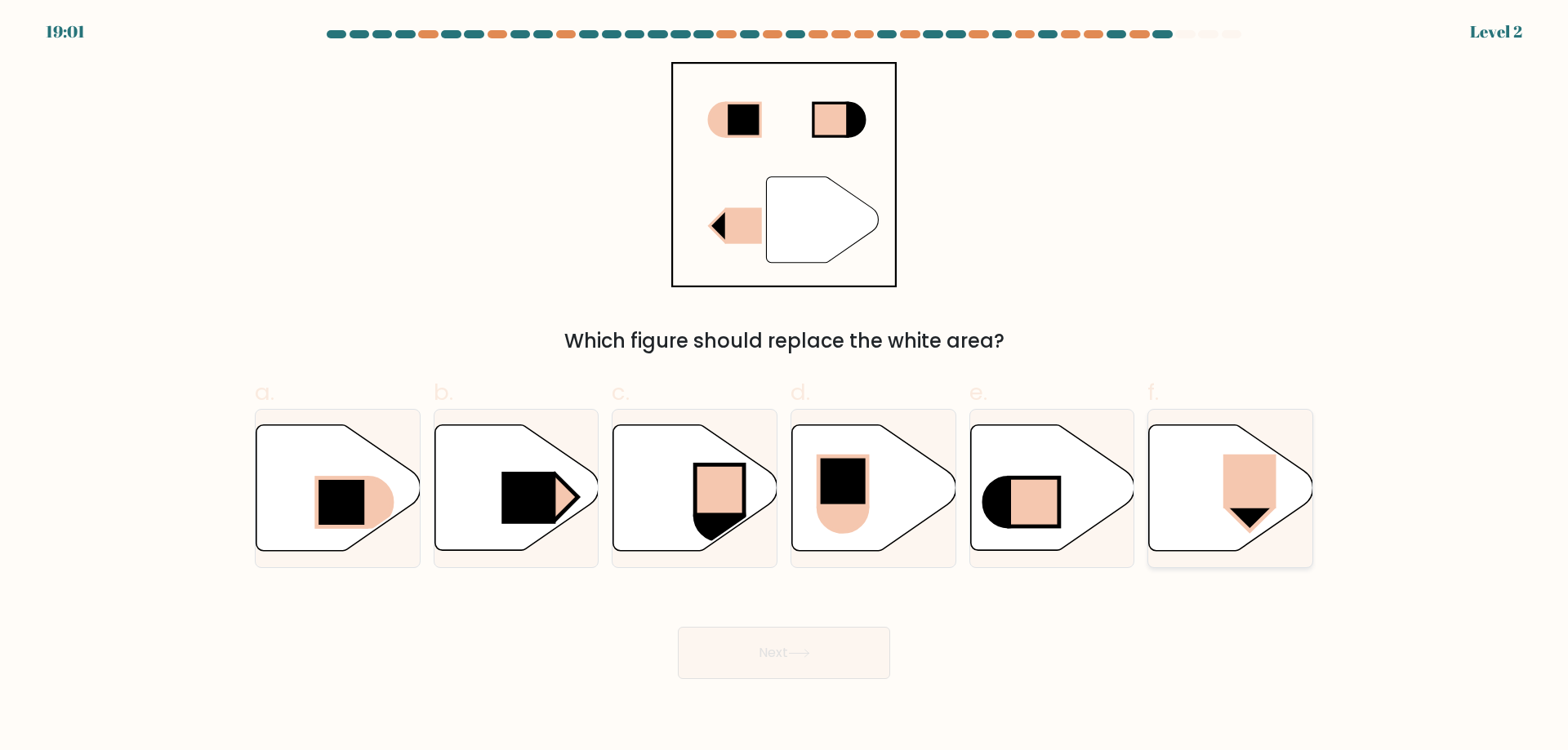
click at [1219, 471] on icon at bounding box center [1230, 488] width 164 height 126
click at [784, 386] on input "f." at bounding box center [784, 381] width 1 height 10
radio input "true"
click at [486, 473] on icon at bounding box center [516, 488] width 164 height 126
click at [784, 386] on input "b." at bounding box center [784, 381] width 1 height 10
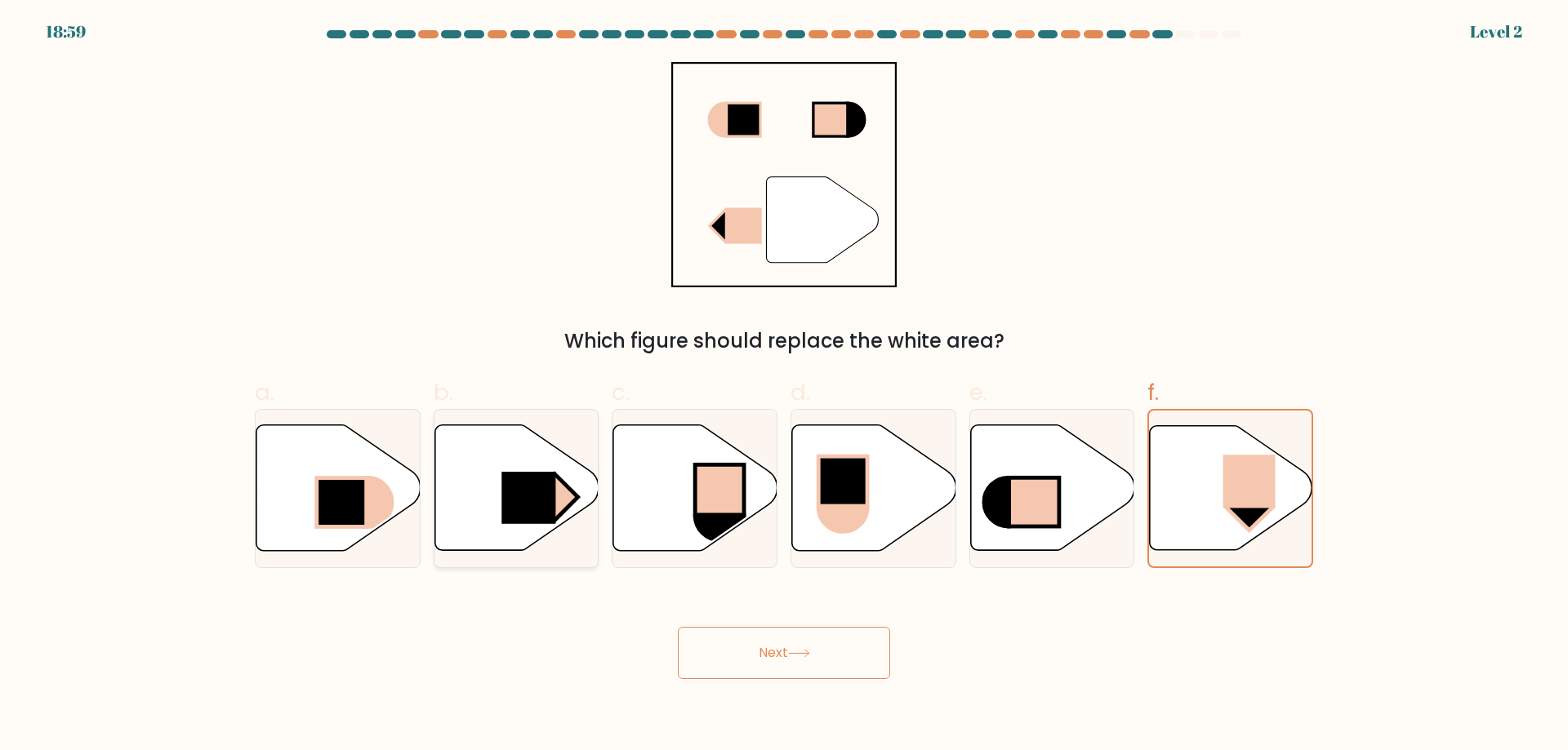
radio input "true"
click at [734, 660] on button "Next" at bounding box center [784, 653] width 212 height 52
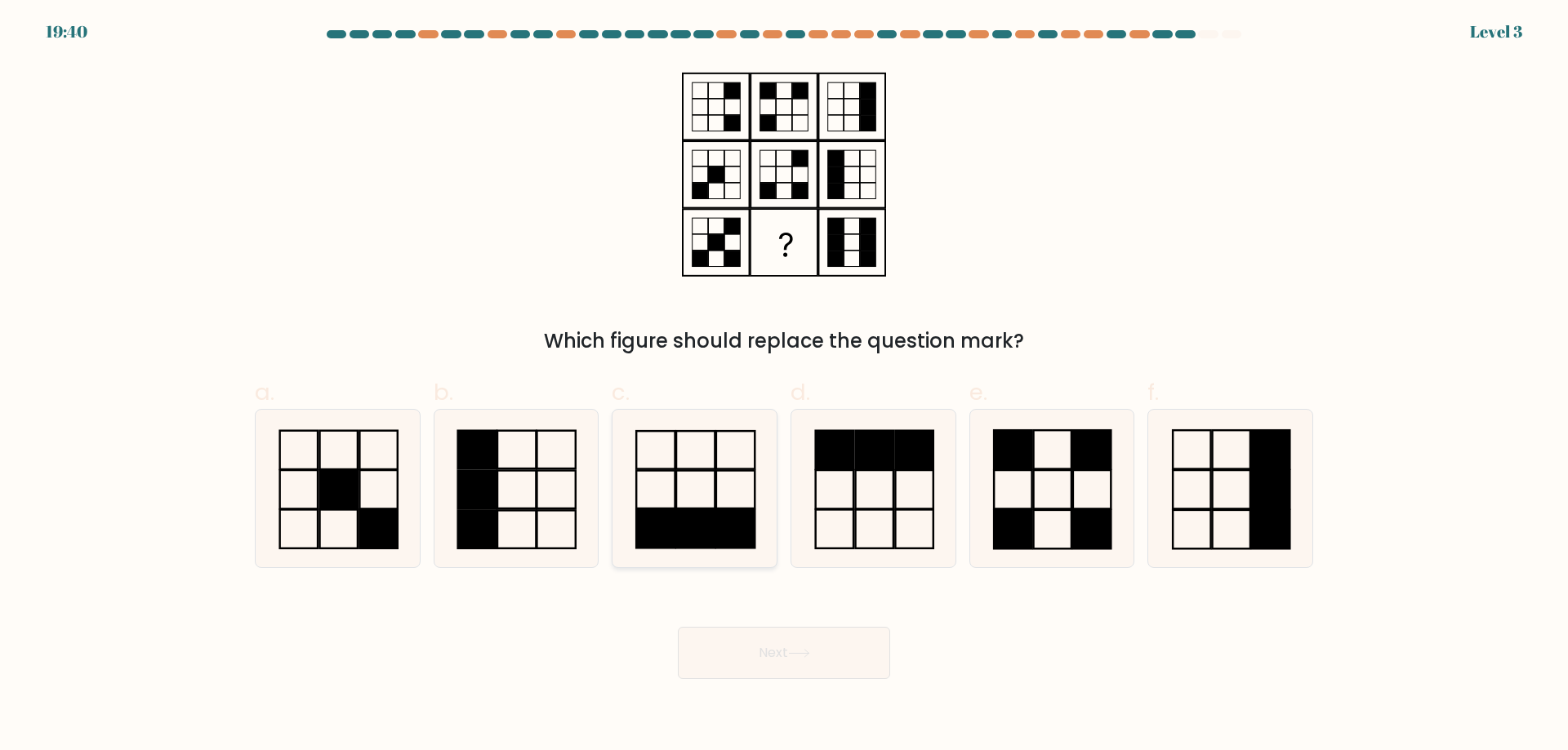
click at [674, 459] on rect at bounding box center [655, 449] width 38 height 38
click at [784, 386] on input "c." at bounding box center [784, 381] width 1 height 10
radio input "true"
click at [365, 507] on icon at bounding box center [337, 489] width 157 height 157
click at [784, 386] on input "a." at bounding box center [784, 381] width 1 height 10
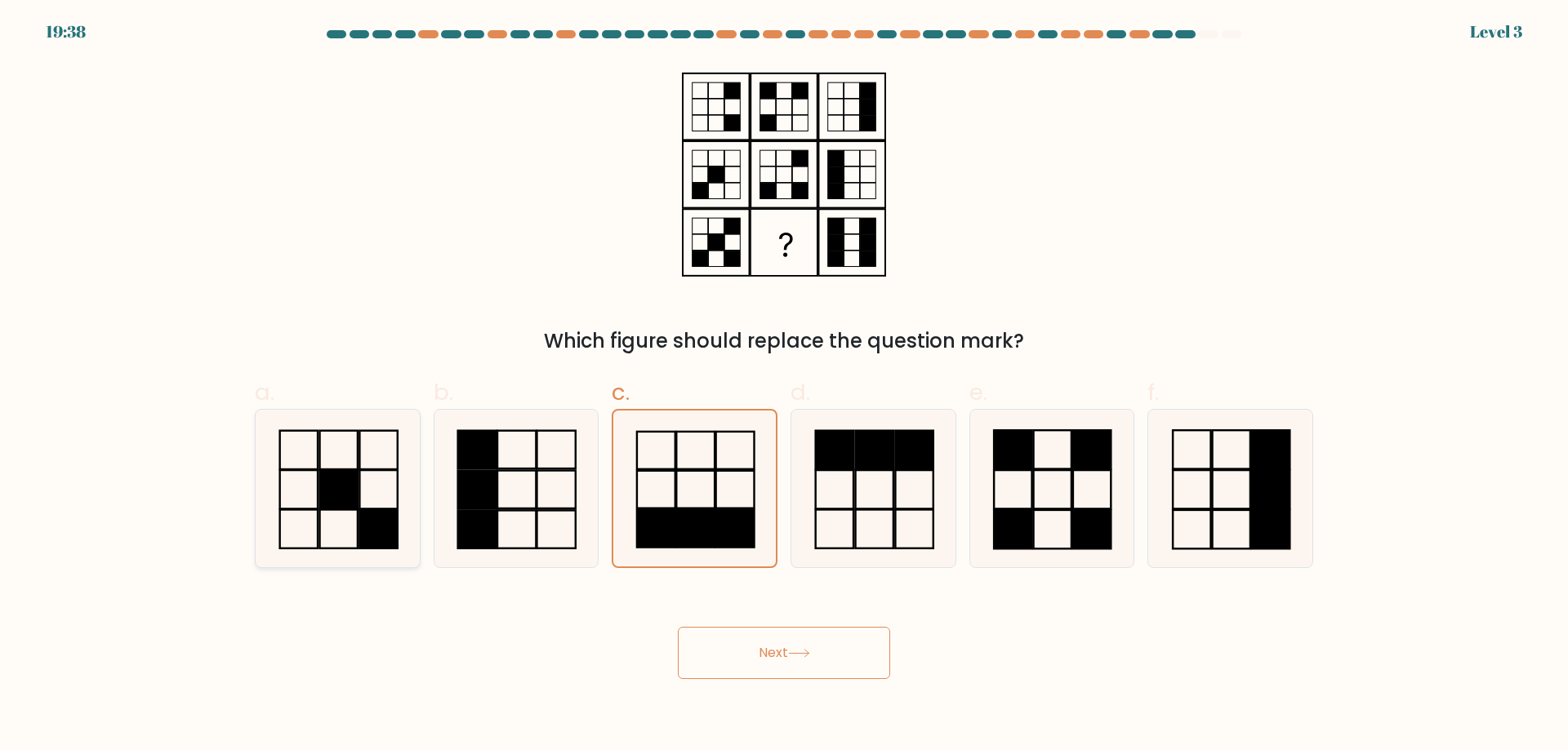
radio input "true"
click at [847, 654] on button "Next" at bounding box center [784, 653] width 212 height 52
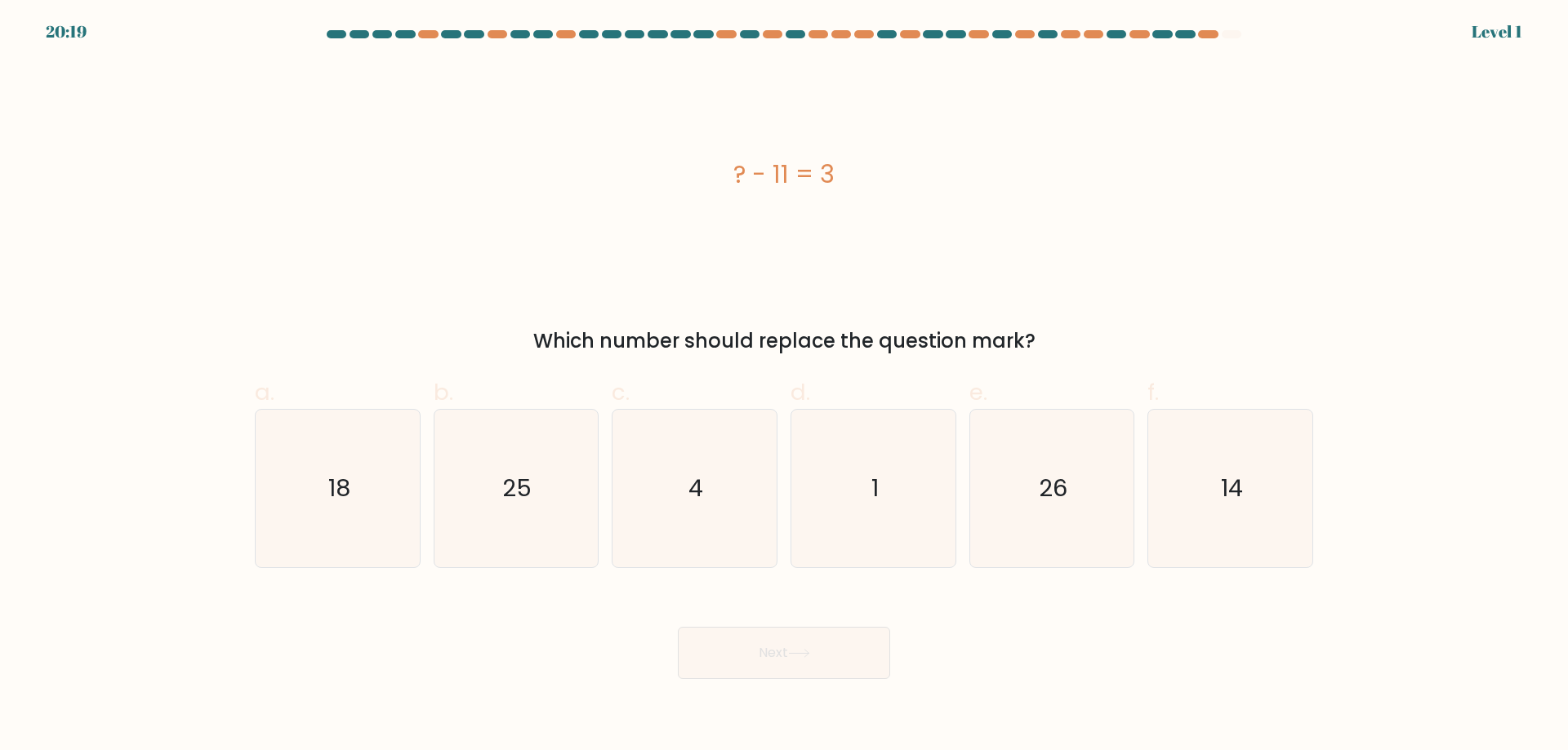
drag, startPoint x: 893, startPoint y: 181, endPoint x: 692, endPoint y: 184, distance: 201.0
click at [692, 184] on div "? - 11 = 3" at bounding box center [784, 174] width 1058 height 37
copy div "? - 11 = 3"
click at [1263, 497] on icon "14" at bounding box center [1230, 489] width 157 height 157
click at [784, 386] on input "f. 14" at bounding box center [784, 381] width 1 height 10
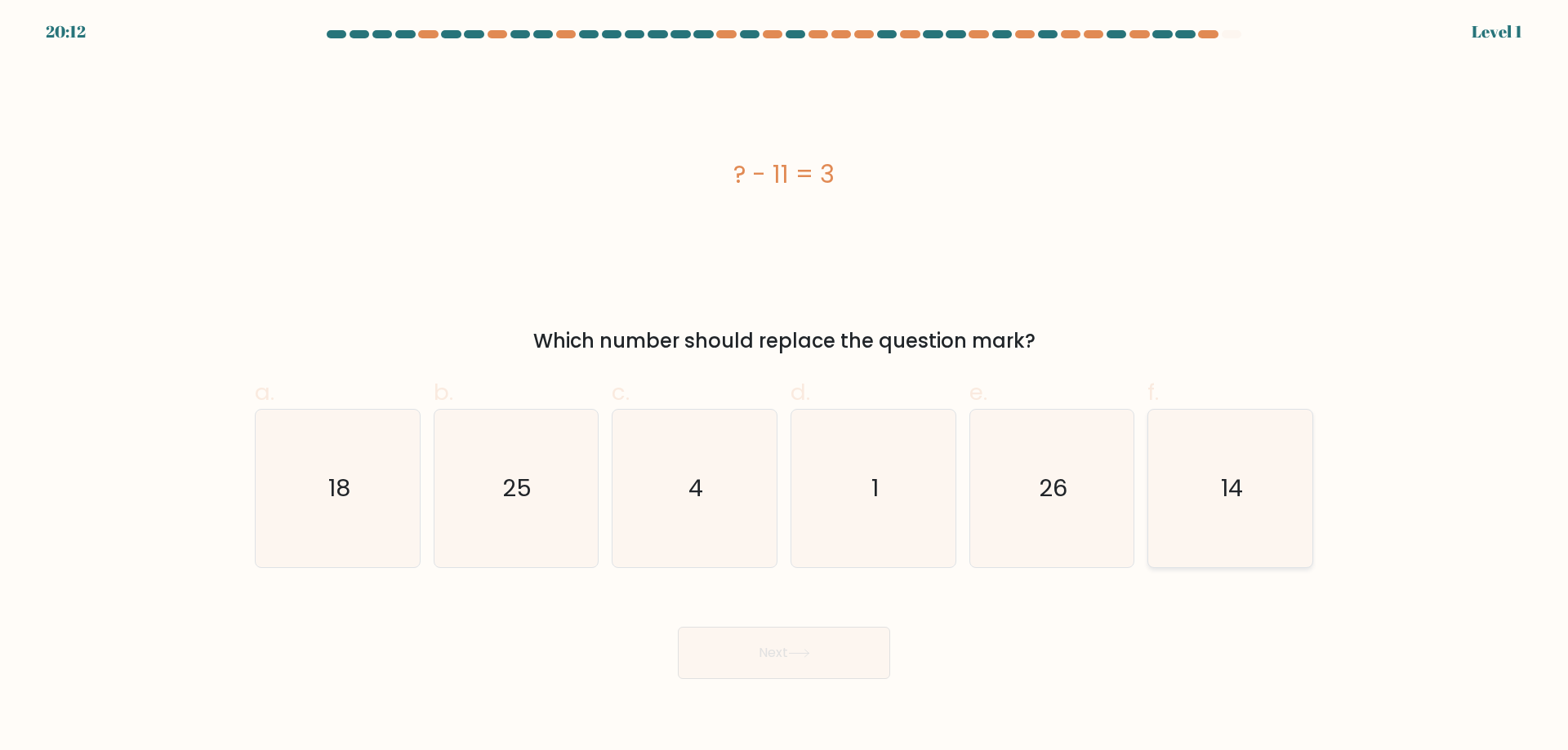
radio input "true"
click at [797, 673] on button "Next" at bounding box center [784, 653] width 212 height 52
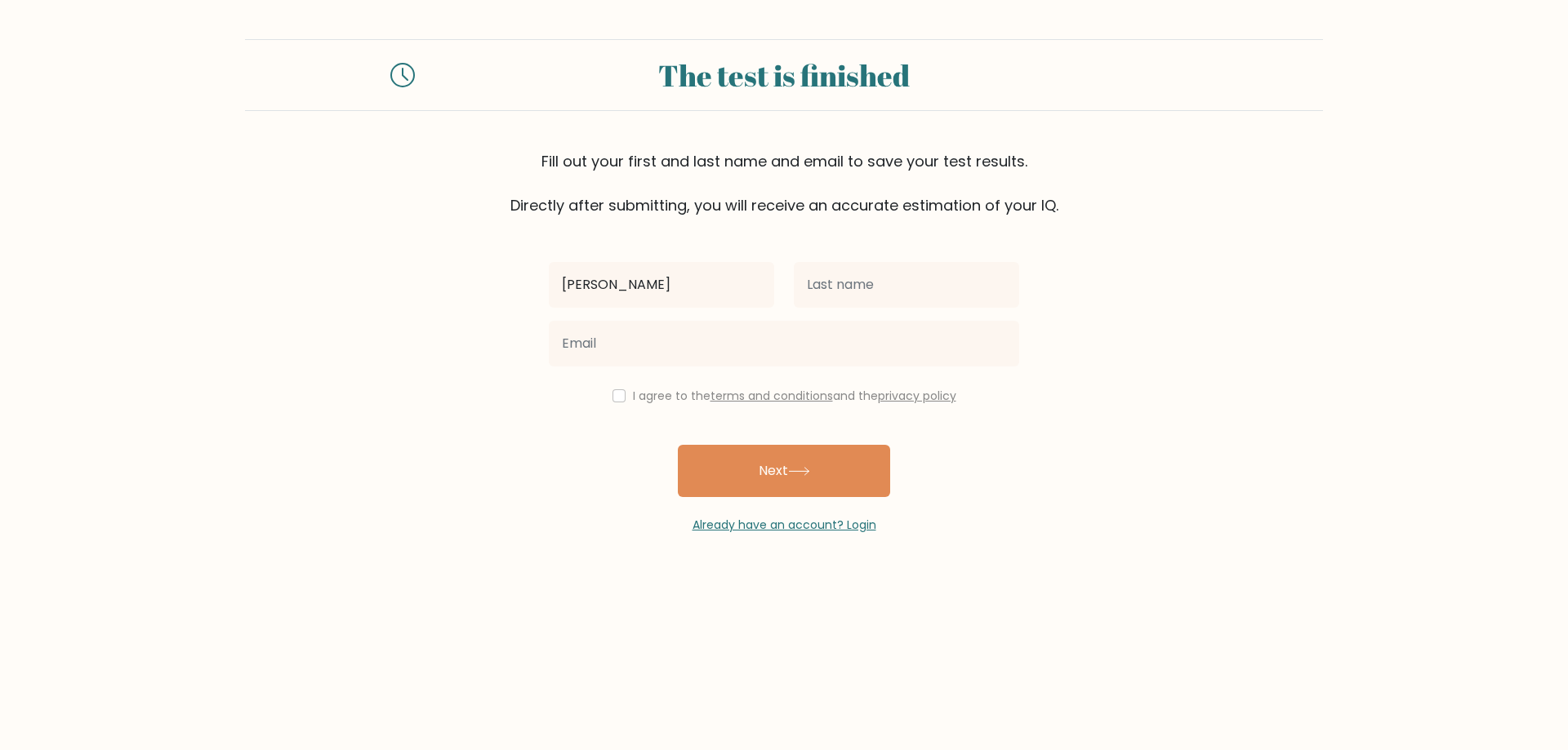
type input "[PERSON_NAME]"
type input "Muerong"
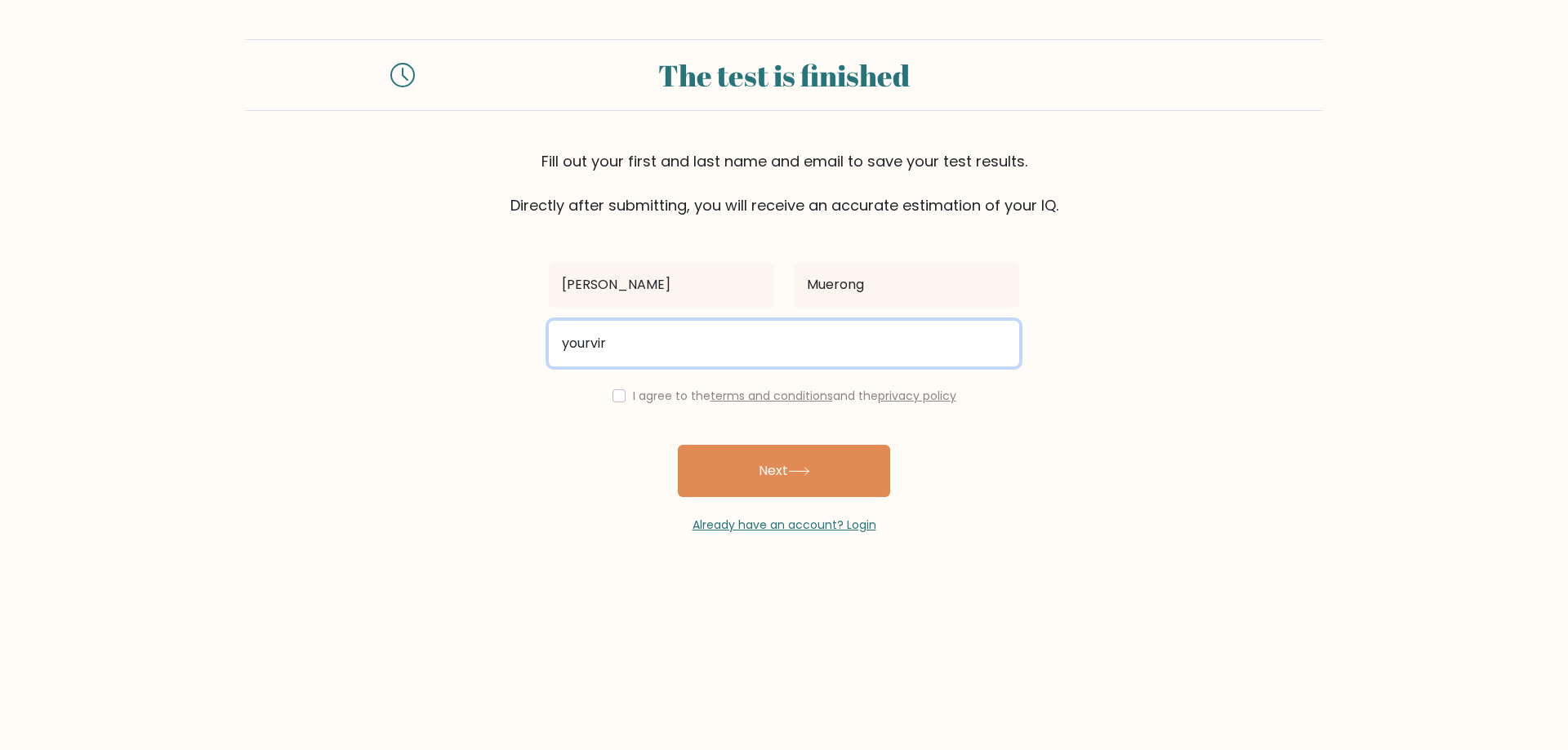
type input "yourvir"
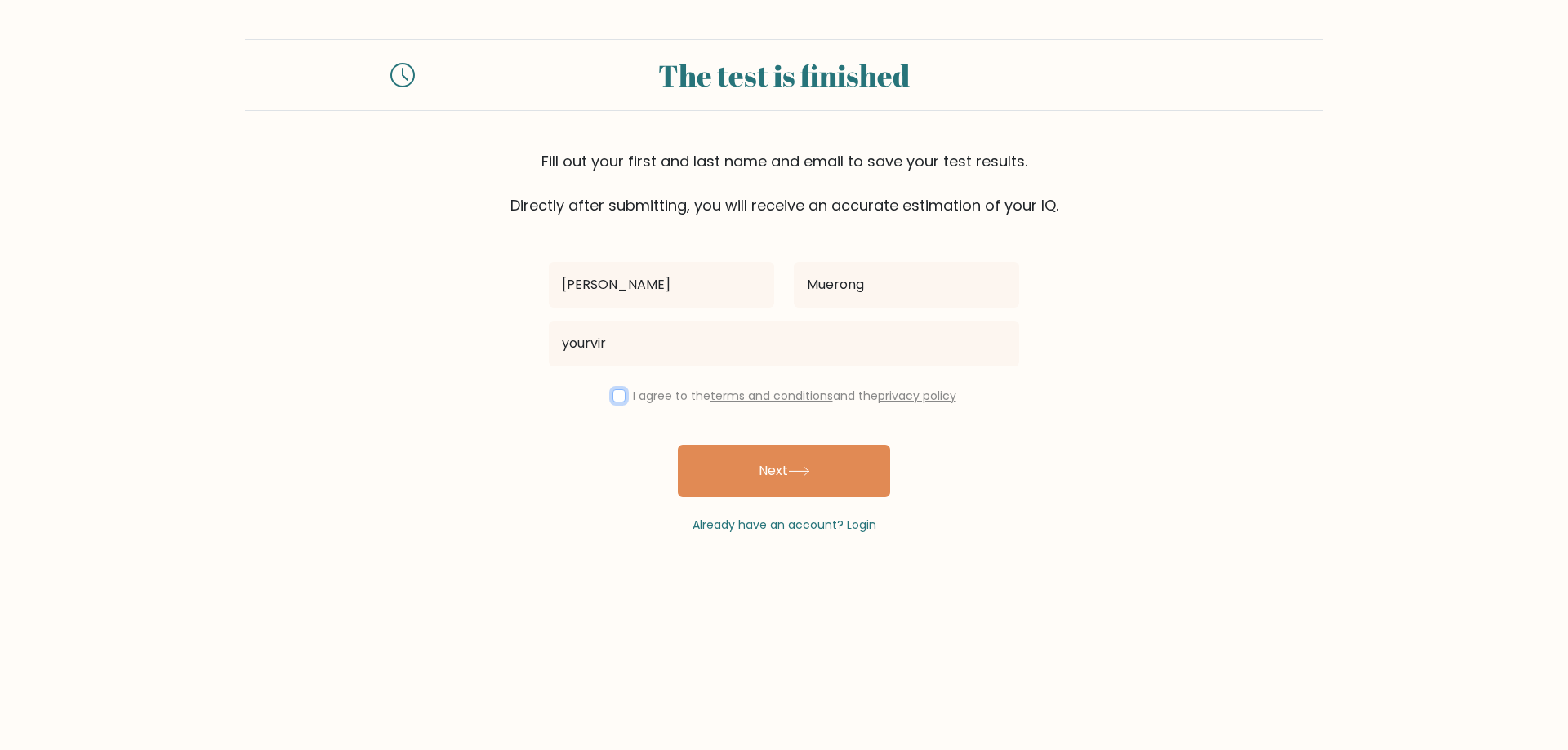
click at [617, 399] on input "checkbox" at bounding box center [619, 396] width 13 height 13
checkbox input "true"
click at [770, 472] on button "Next" at bounding box center [784, 470] width 212 height 52
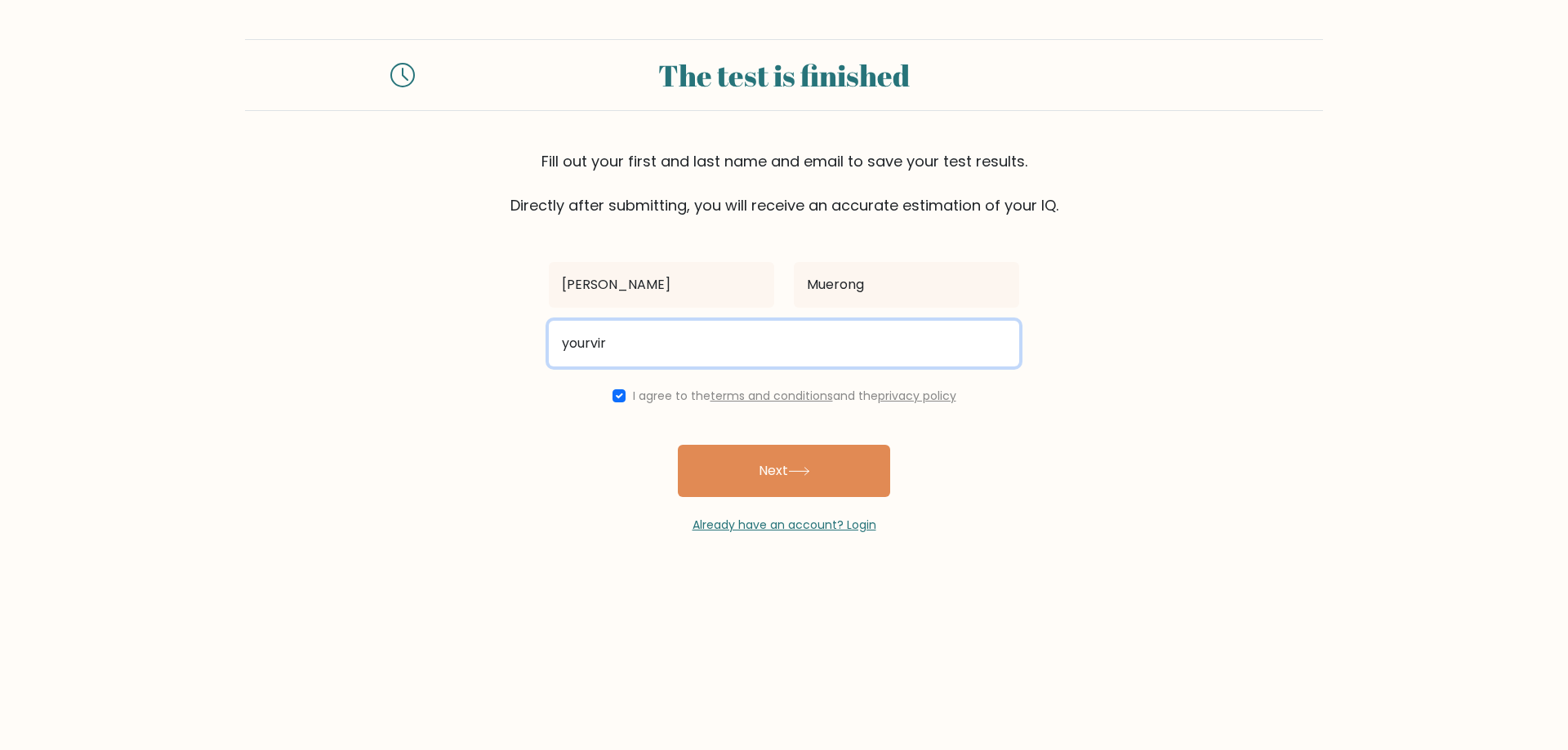
click at [679, 337] on input "yourvir" at bounding box center [784, 343] width 470 height 45
type input "yourvirtualjane@gmail.com"
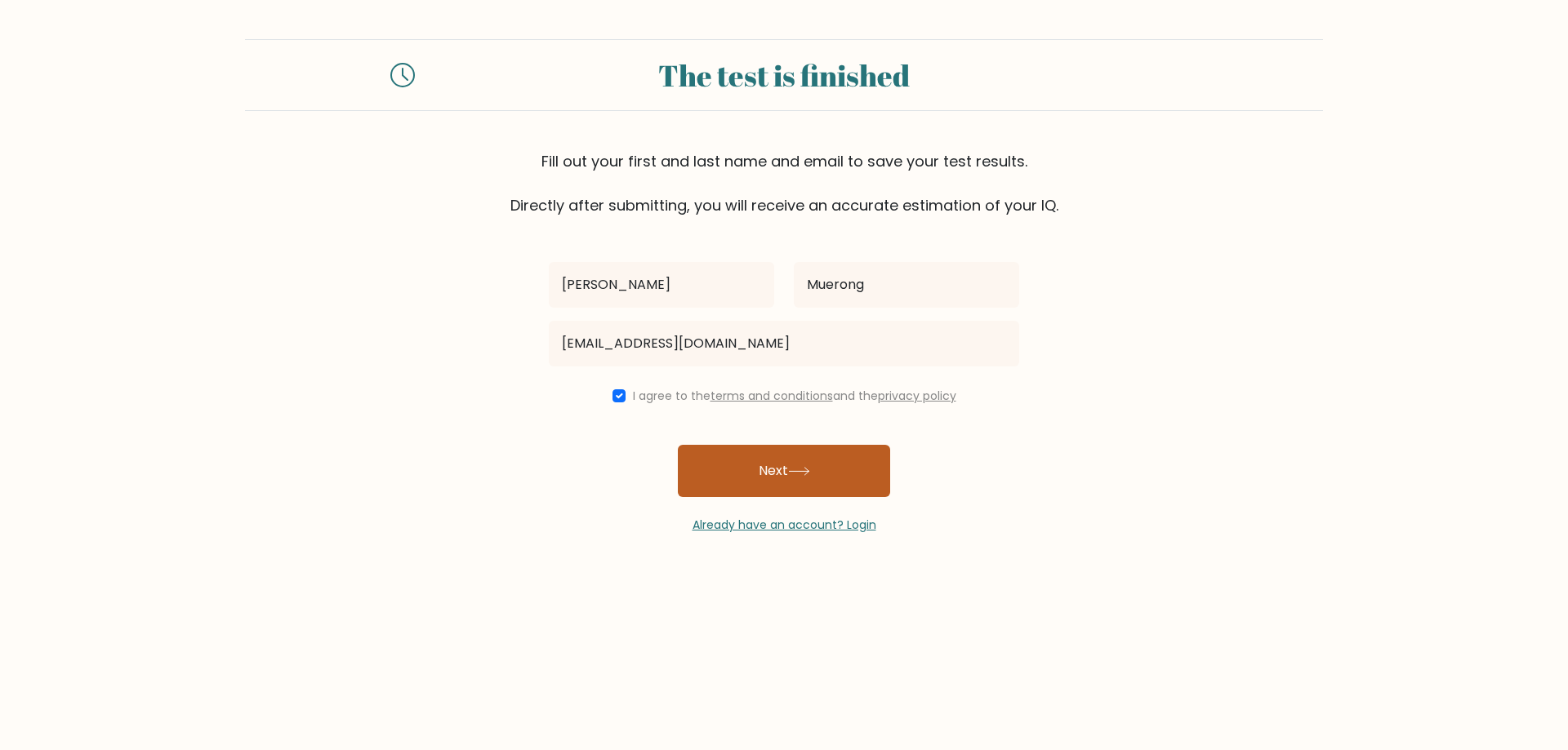
click at [759, 488] on button "Next" at bounding box center [784, 470] width 212 height 52
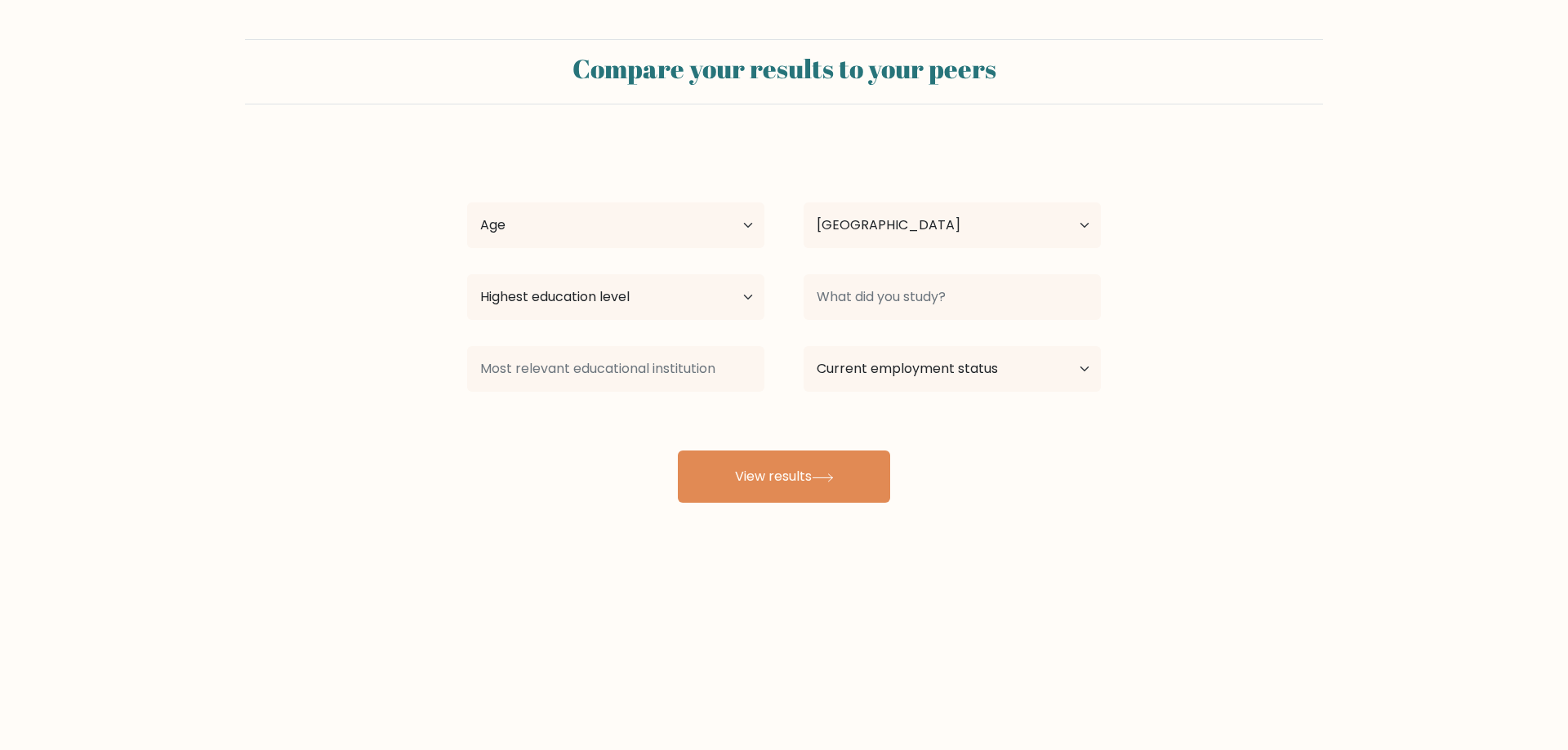
select select "PH"
click at [744, 222] on select "Age Under [DEMOGRAPHIC_DATA] [DEMOGRAPHIC_DATA] [DEMOGRAPHIC_DATA] [DEMOGRAPHIC…" at bounding box center [615, 225] width 297 height 45
click at [467, 203] on select "Age Under [DEMOGRAPHIC_DATA] [DEMOGRAPHIC_DATA] [DEMOGRAPHIC_DATA] [DEMOGRAPHIC…" at bounding box center [615, 225] width 297 height 45
click at [679, 231] on select "Age Under [DEMOGRAPHIC_DATA] [DEMOGRAPHIC_DATA] [DEMOGRAPHIC_DATA] [DEMOGRAPHIC…" at bounding box center [615, 225] width 297 height 45
select select "25_34"
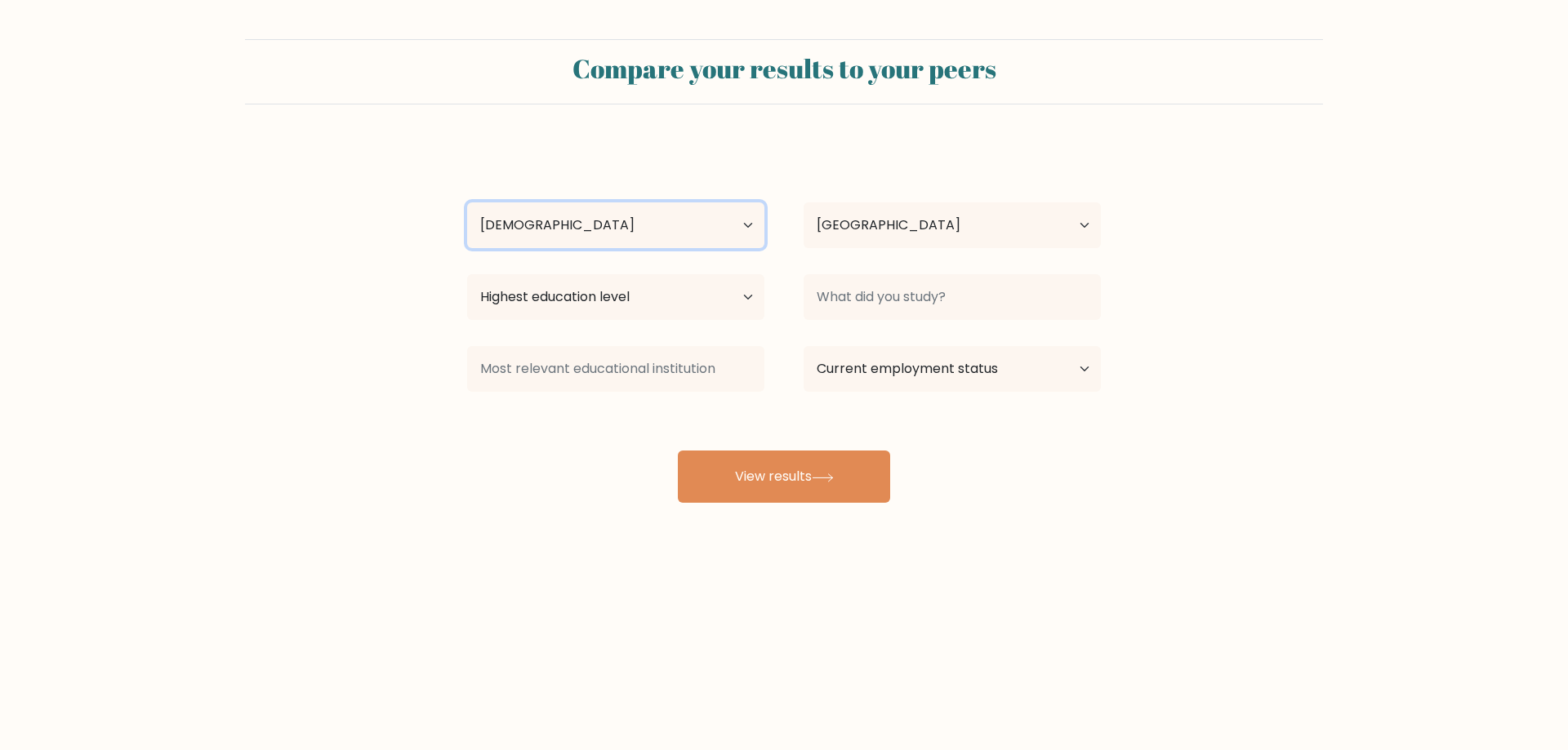
click at [467, 203] on select "Age Under [DEMOGRAPHIC_DATA] [DEMOGRAPHIC_DATA] [DEMOGRAPHIC_DATA] [DEMOGRAPHIC…" at bounding box center [615, 225] width 297 height 45
click at [709, 295] on select "Highest education level No schooling Primary Lower Secondary Upper Secondary Oc…" at bounding box center [615, 296] width 297 height 45
select select "bachelors_degree"
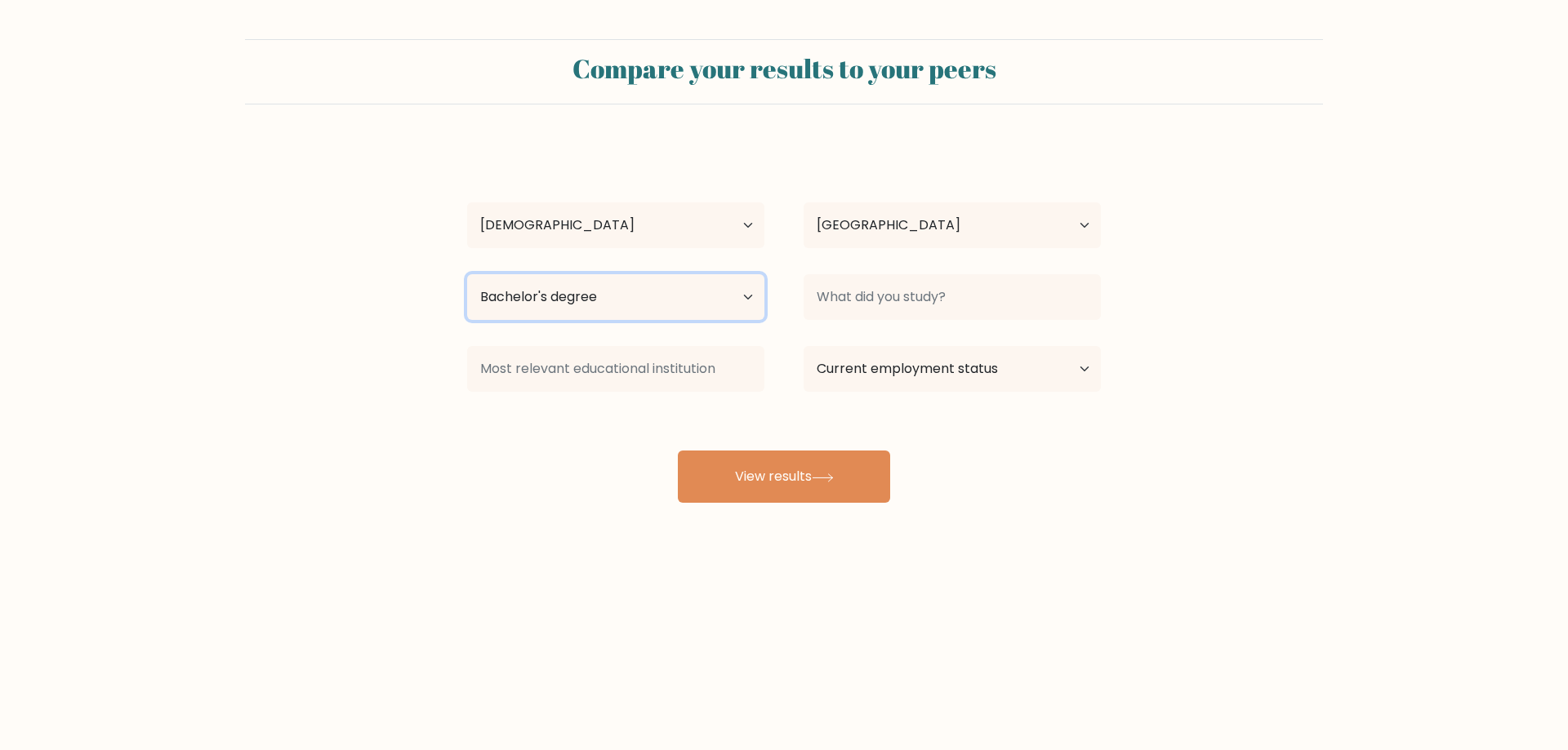
click at [467, 274] on select "Highest education level No schooling Primary Lower Secondary Upper Secondary Oc…" at bounding box center [615, 296] width 297 height 45
click at [964, 362] on select "Current employment status Employed Student Retired Other / prefer not to answer" at bounding box center [951, 369] width 297 height 45
select select "other"
click at [803, 346] on select "Current employment status Employed Student Retired Other / prefer not to answer" at bounding box center [951, 369] width 297 height 45
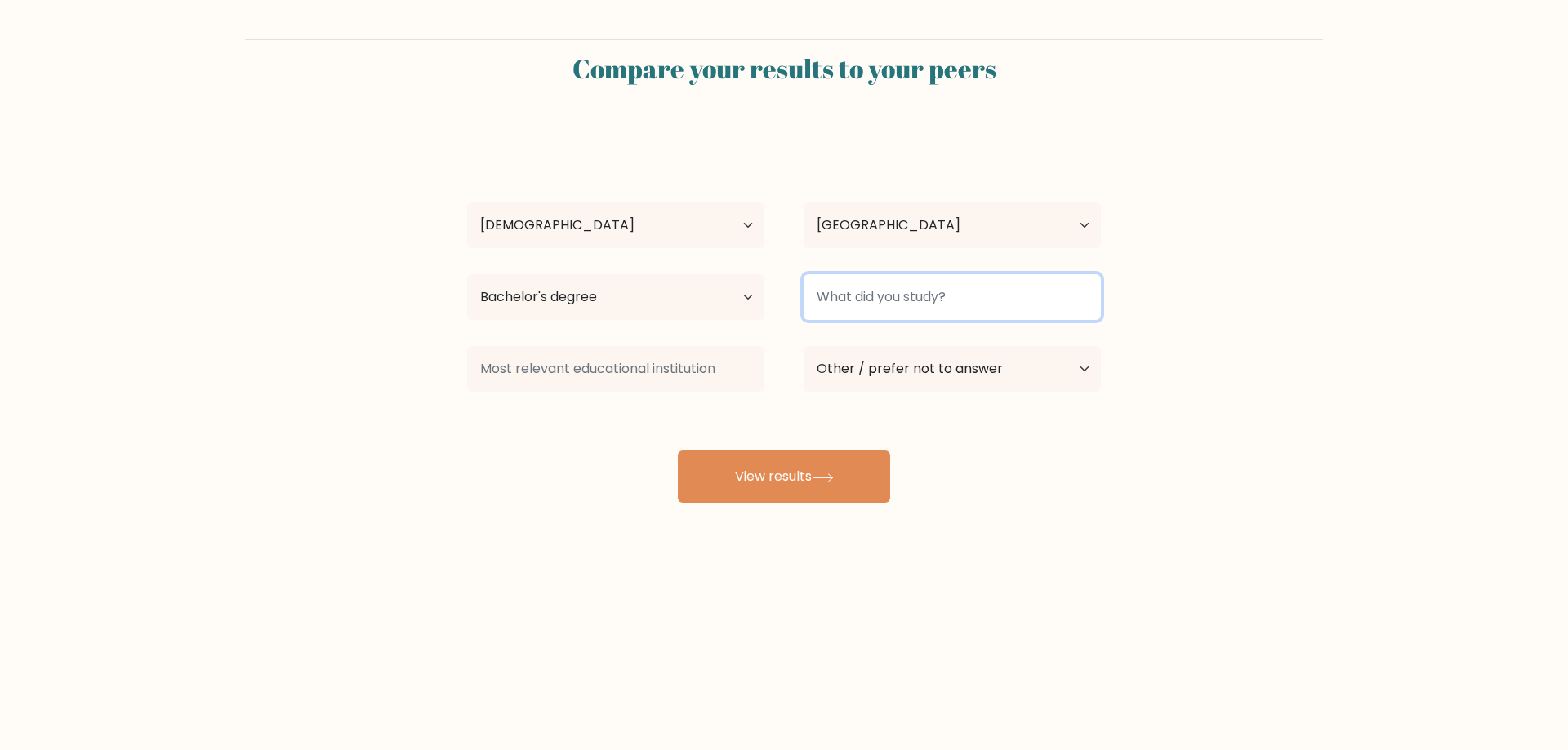
click at [941, 294] on input at bounding box center [951, 296] width 297 height 45
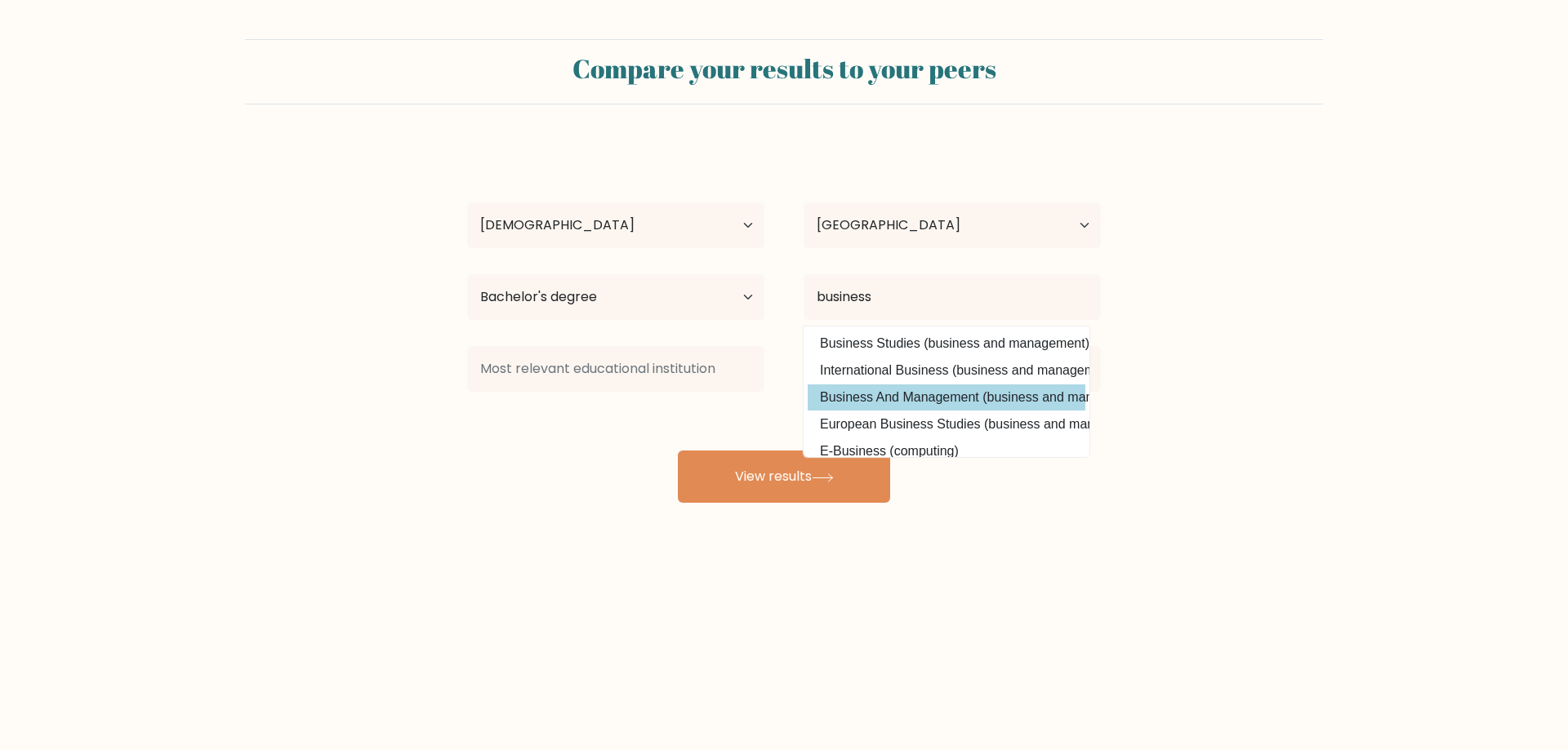
click at [986, 393] on option "Business And Management (business and management)" at bounding box center [947, 397] width 278 height 26
type input "Business And Management"
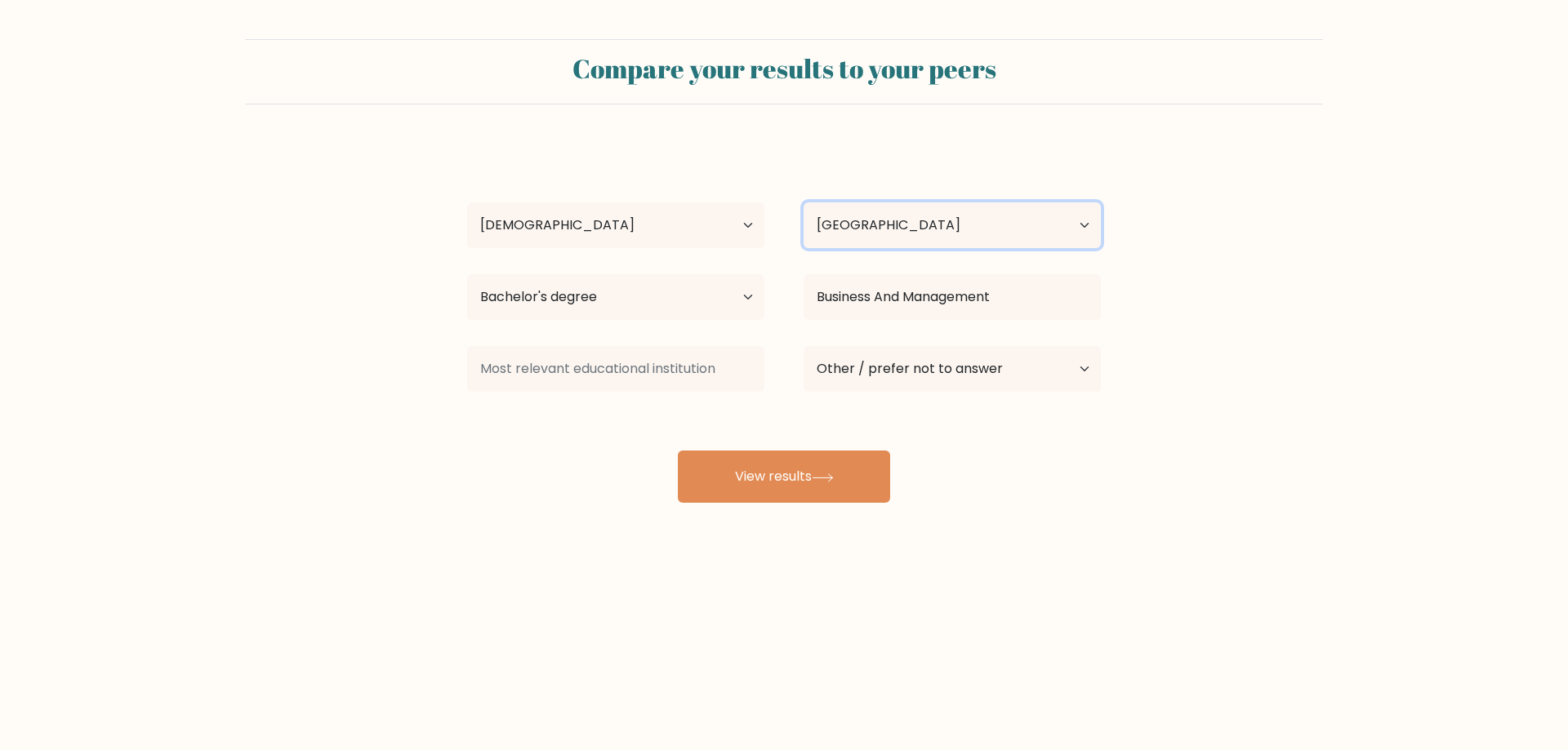
click at [964, 235] on select "Country [GEOGRAPHIC_DATA] [GEOGRAPHIC_DATA] [GEOGRAPHIC_DATA] [US_STATE] [GEOGR…" at bounding box center [951, 225] width 297 height 45
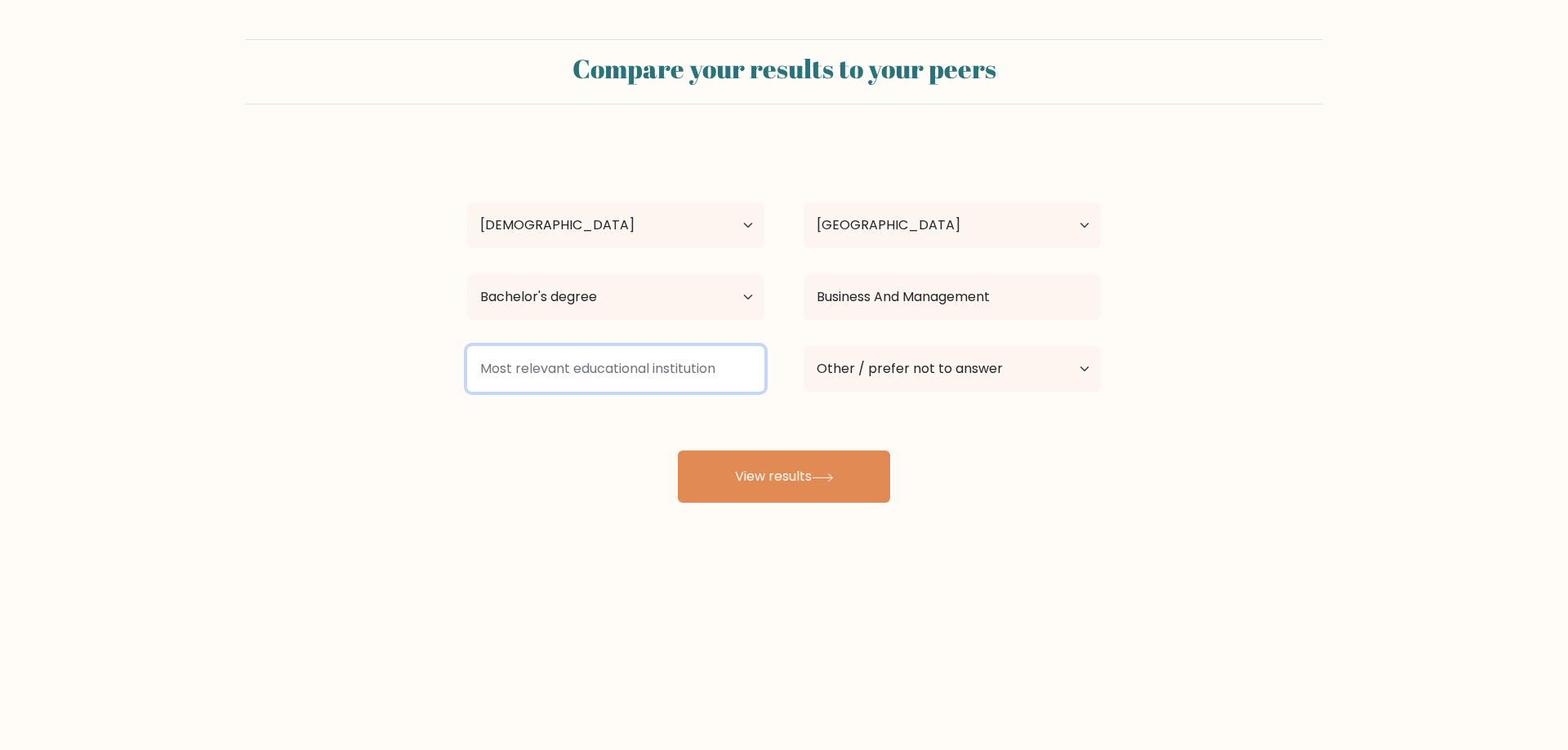
click at [749, 365] on input at bounding box center [615, 369] width 297 height 45
click at [610, 374] on input at bounding box center [615, 369] width 297 height 45
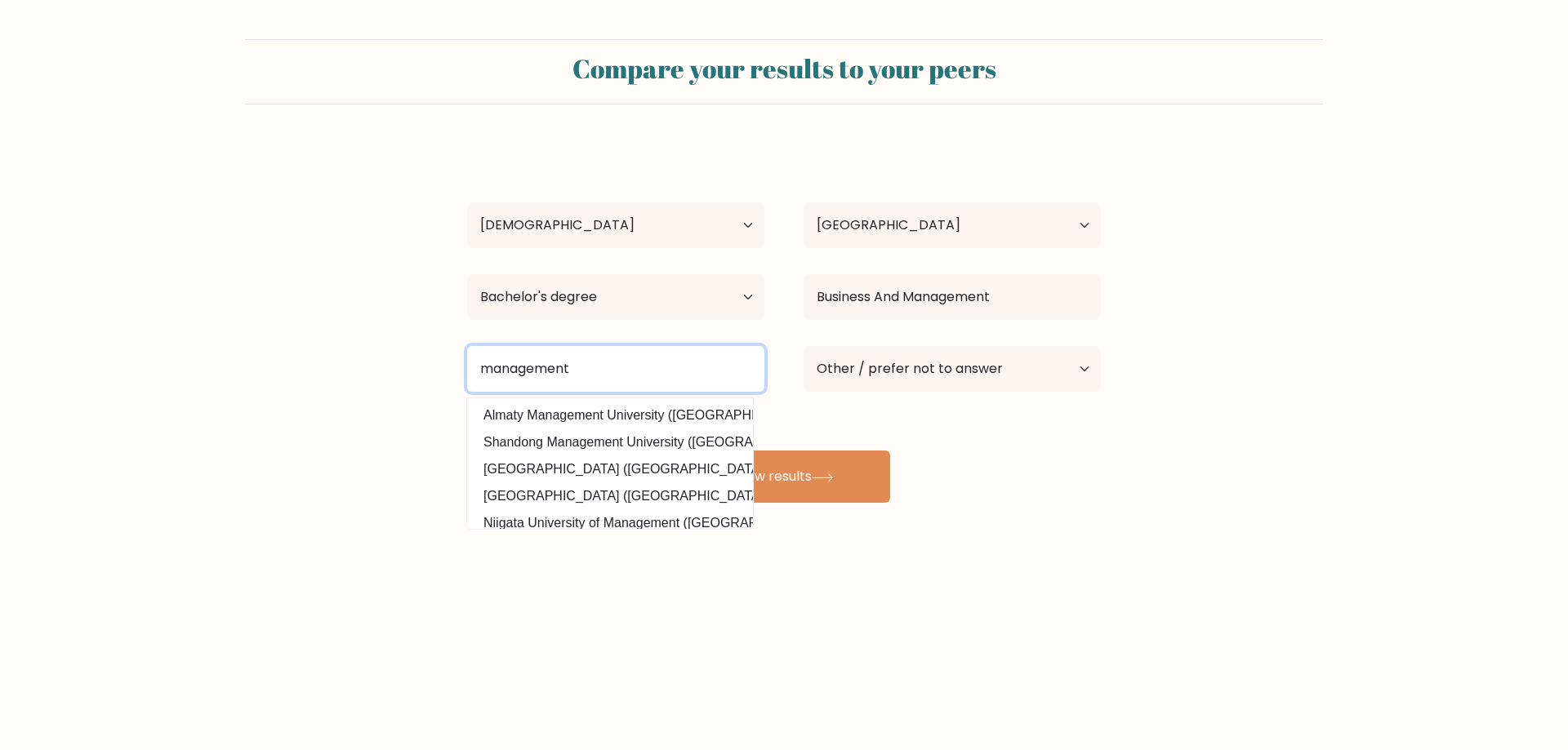
drag, startPoint x: 610, startPoint y: 366, endPoint x: 468, endPoint y: 357, distance: 142.3
click at [450, 375] on div "management [GEOGRAPHIC_DATA] ([GEOGRAPHIC_DATA]) [GEOGRAPHIC_DATA] ([GEOGRAPHIC…" at bounding box center [615, 369] width 336 height 58
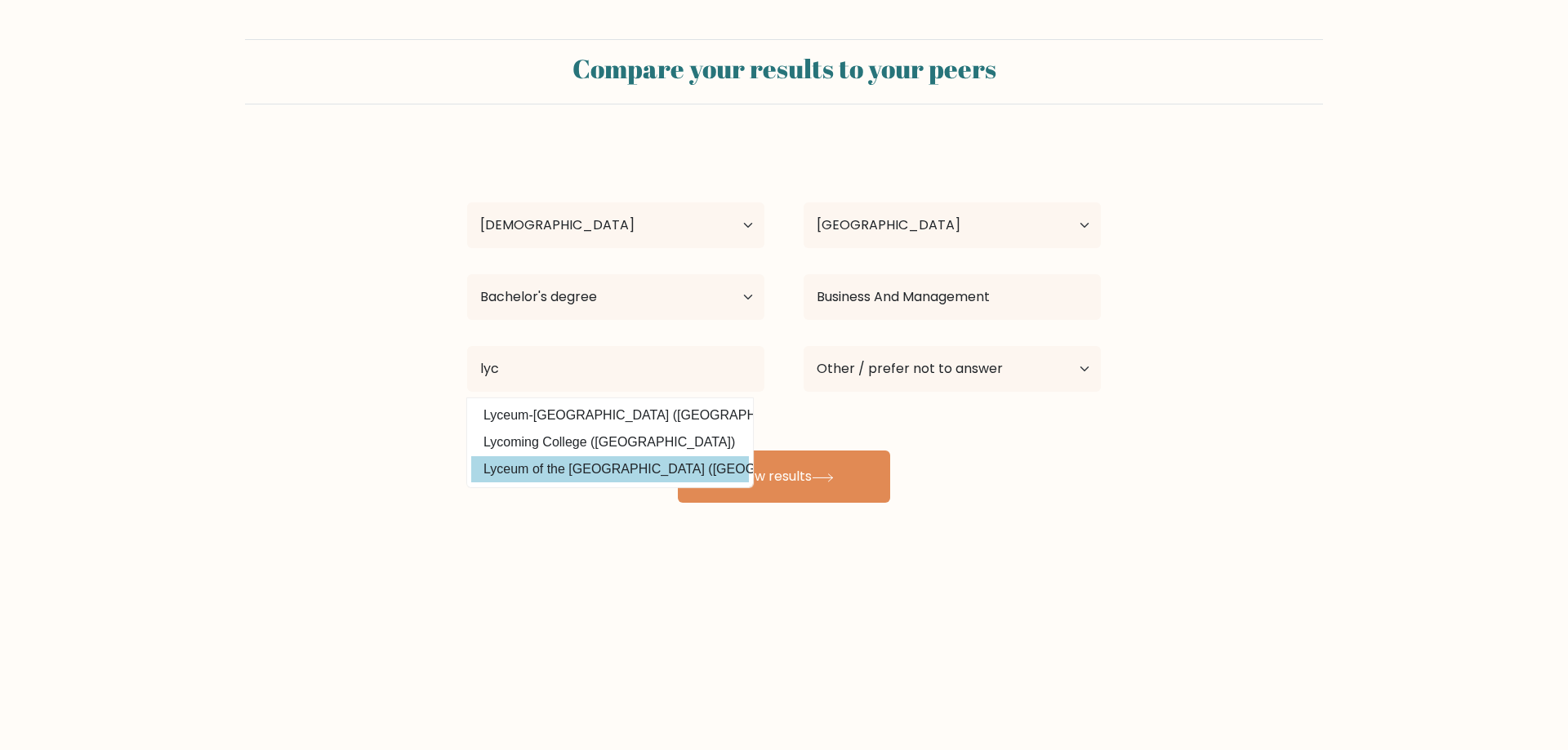
click at [645, 479] on option "Lyceum of the [GEOGRAPHIC_DATA] ([GEOGRAPHIC_DATA])" at bounding box center [610, 469] width 278 height 26
type input "Lyceum of the [GEOGRAPHIC_DATA]"
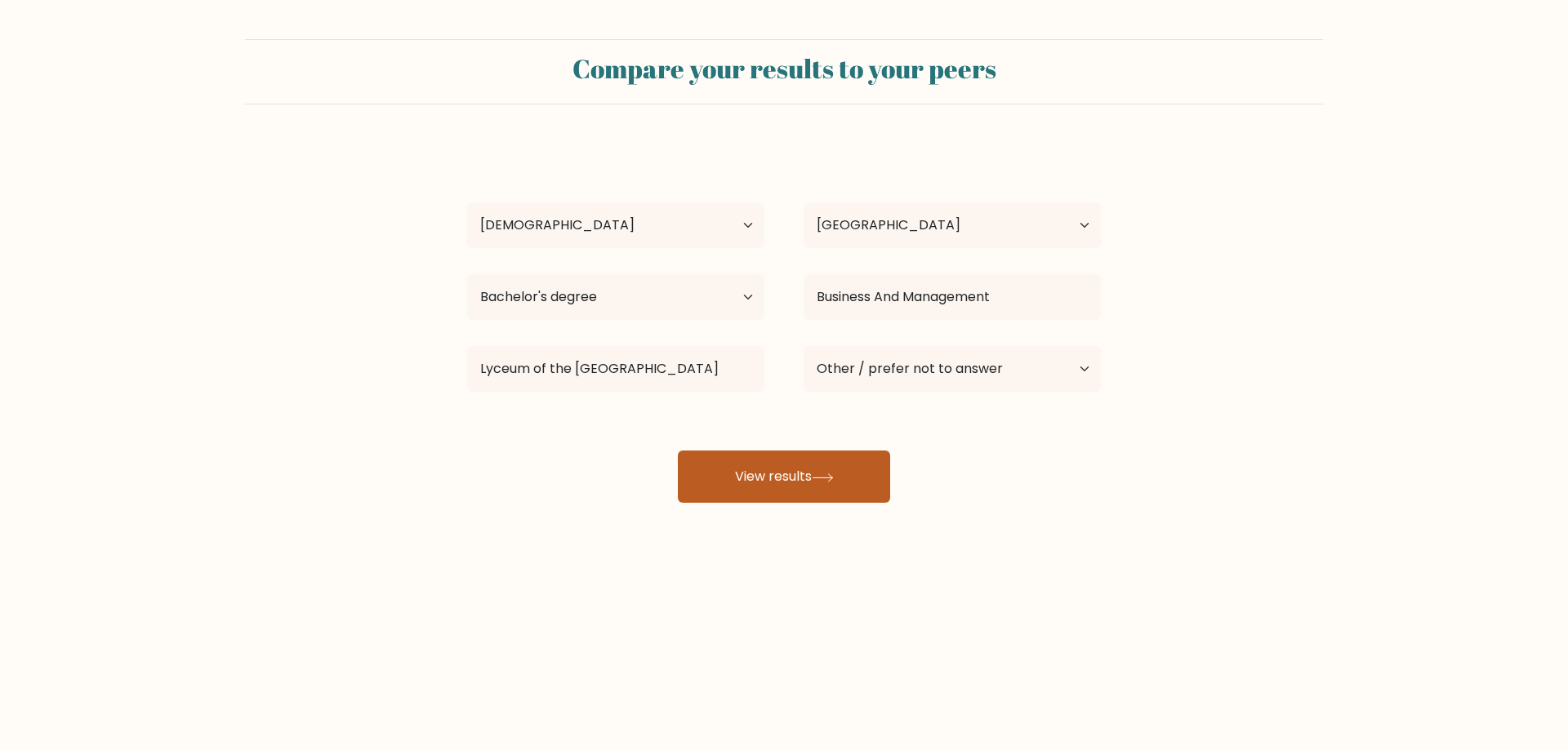
click at [723, 471] on button "View results" at bounding box center [784, 477] width 212 height 52
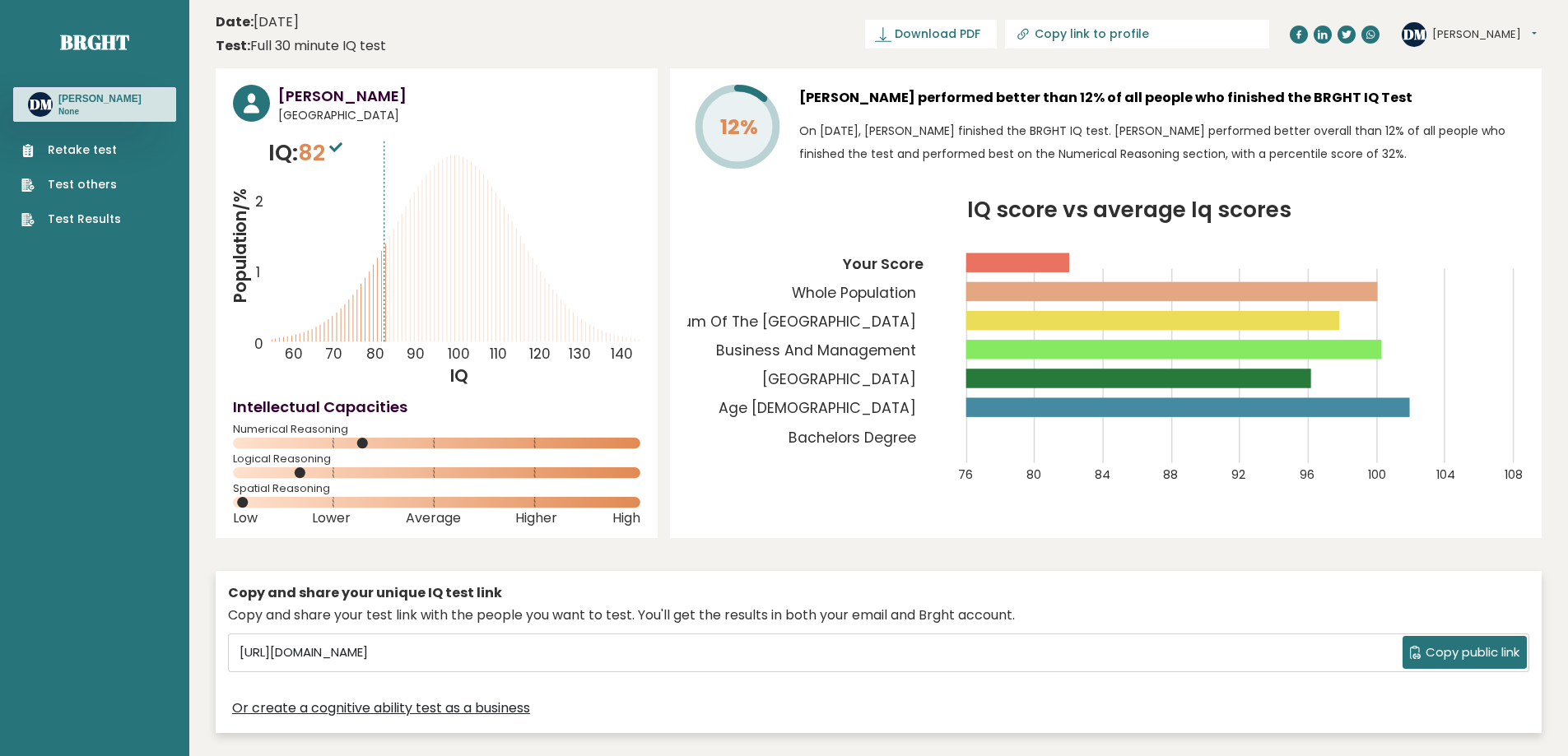
drag, startPoint x: 247, startPoint y: 503, endPoint x: 302, endPoint y: 510, distance: 55.4
click at [302, 510] on div "Spatial Reasoning" at bounding box center [436, 498] width 407 height 26
click at [981, 39] on span "Download PDF" at bounding box center [938, 34] width 86 height 18
